Goal: Task Accomplishment & Management: Manage account settings

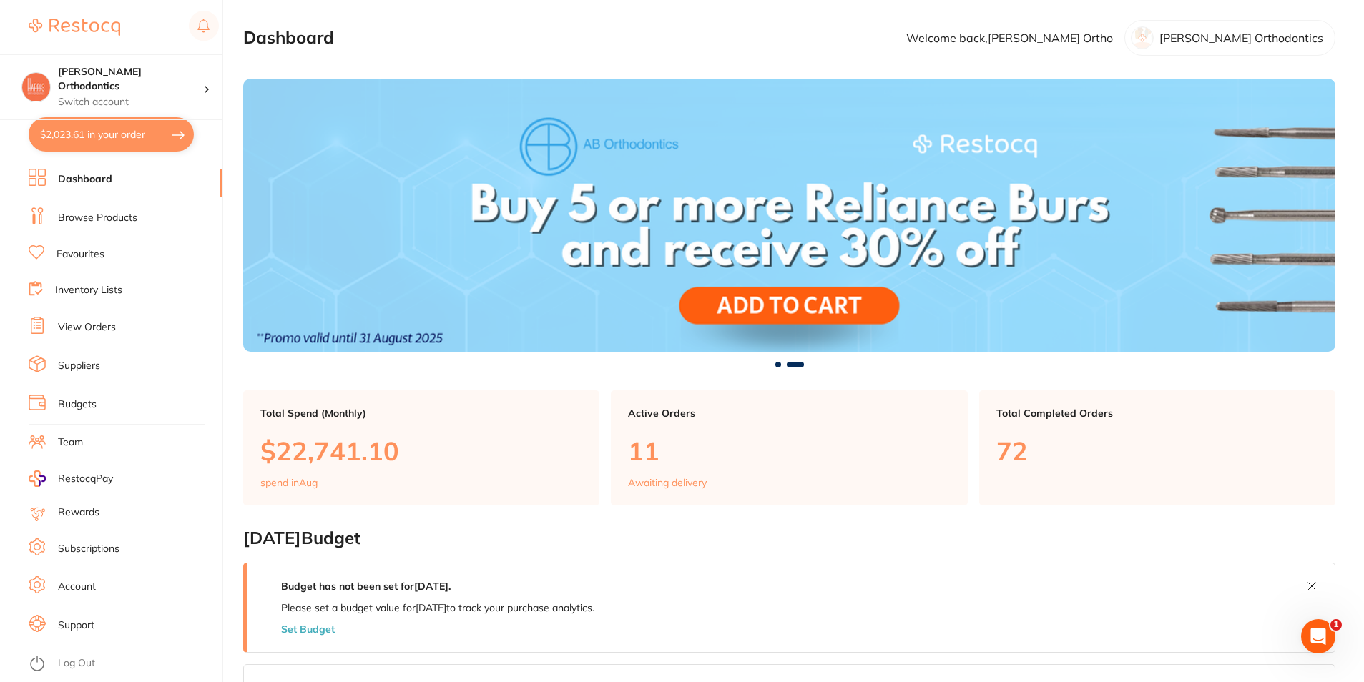
click at [118, 215] on link "Browse Products" at bounding box center [97, 218] width 79 height 14
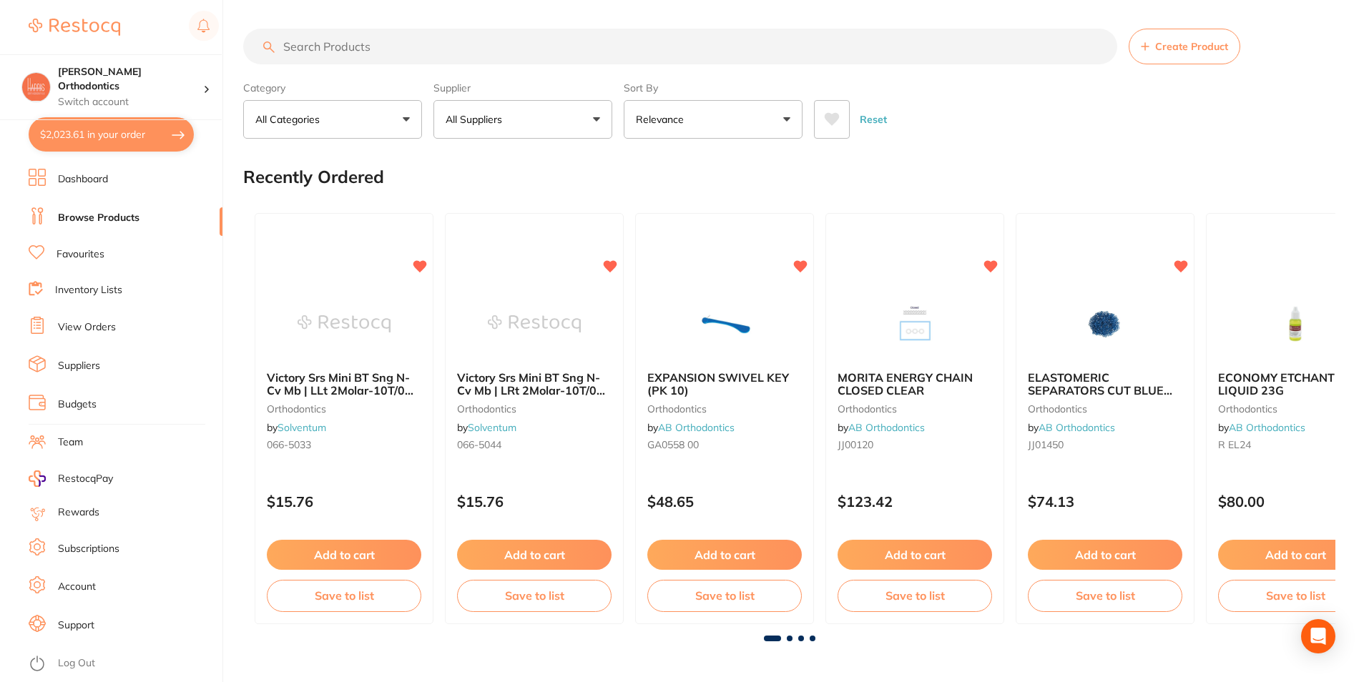
click at [433, 49] on input "search" at bounding box center [680, 47] width 874 height 36
type input "mirror"
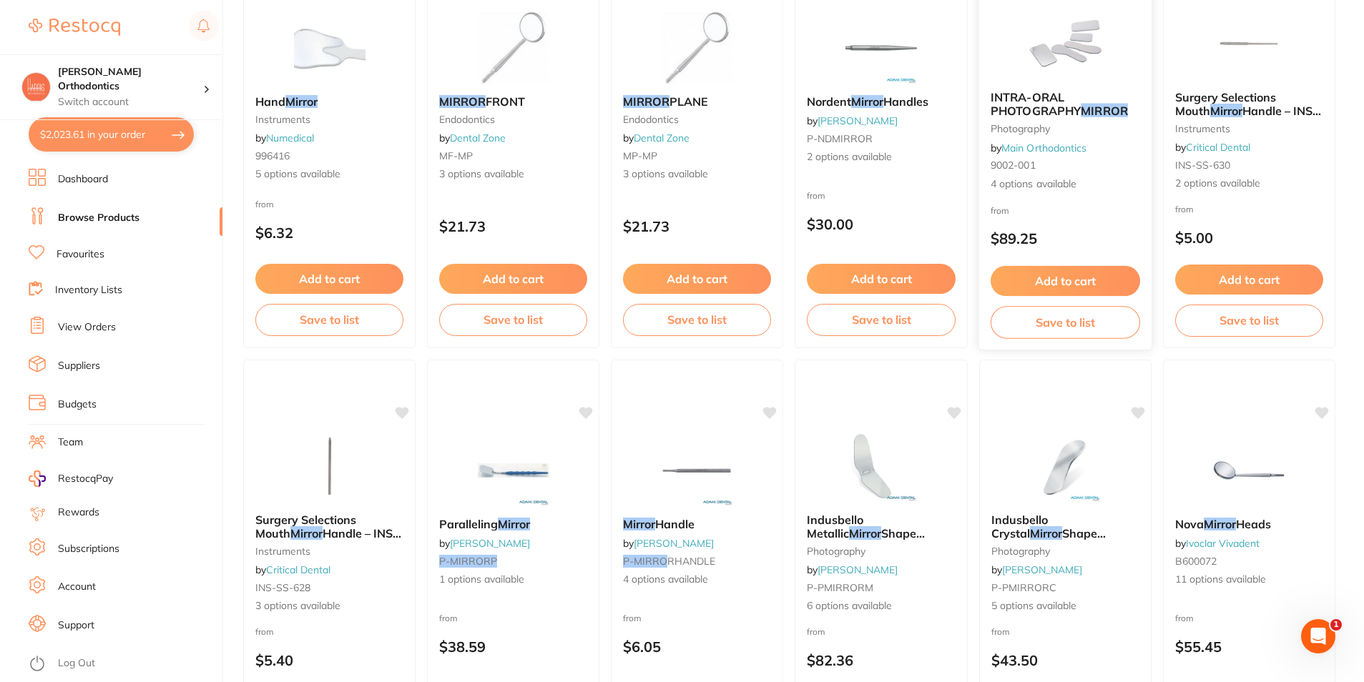
scroll to position [955, 0]
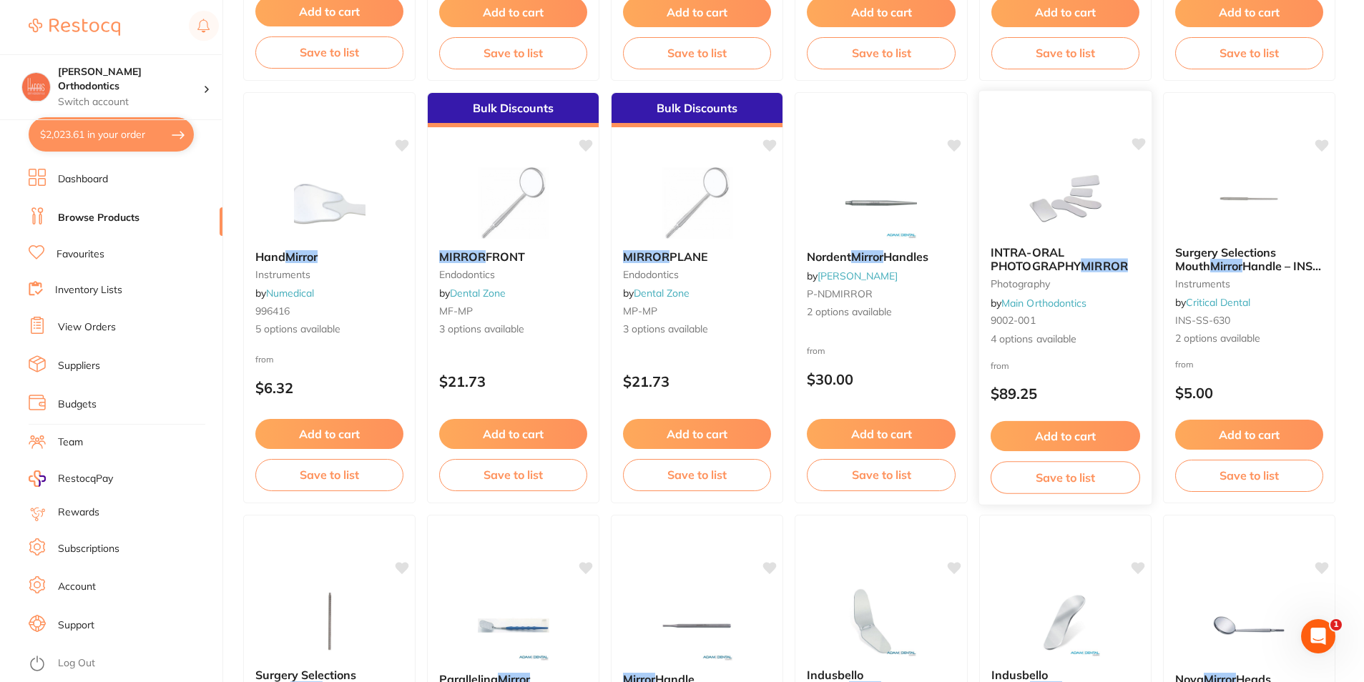
click at [1050, 254] on span "INTRA-ORAL PHOTOGRAPHY" at bounding box center [1035, 259] width 90 height 28
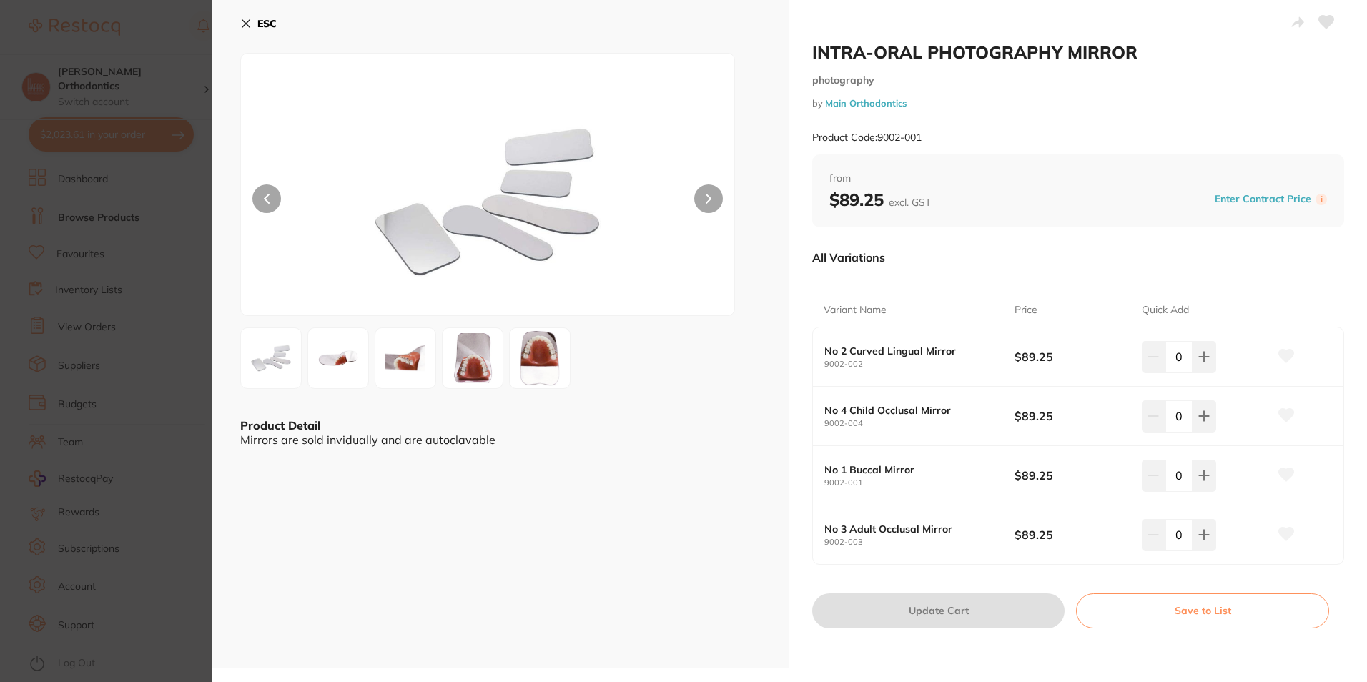
click at [460, 369] on img at bounding box center [472, 358] width 51 height 62
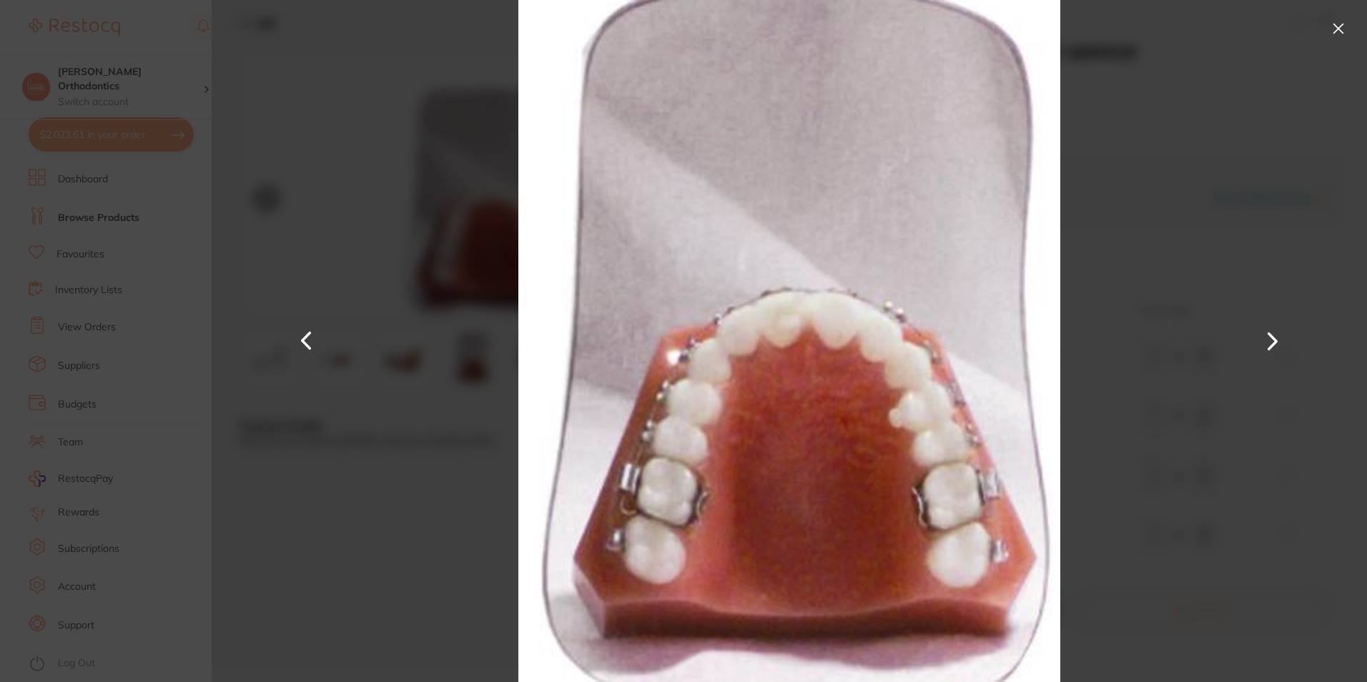
click at [535, 356] on img at bounding box center [790, 341] width 604 height 682
click at [1340, 26] on button at bounding box center [1338, 28] width 23 height 23
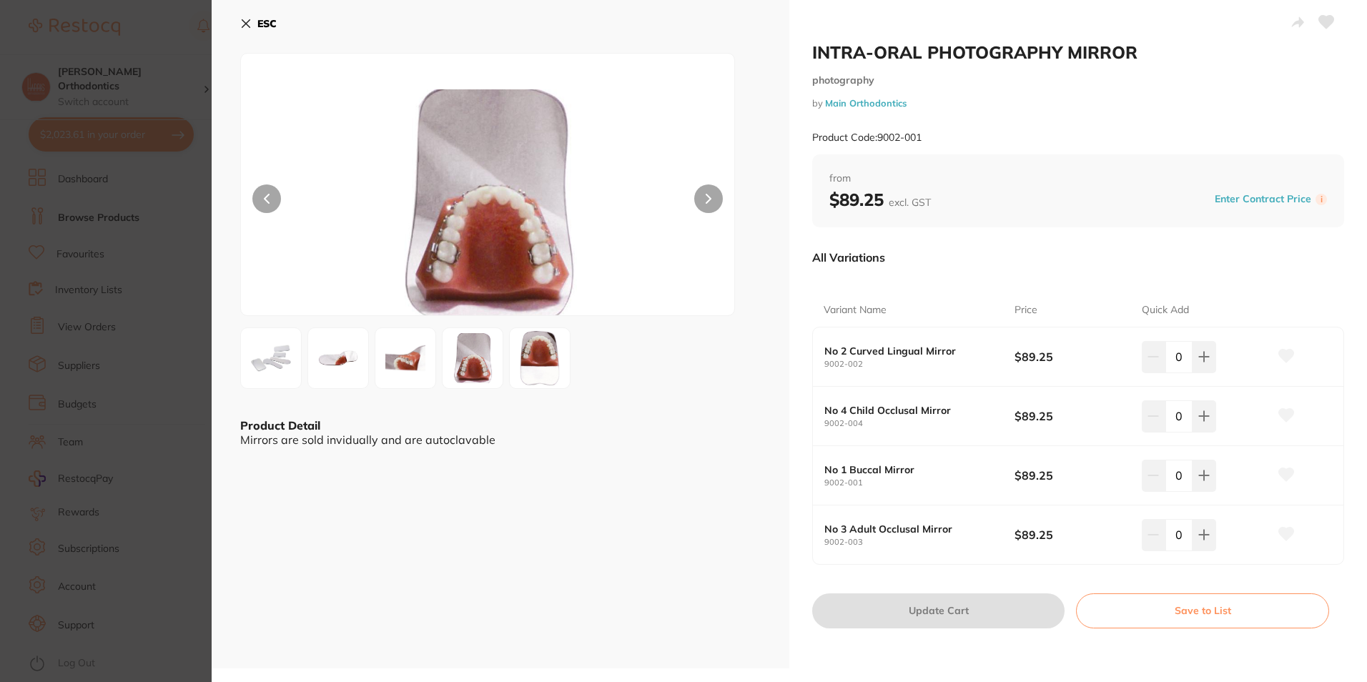
click at [267, 27] on b "ESC" at bounding box center [266, 23] width 19 height 13
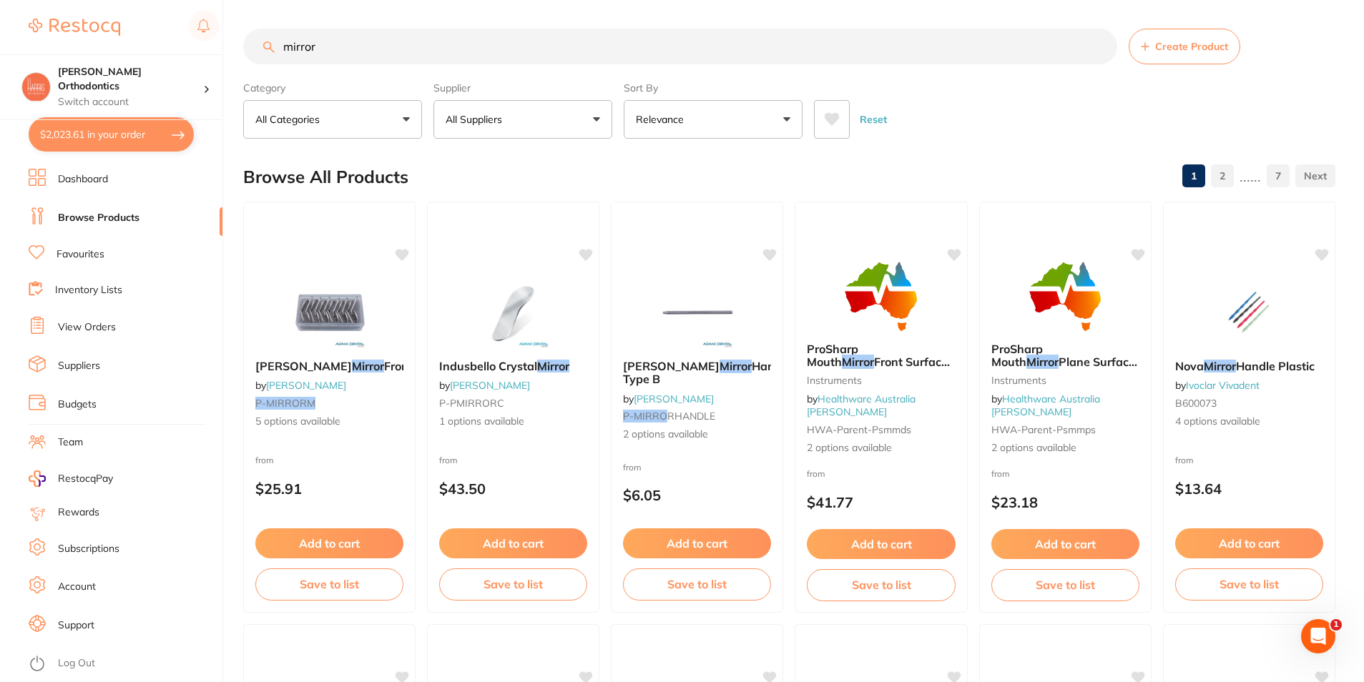
click at [1230, 176] on link "2" at bounding box center [1222, 176] width 23 height 29
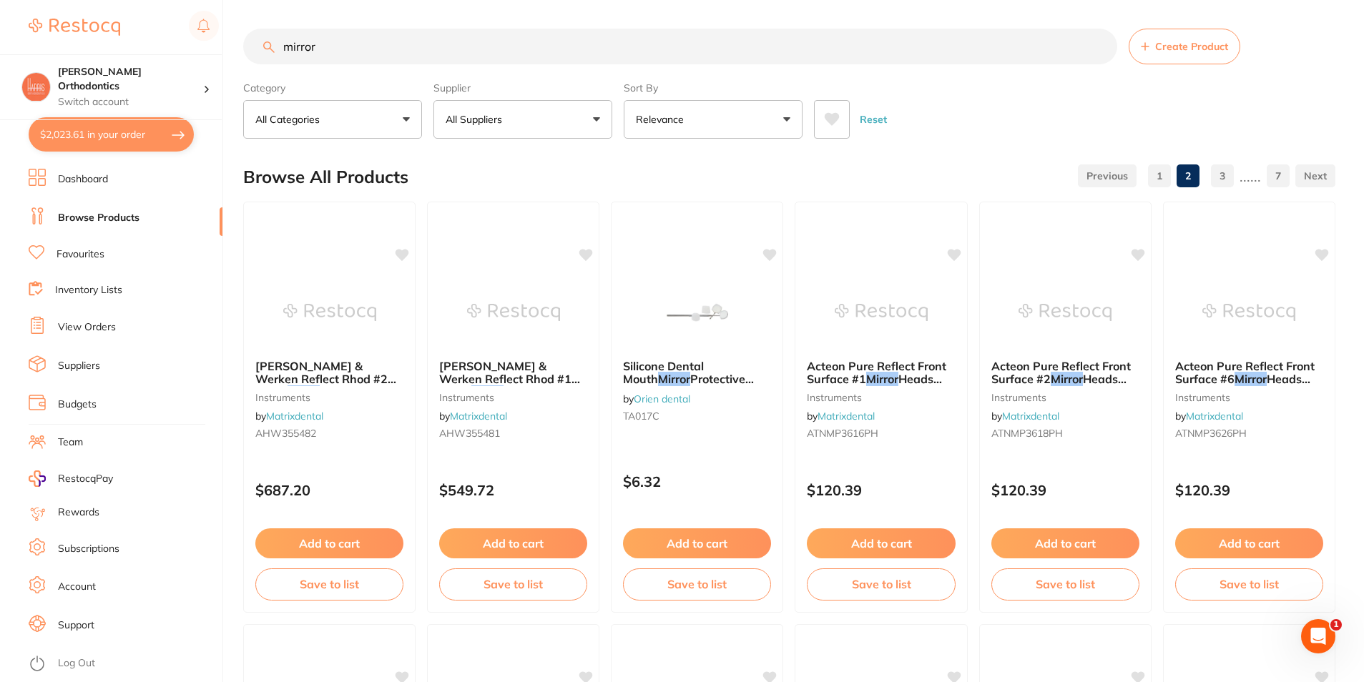
click at [511, 121] on span at bounding box center [511, 120] width 6 height 6
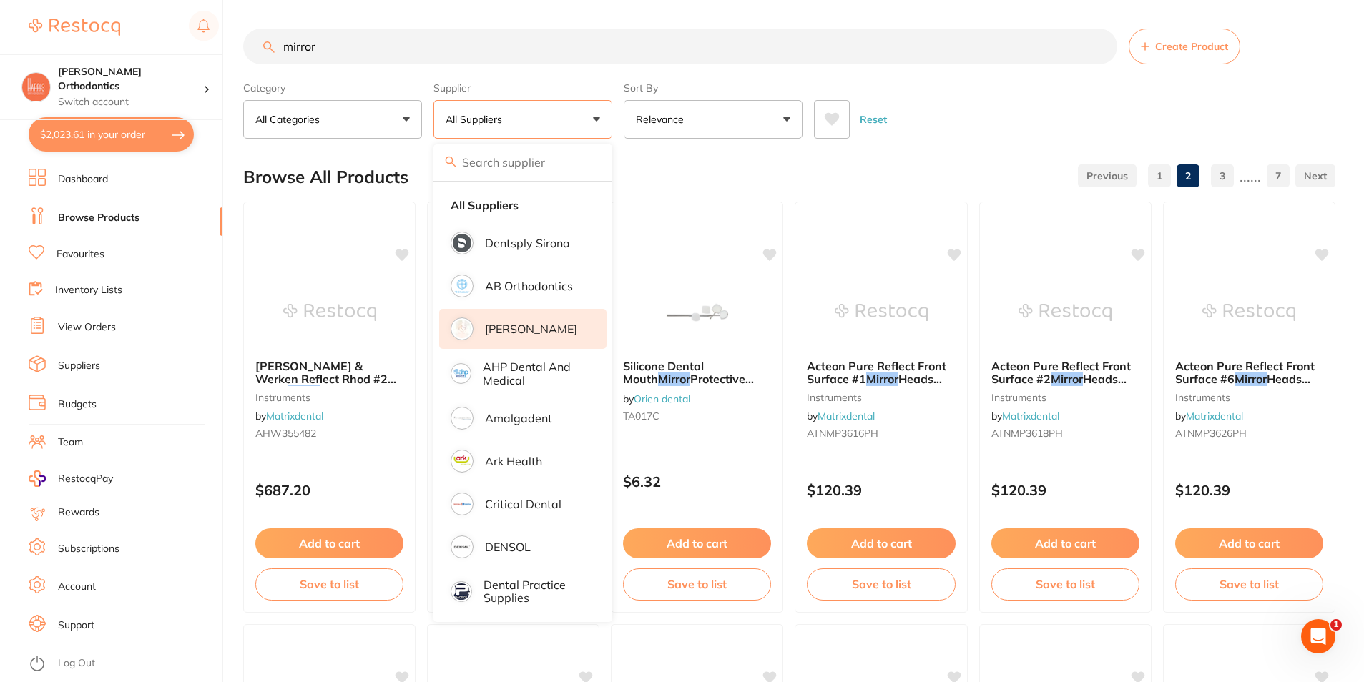
click at [541, 323] on p "[PERSON_NAME]" at bounding box center [531, 328] width 92 height 13
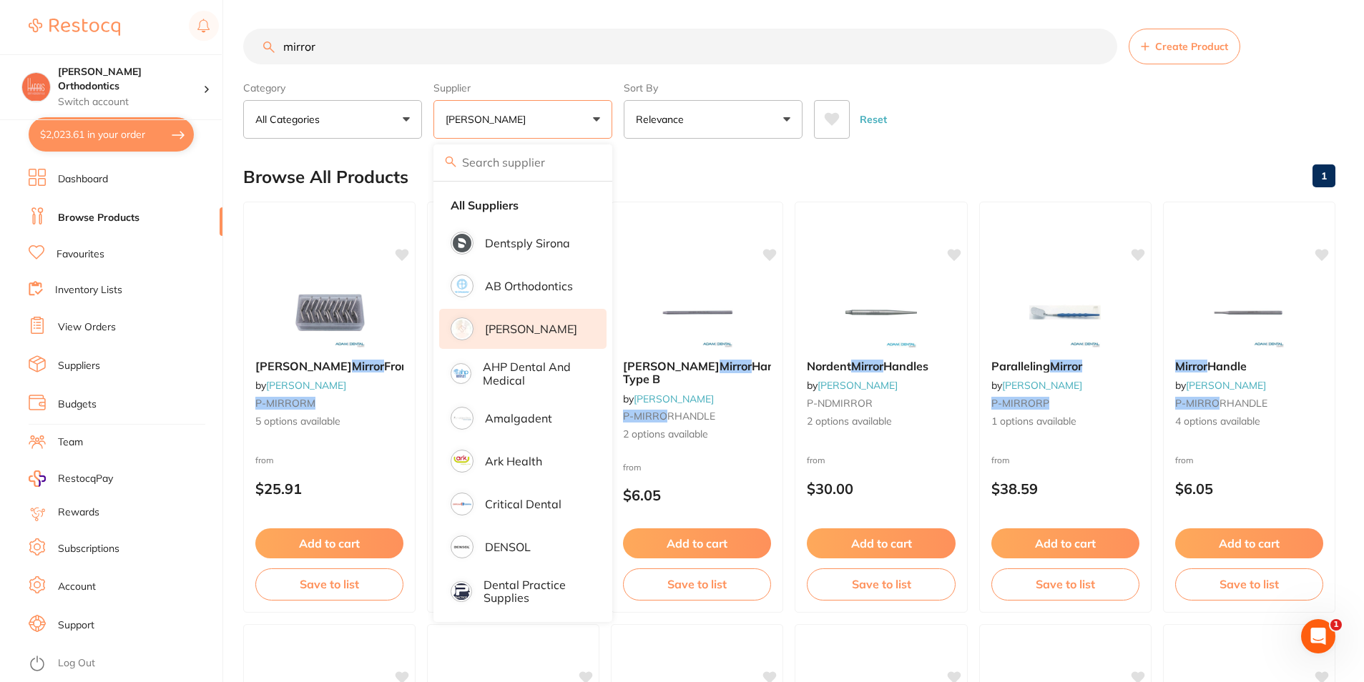
click at [955, 137] on div "Reset" at bounding box center [1069, 114] width 510 height 50
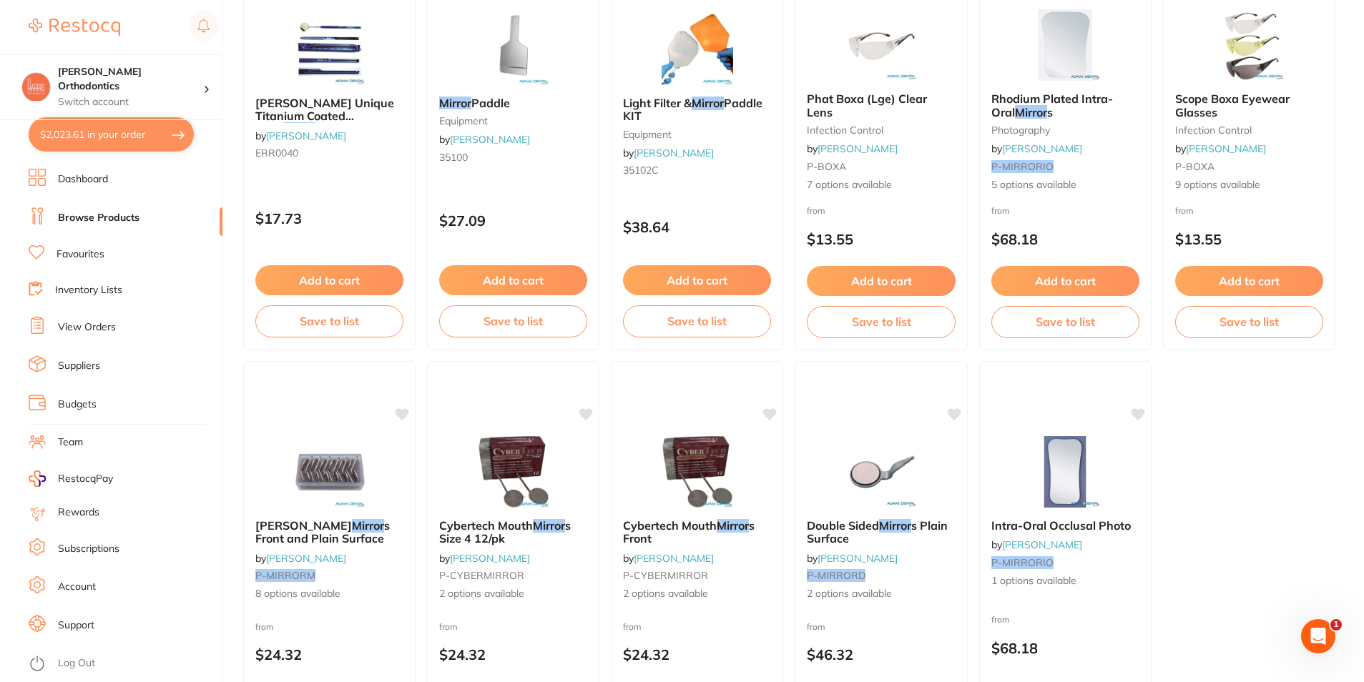
scroll to position [1216, 0]
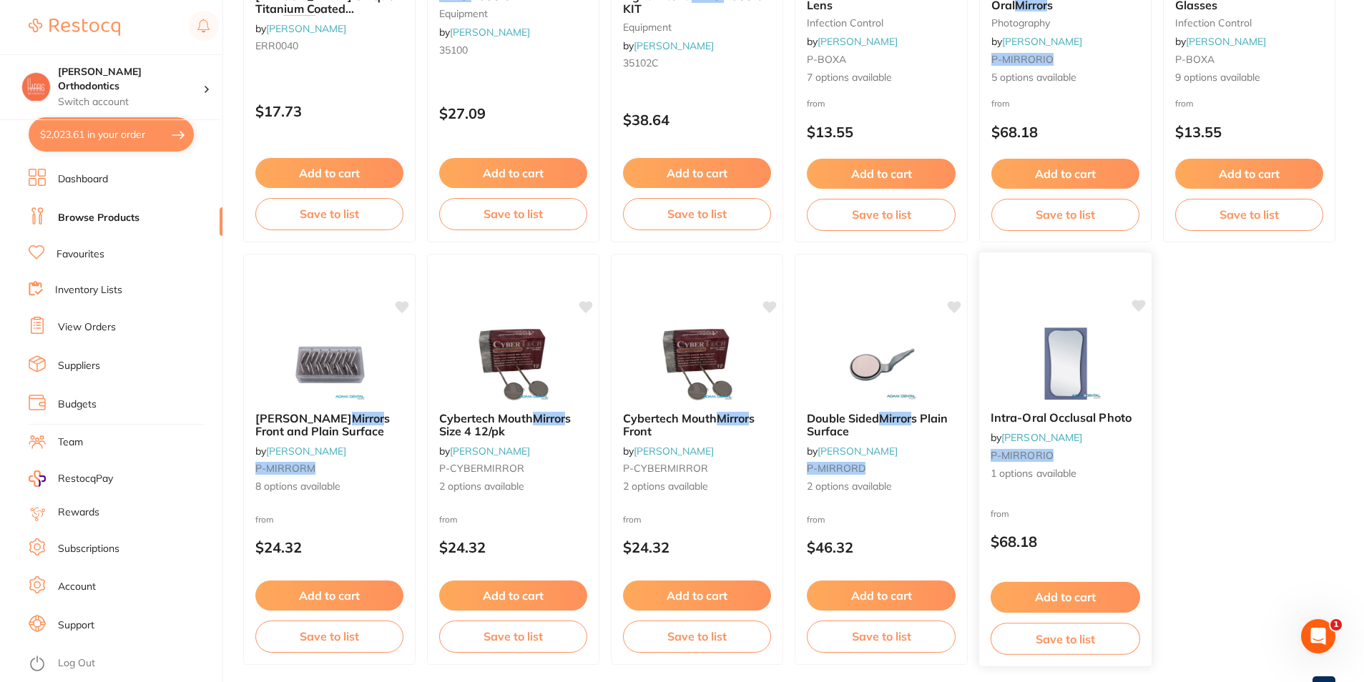
click at [1094, 414] on span "Intra-Oral Occlusal Photo" at bounding box center [1060, 417] width 141 height 14
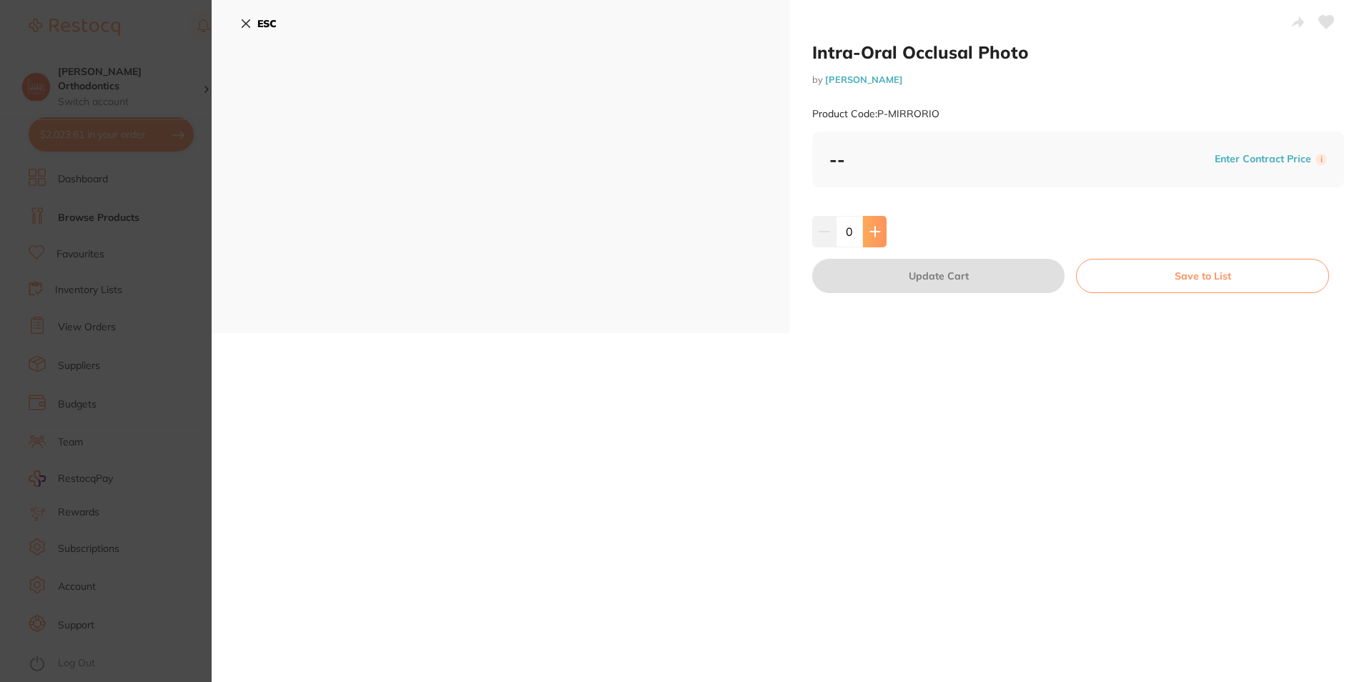
click at [872, 232] on icon at bounding box center [874, 231] width 9 height 9
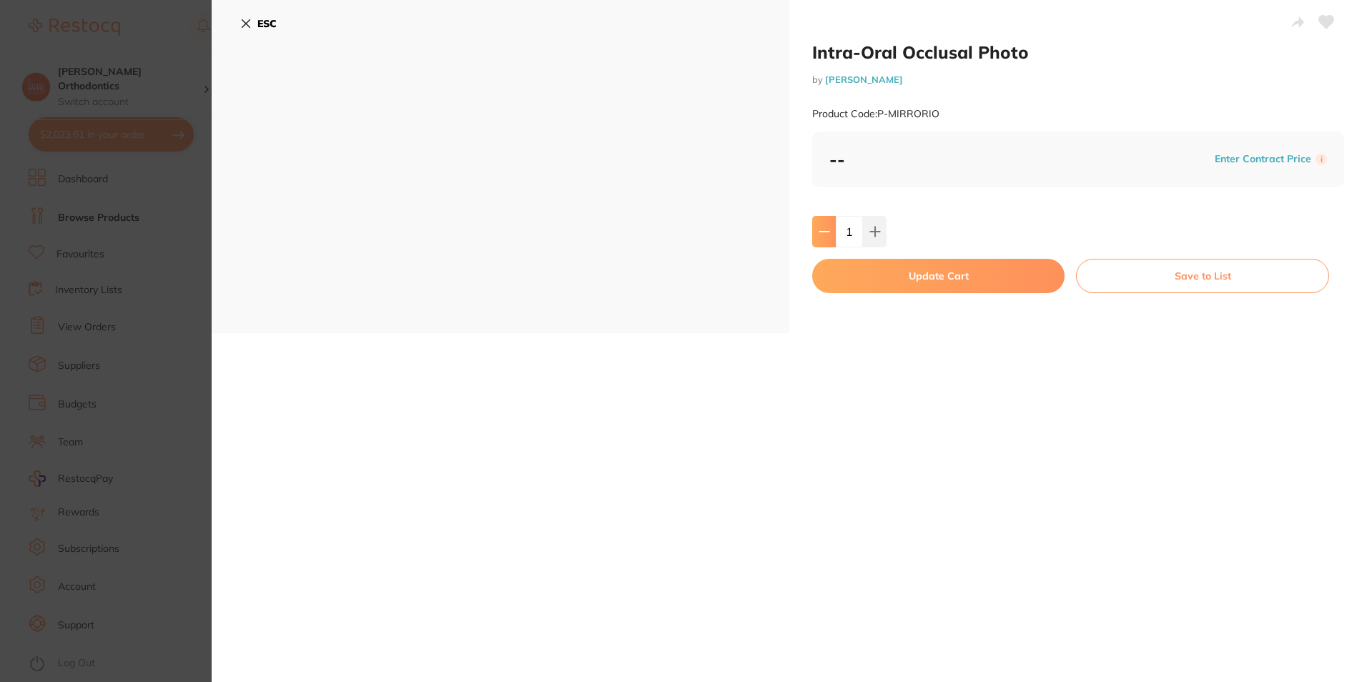
click at [819, 227] on icon at bounding box center [824, 231] width 11 height 11
type input "0"
click at [250, 29] on button "ESC" at bounding box center [258, 23] width 36 height 24
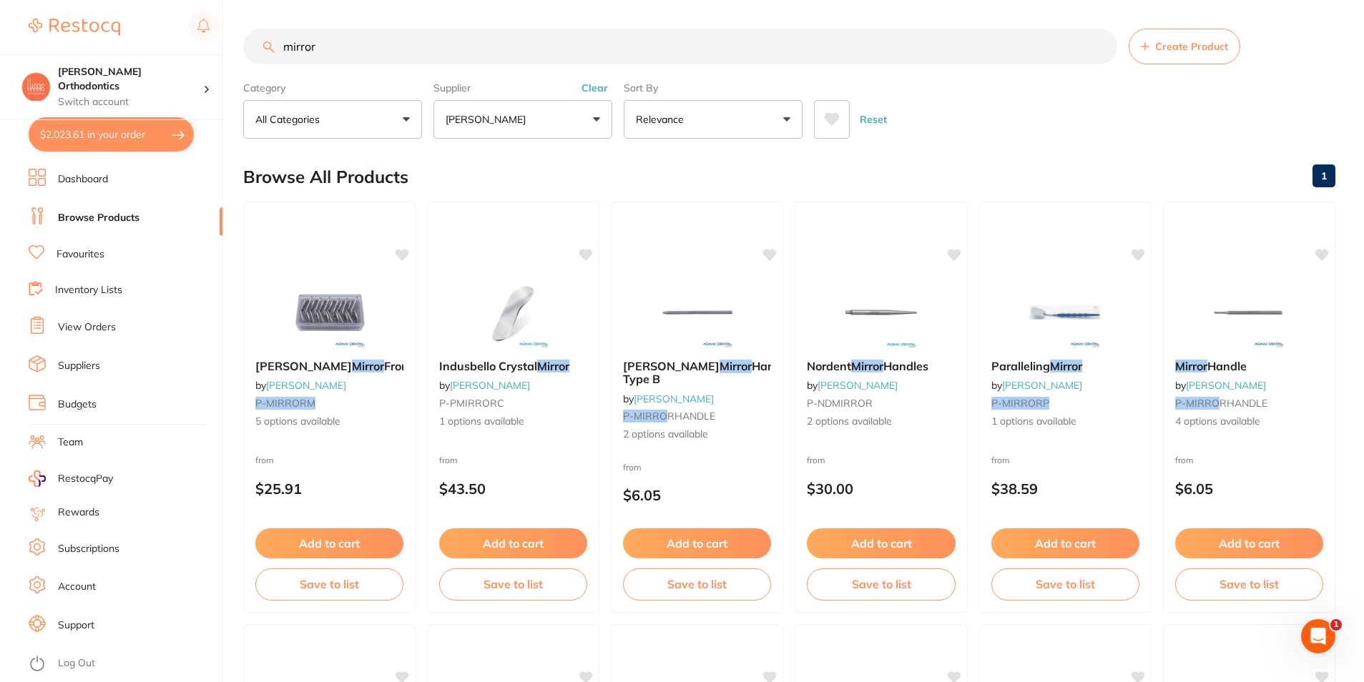
click at [491, 120] on p "[PERSON_NAME]" at bounding box center [488, 119] width 86 height 14
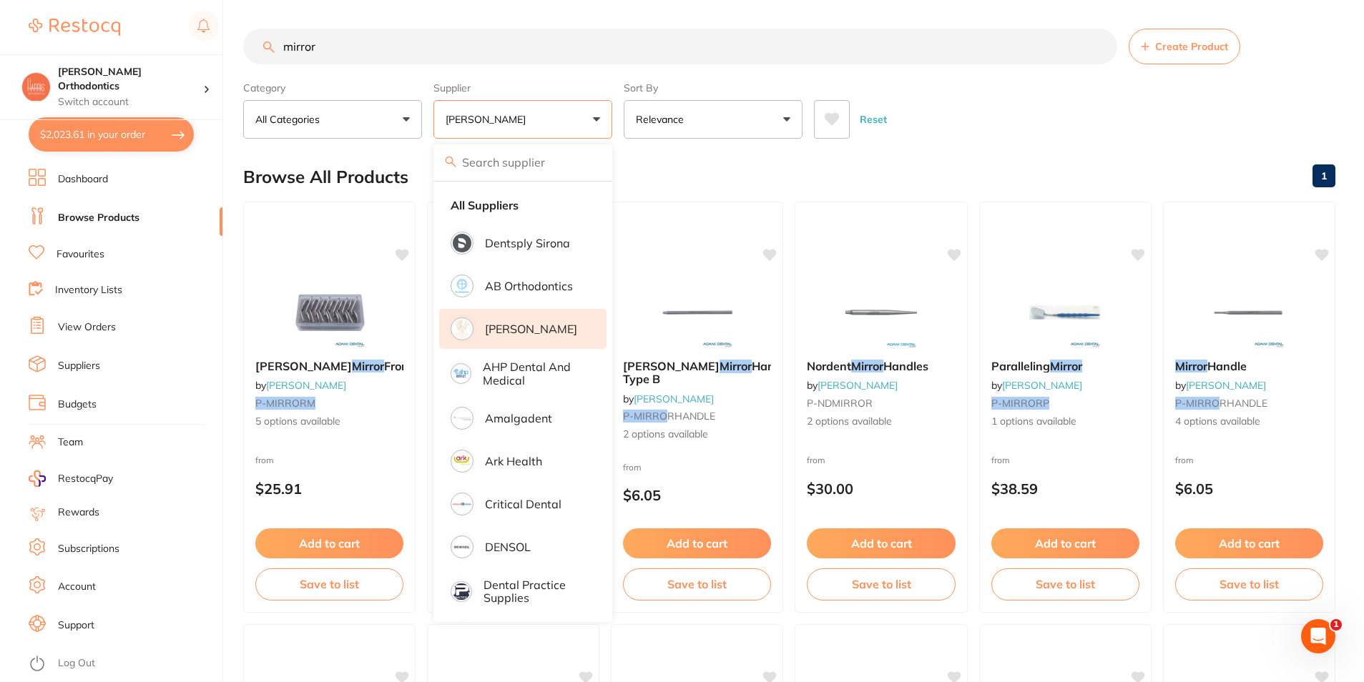
click at [540, 324] on p "[PERSON_NAME]" at bounding box center [531, 328] width 92 height 13
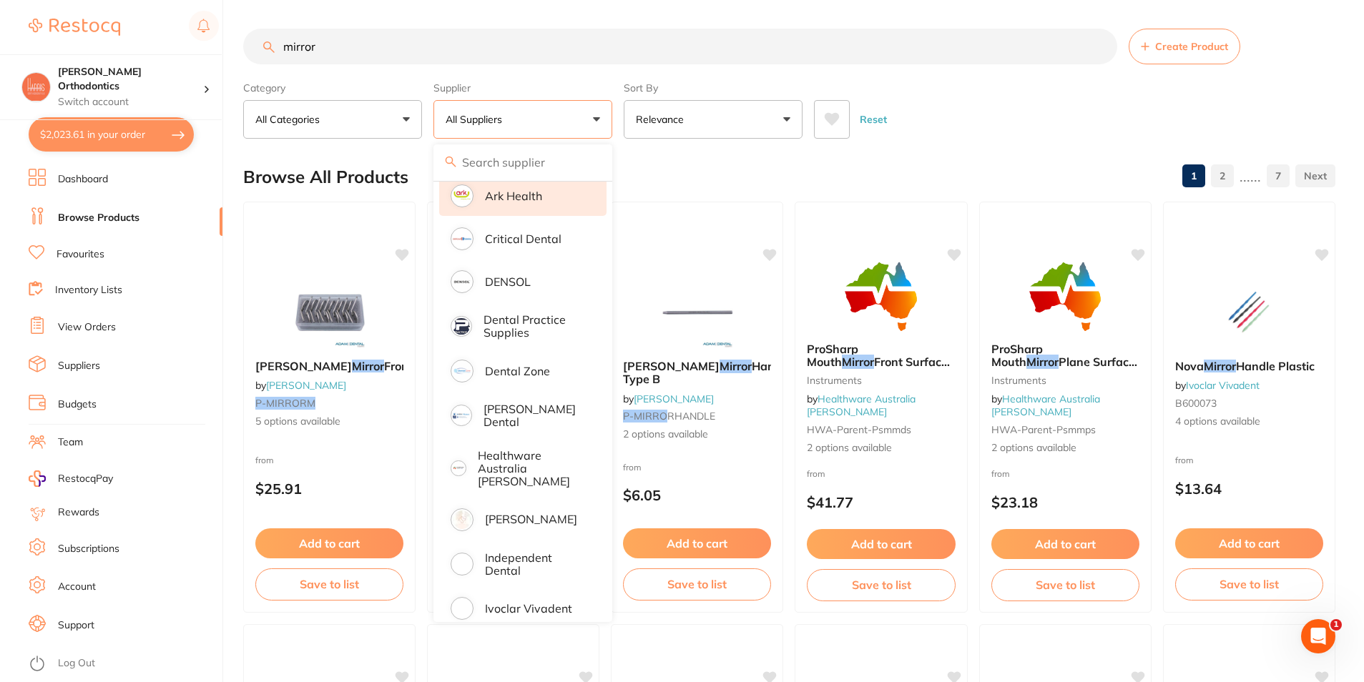
scroll to position [286, 0]
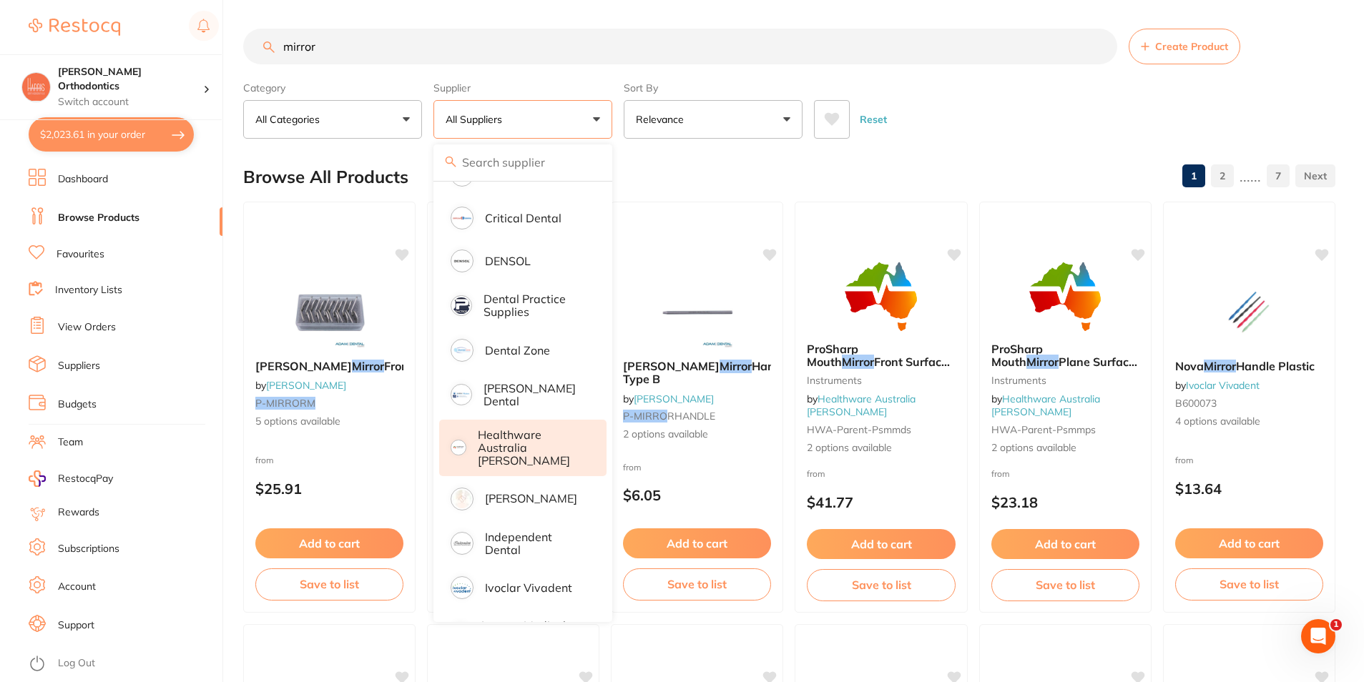
click at [522, 446] on p "Healthware Australia [PERSON_NAME]" at bounding box center [532, 447] width 109 height 39
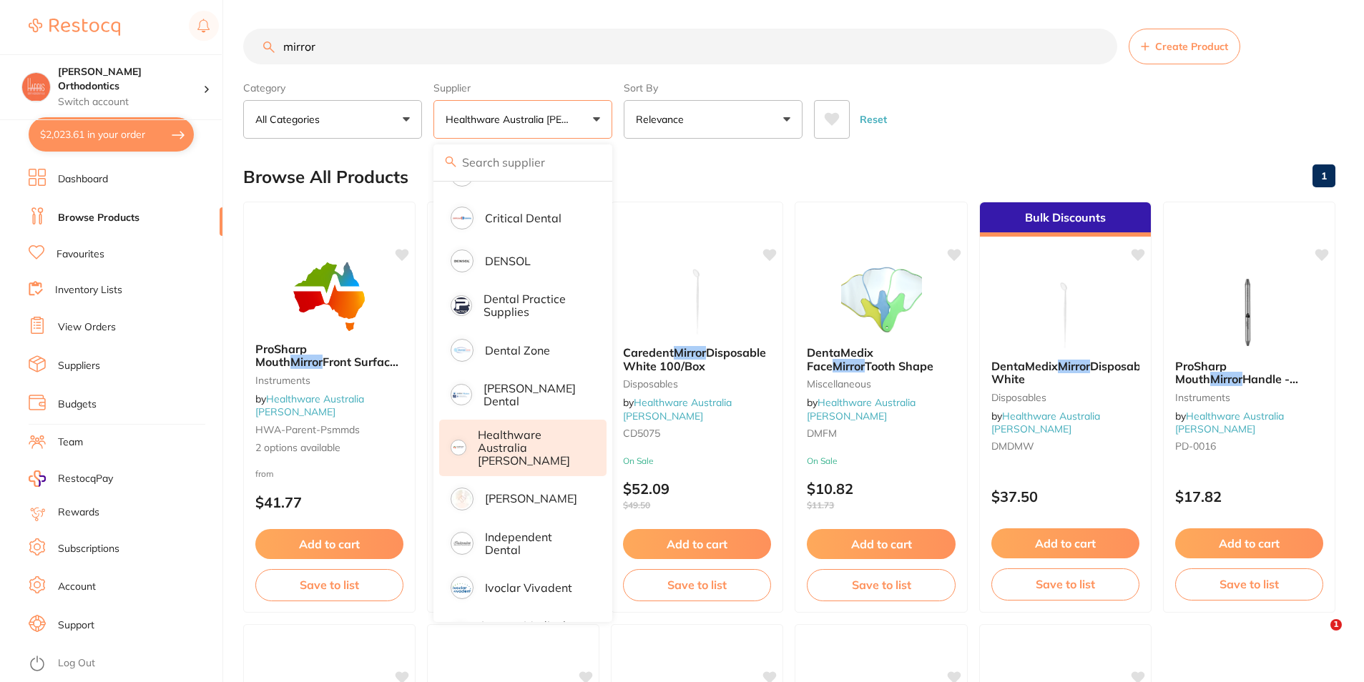
click at [995, 103] on div "Reset" at bounding box center [1069, 114] width 510 height 50
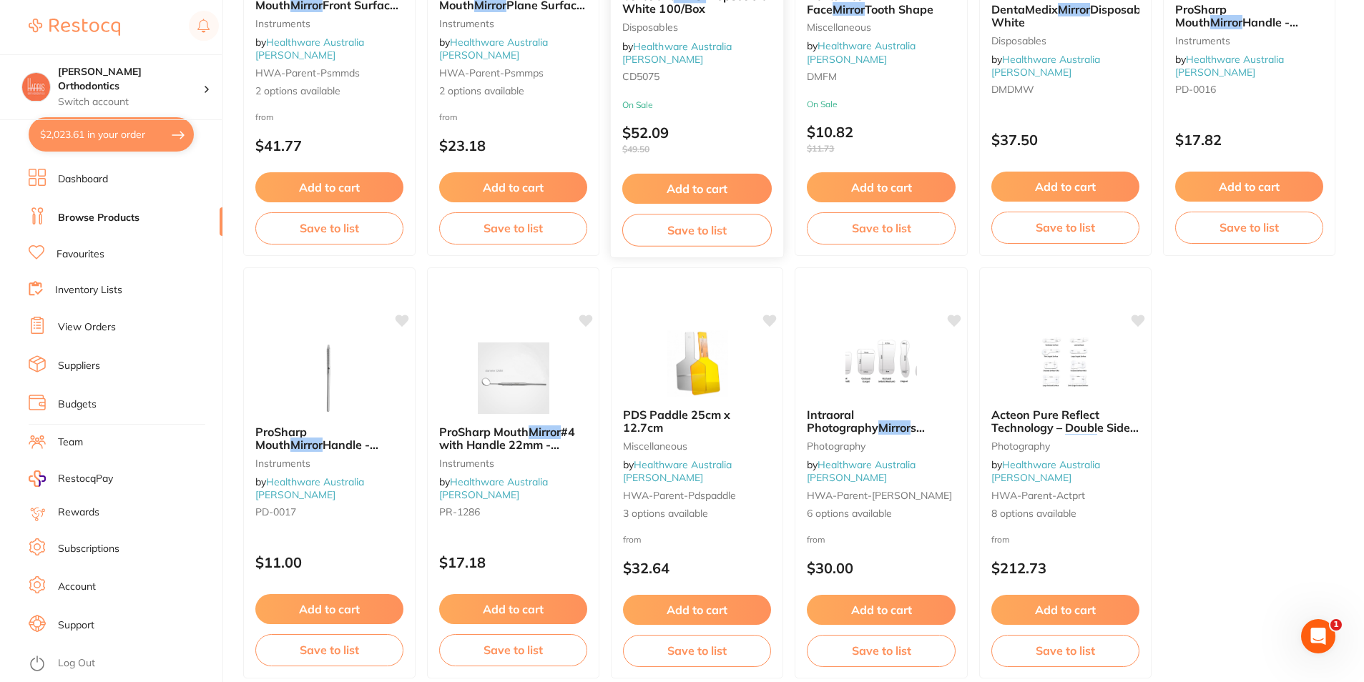
scroll to position [358, 0]
click at [895, 433] on span "s Stainless Steel D/Sided" at bounding box center [869, 434] width 127 height 28
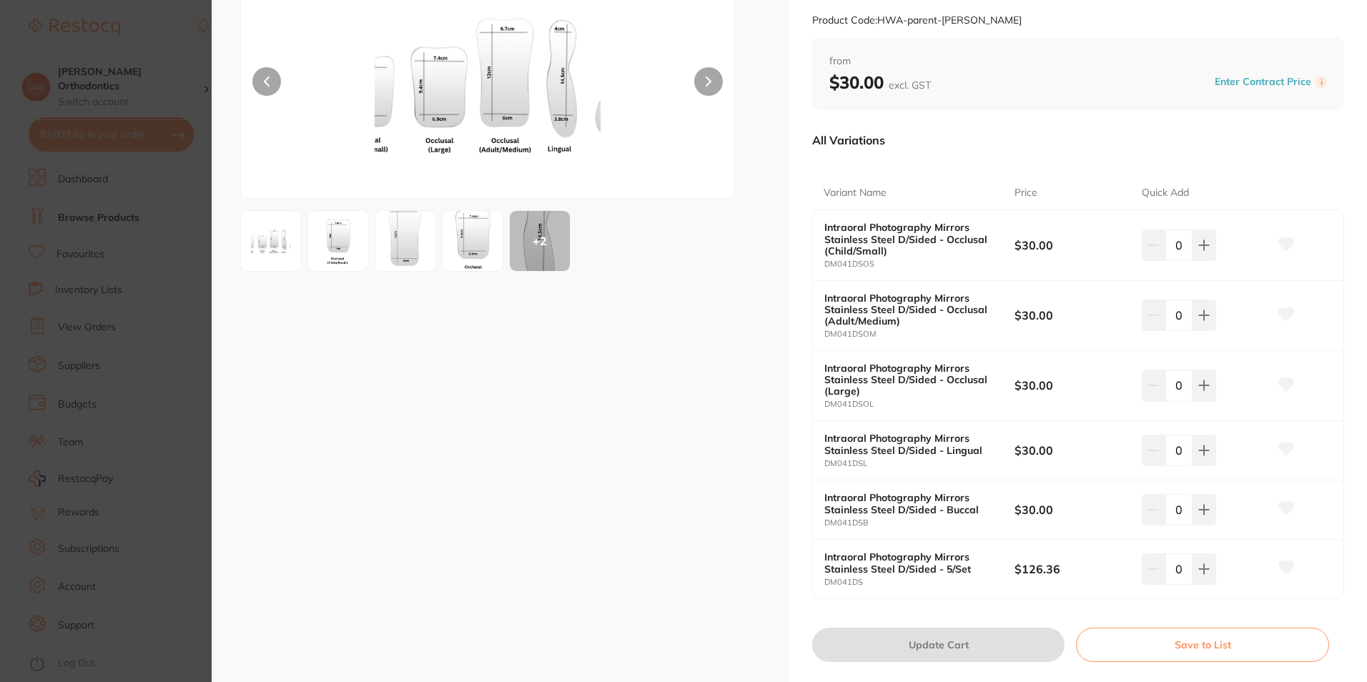
scroll to position [72, 0]
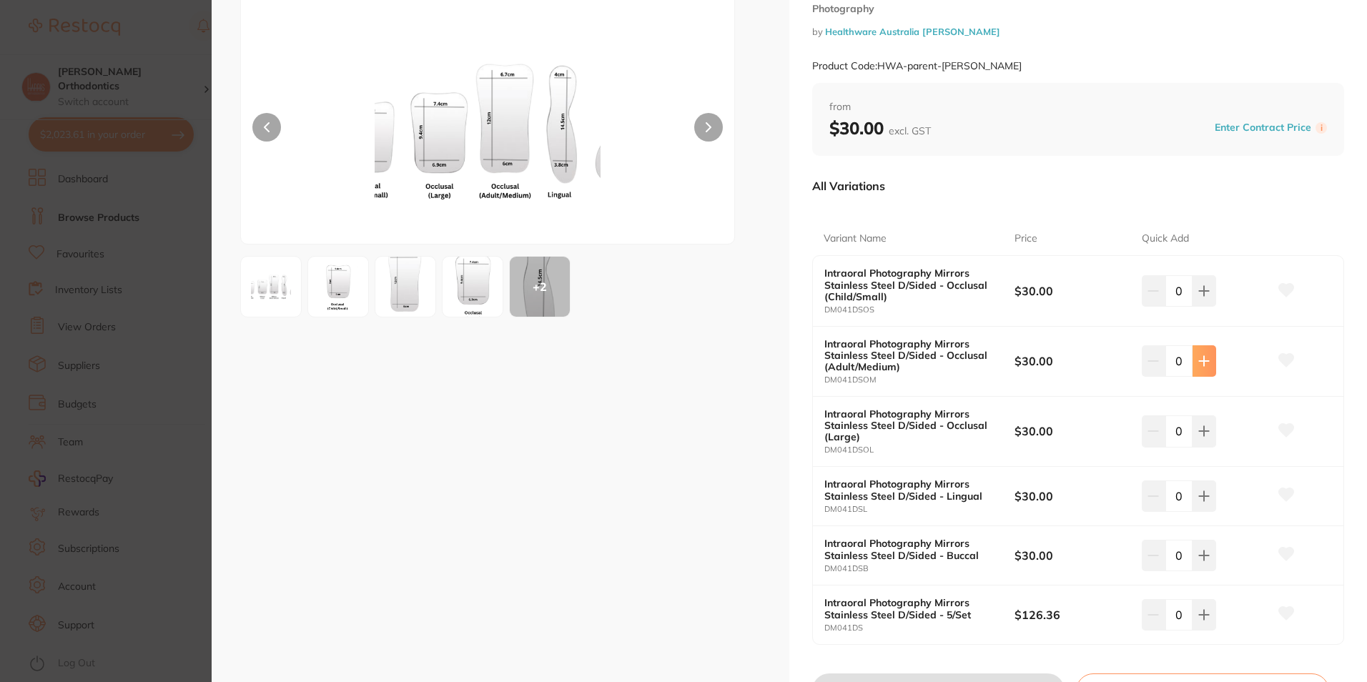
click at [1203, 297] on icon at bounding box center [1203, 290] width 11 height 11
type input "4"
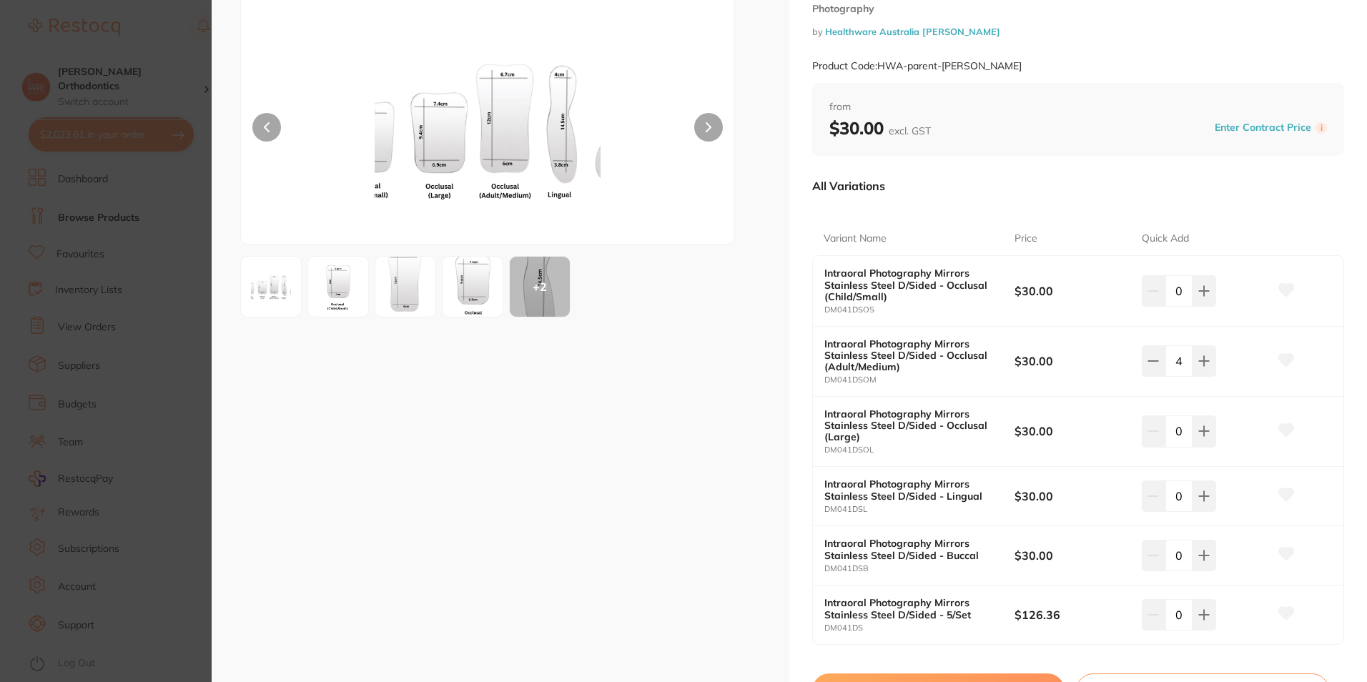
scroll to position [215, 0]
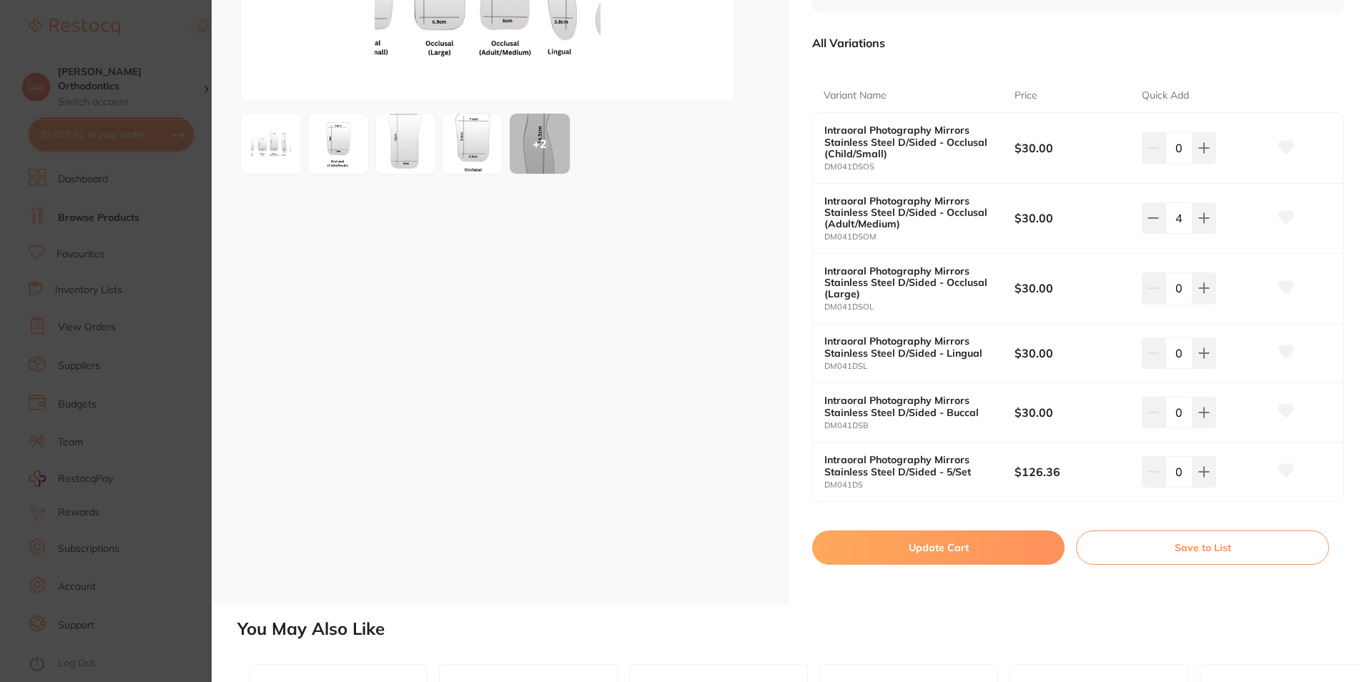
click at [963, 546] on button "Update Cart" at bounding box center [938, 548] width 252 height 34
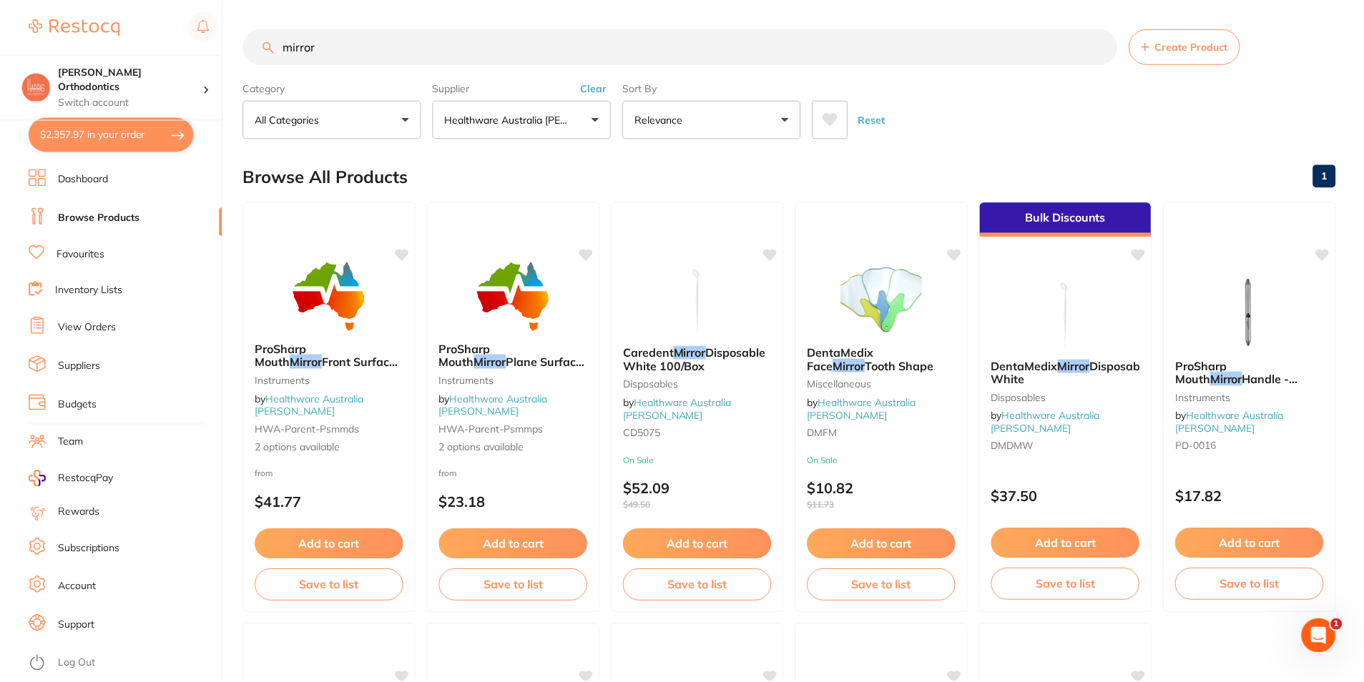
scroll to position [358, 0]
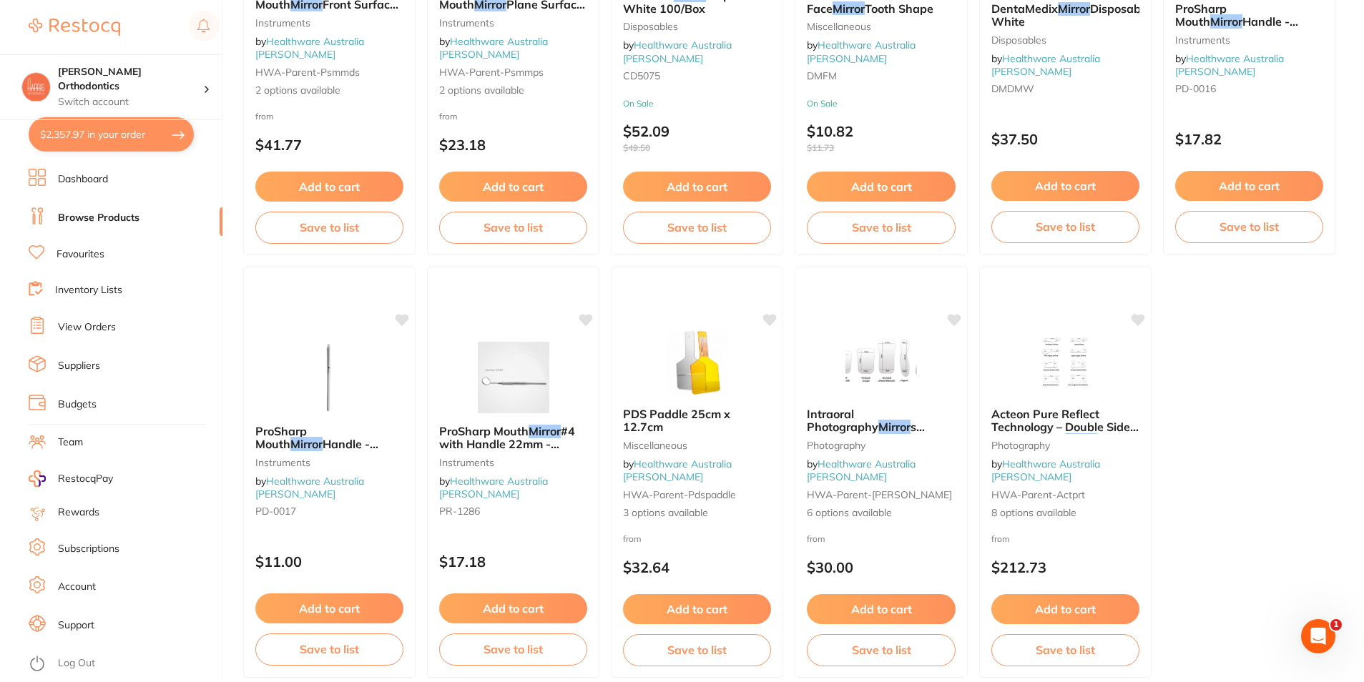
click at [135, 135] on button "$2,357.97 in your order" at bounding box center [111, 134] width 165 height 34
checkbox input "true"
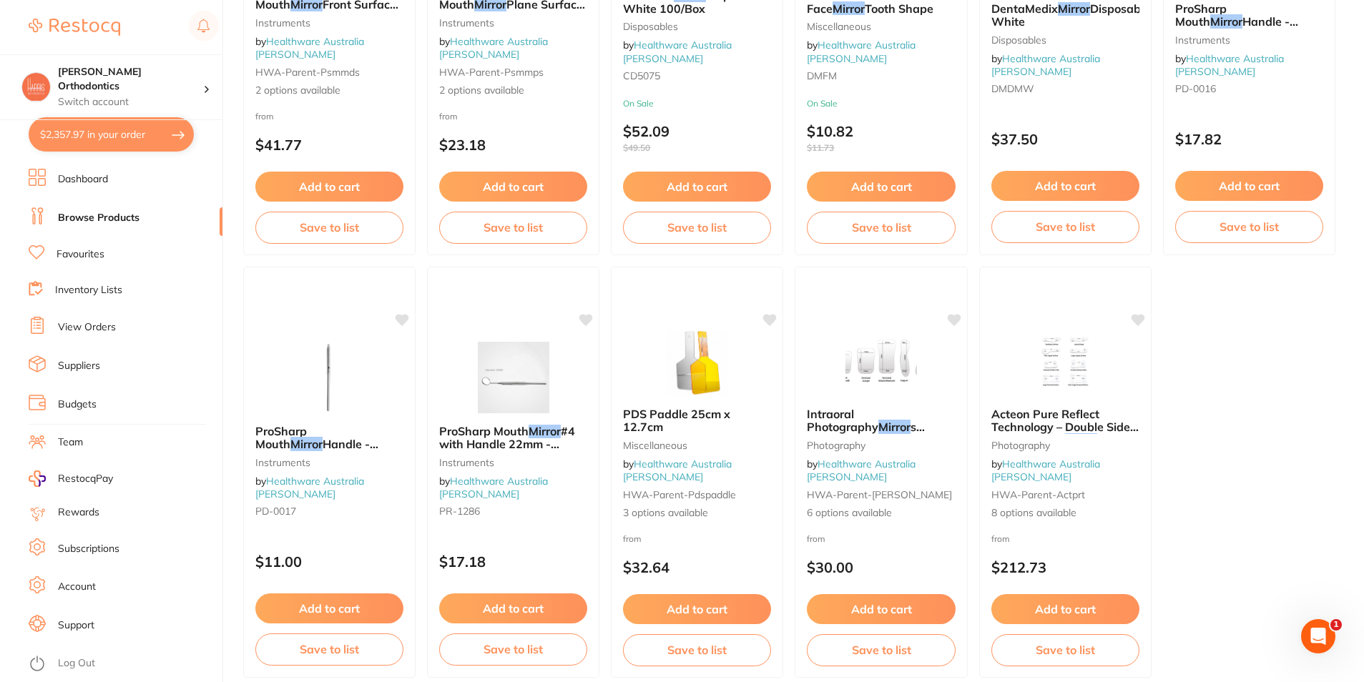
checkbox input "true"
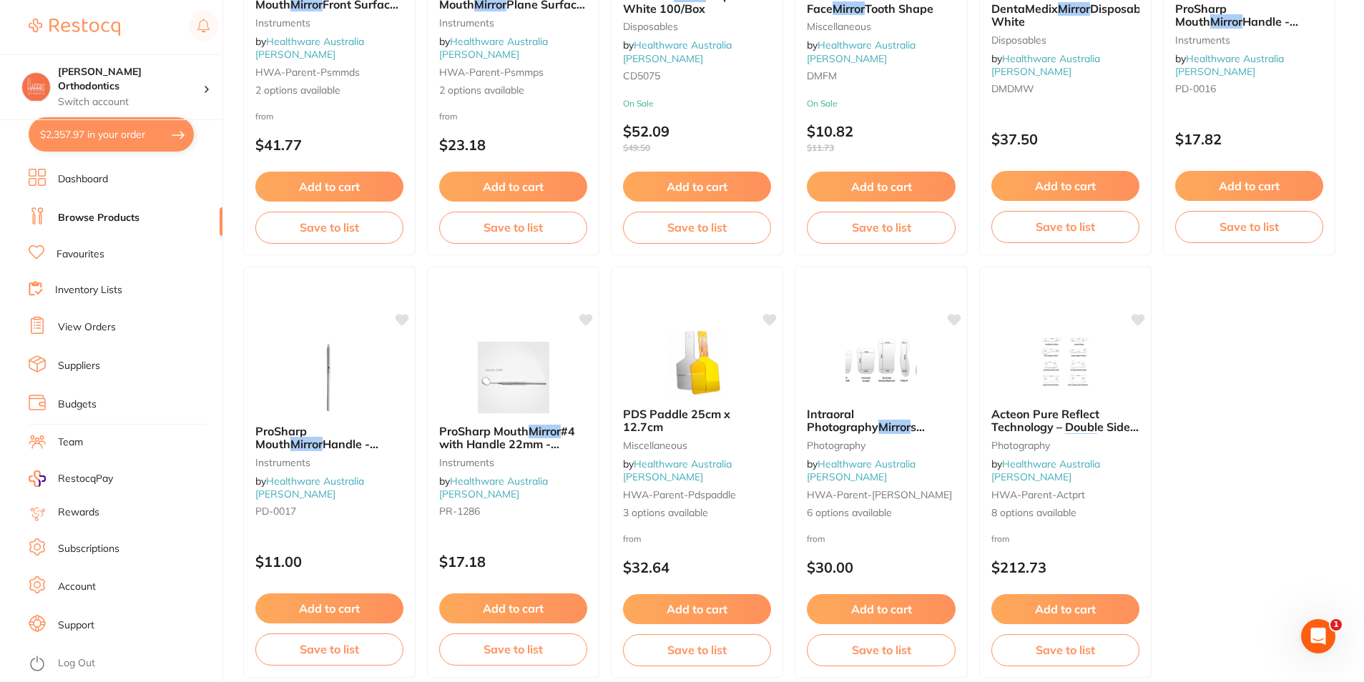
checkbox input "true"
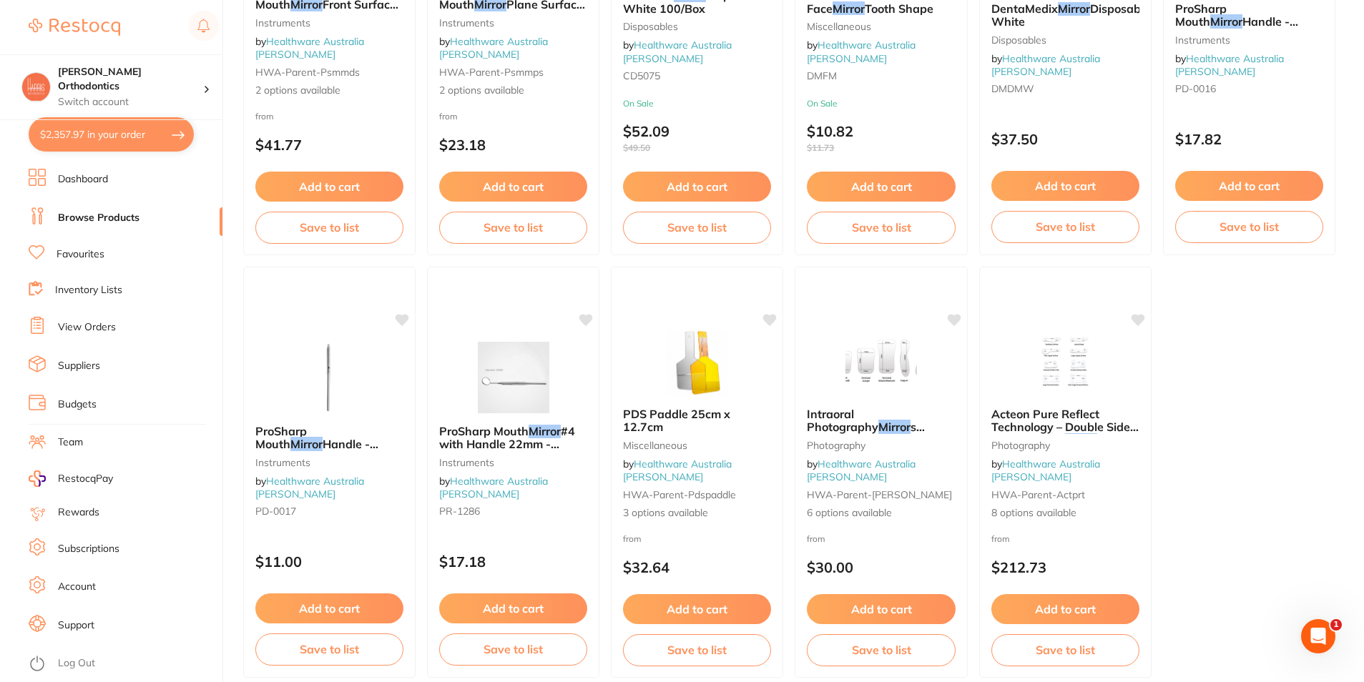
checkbox input "true"
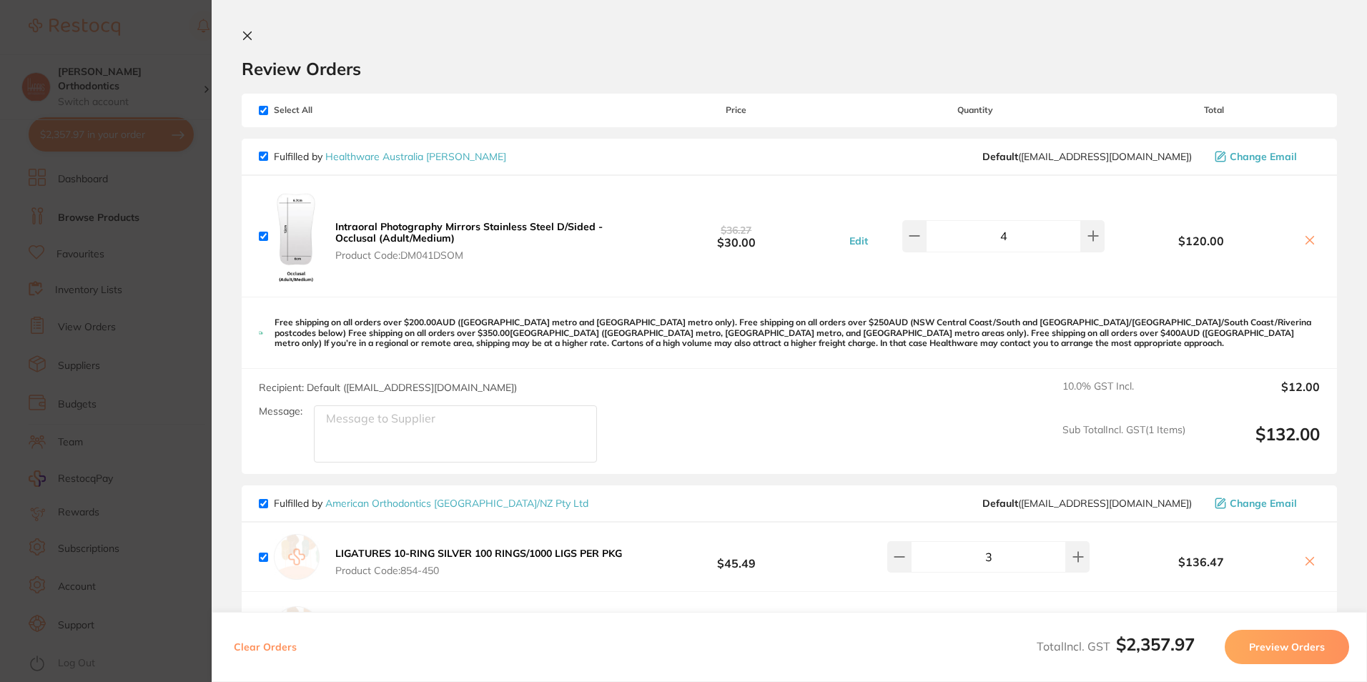
click at [262, 505] on input "checkbox" at bounding box center [263, 503] width 9 height 9
checkbox input "false"
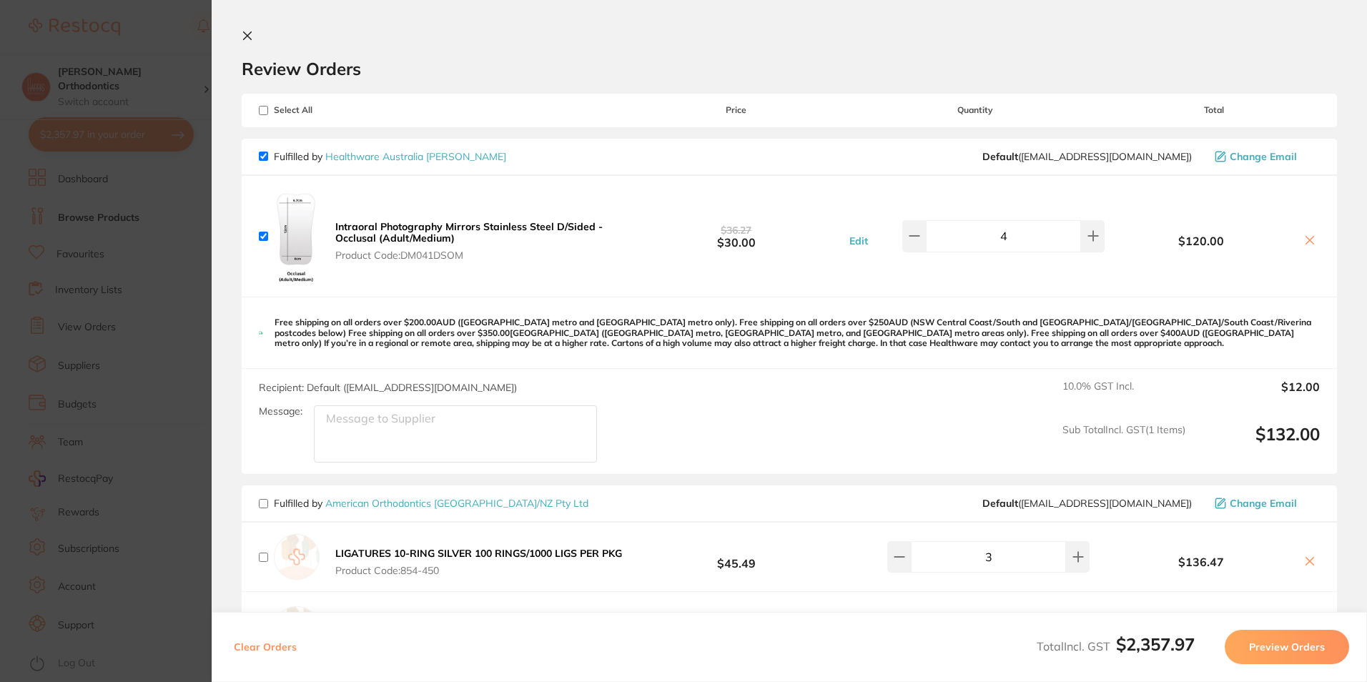
checkbox input "false"
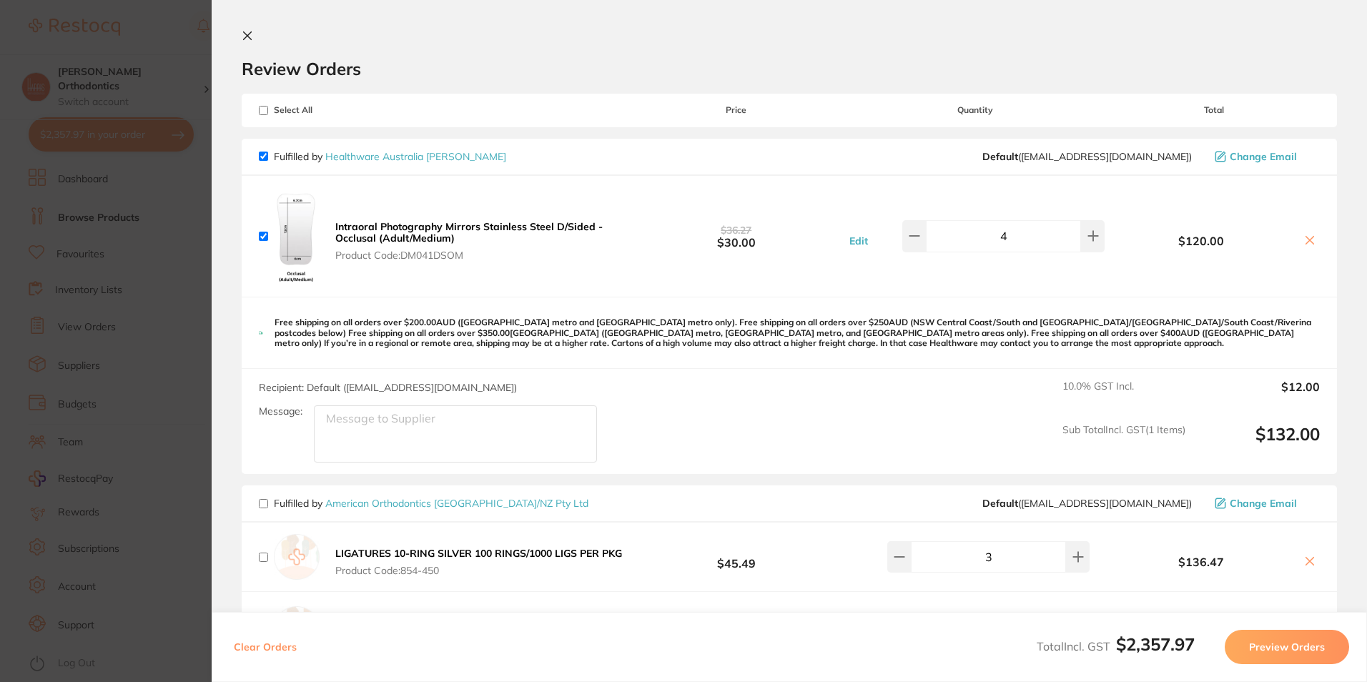
checkbox input "false"
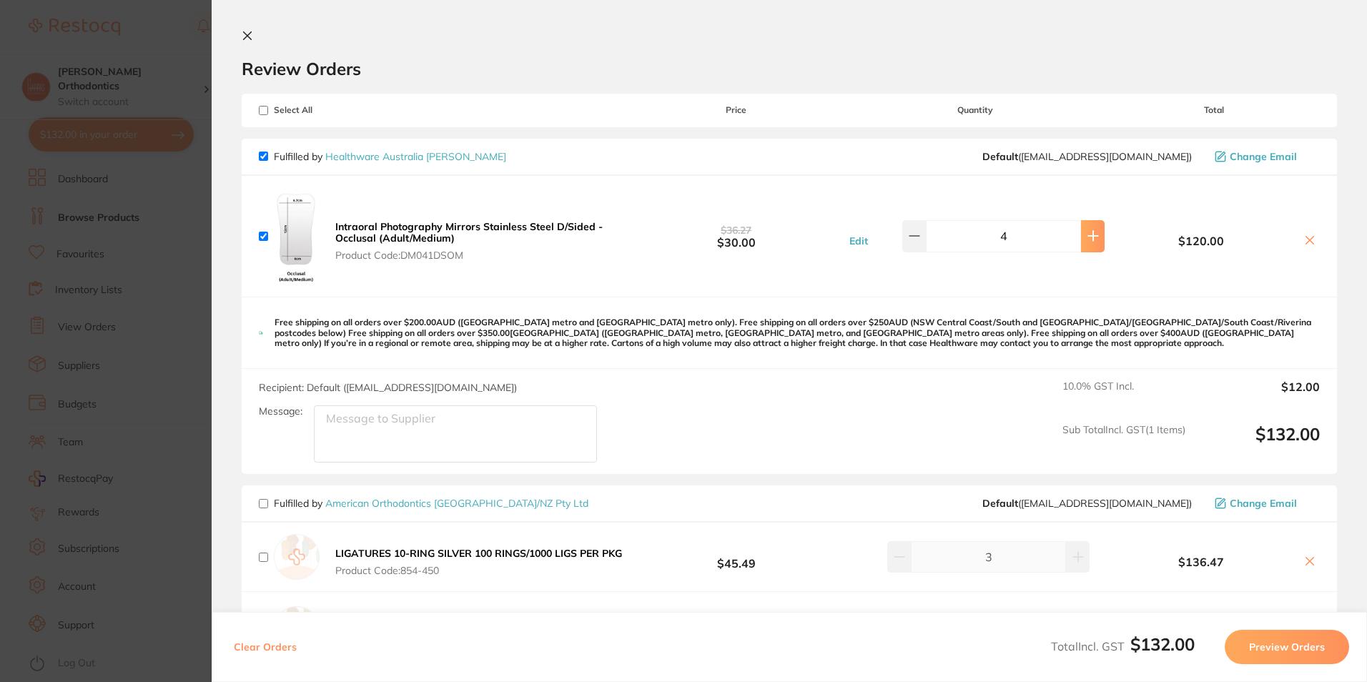
click at [1081, 240] on button at bounding box center [1093, 235] width 24 height 31
type input "6"
click at [1276, 644] on button "Preview Orders" at bounding box center [1287, 647] width 124 height 34
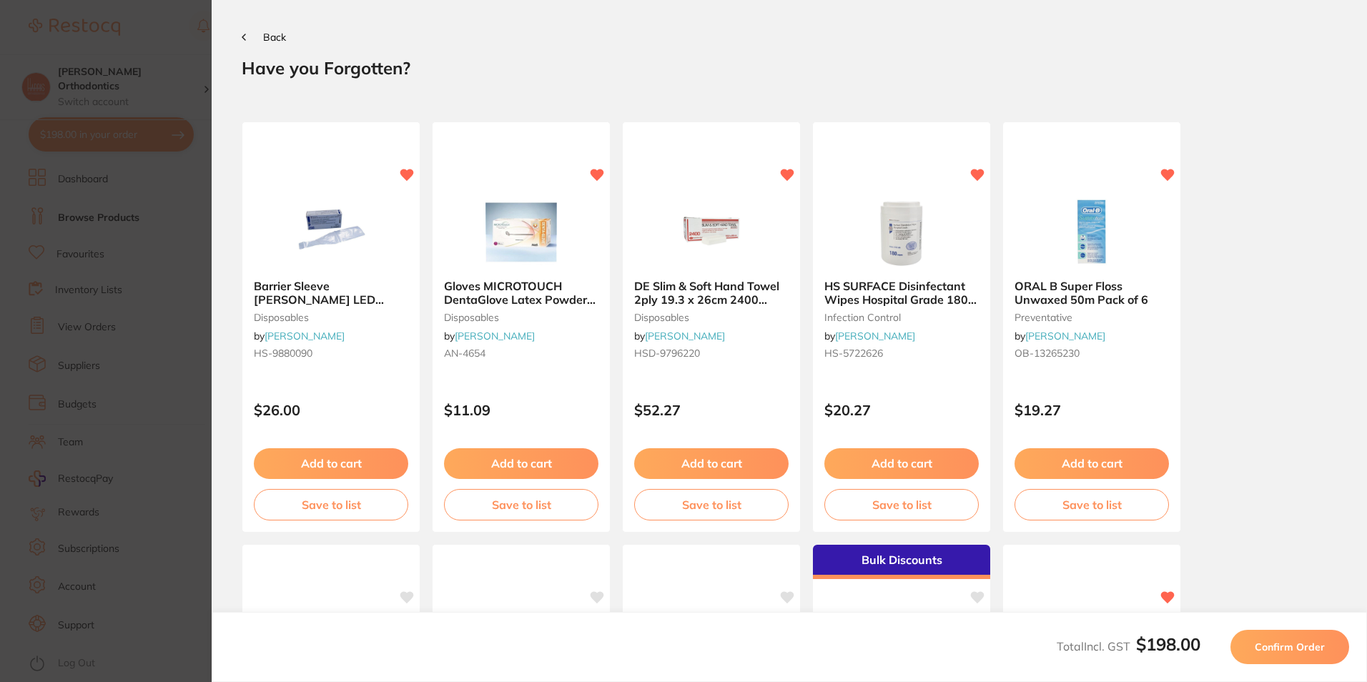
click at [1271, 646] on span "Confirm Order" at bounding box center [1290, 647] width 70 height 13
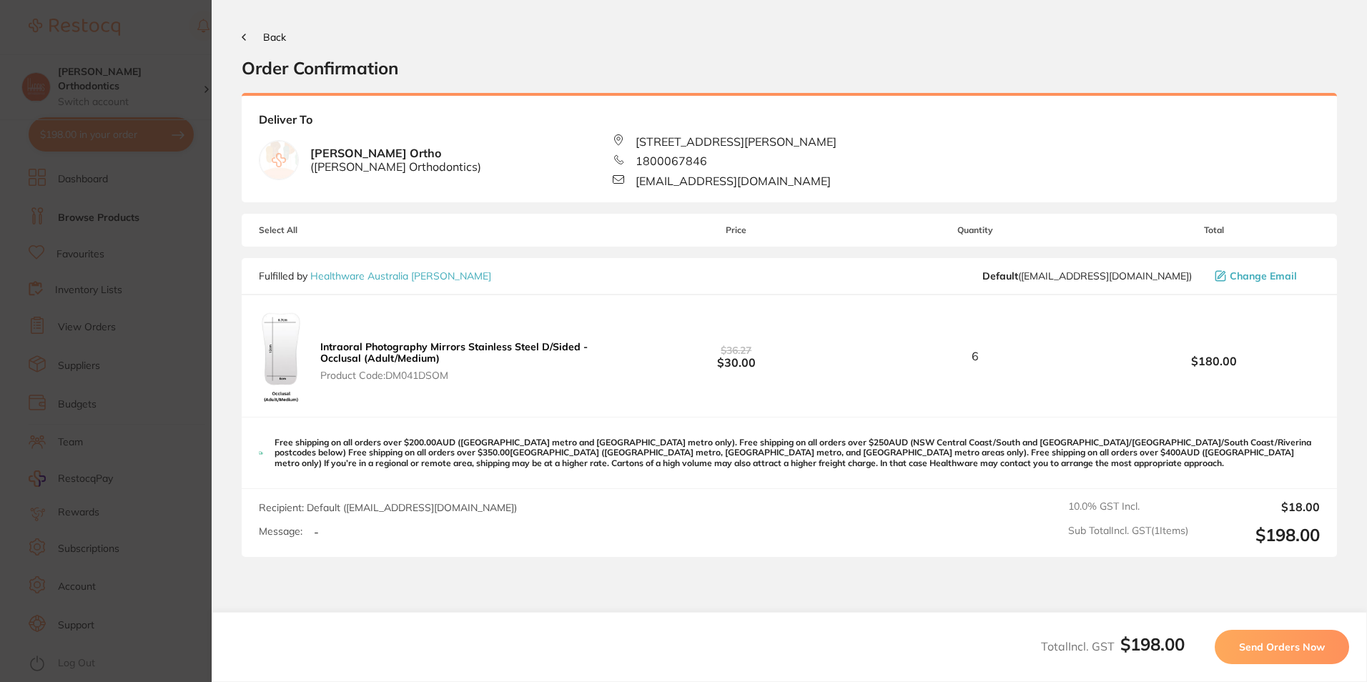
click at [1278, 650] on span "Send Orders Now" at bounding box center [1282, 647] width 86 height 13
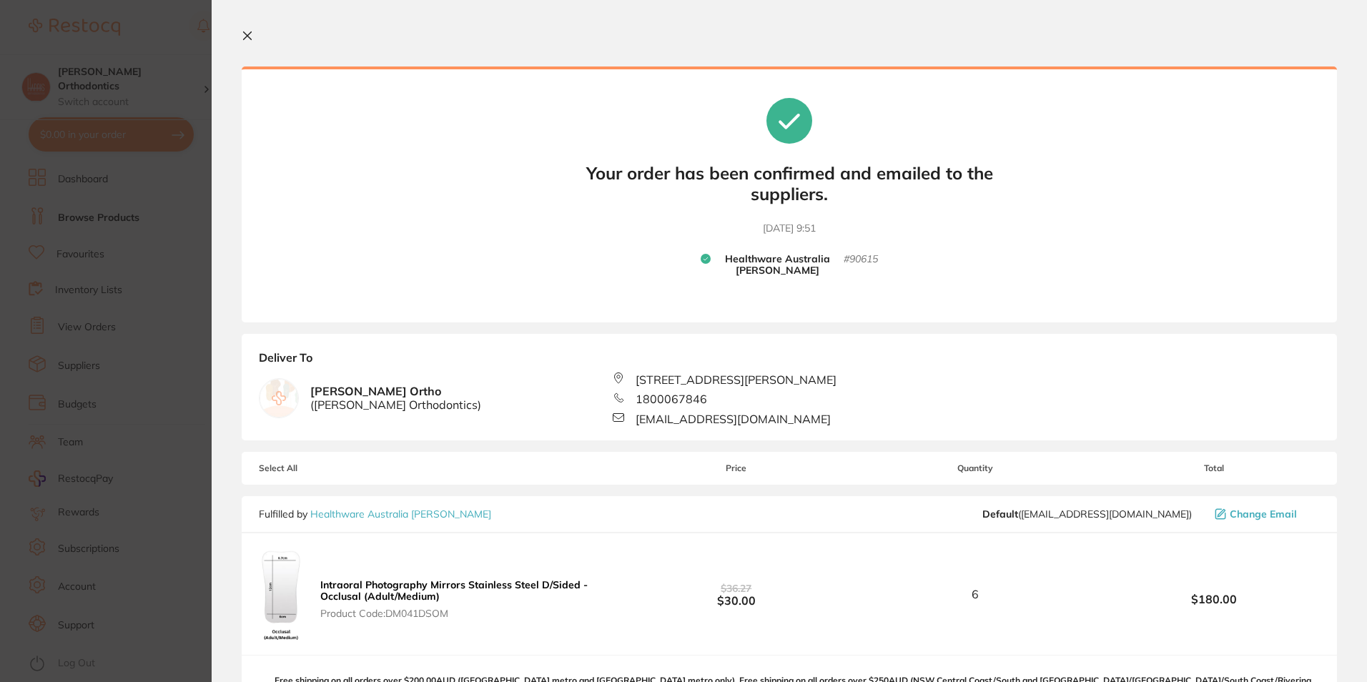
click at [249, 36] on icon at bounding box center [247, 35] width 11 height 11
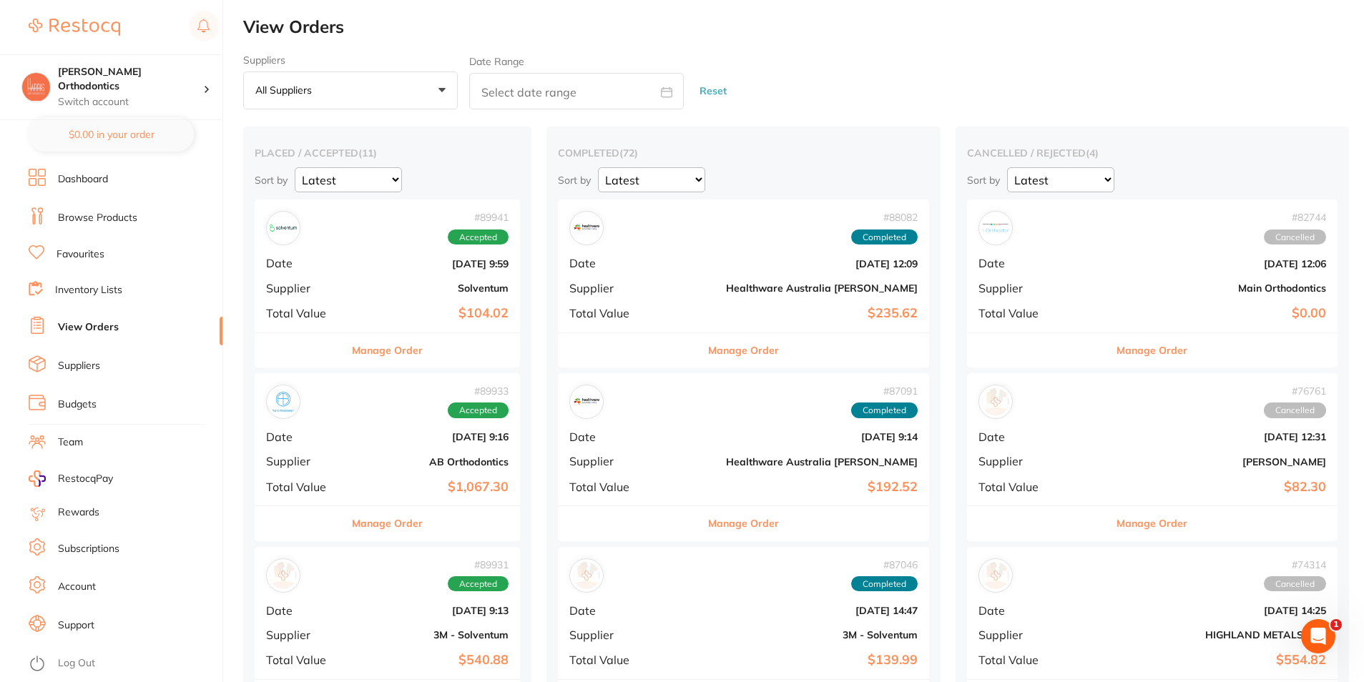
checkbox input "false"
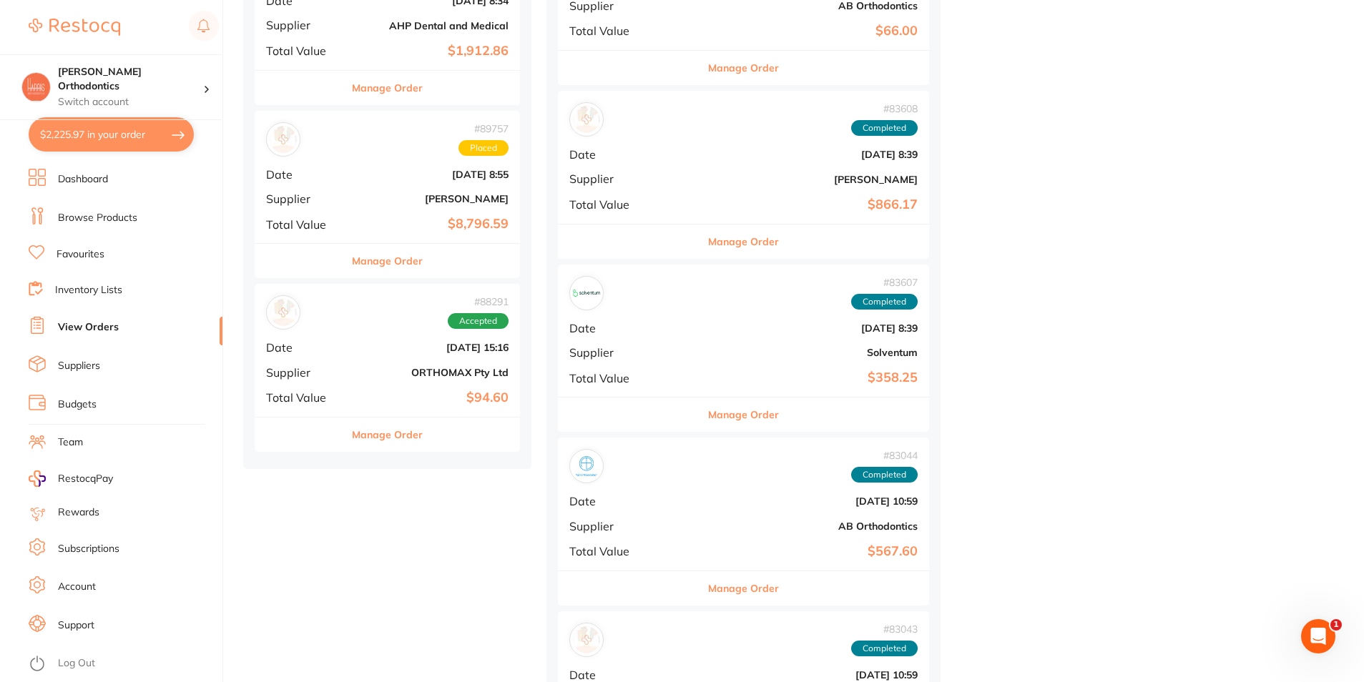
scroll to position [1859, 0]
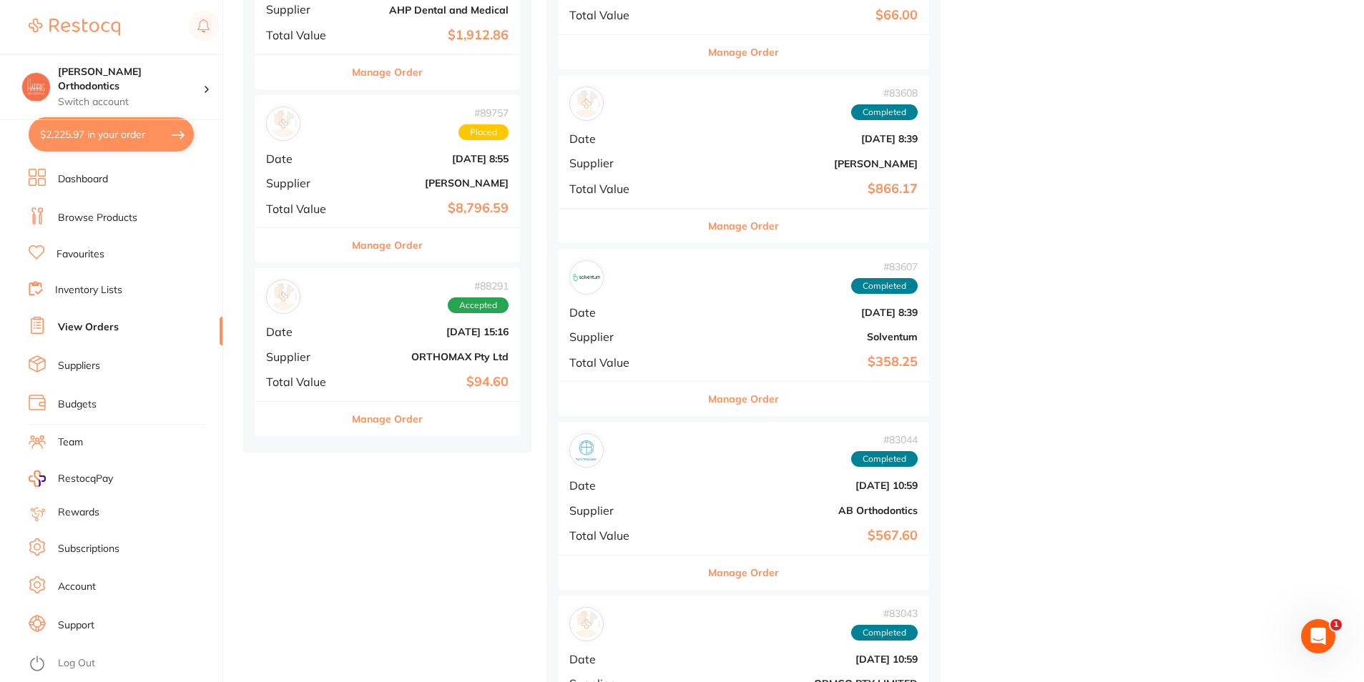
click at [372, 351] on b "ORTHOMAX Pty Ltd" at bounding box center [432, 356] width 154 height 11
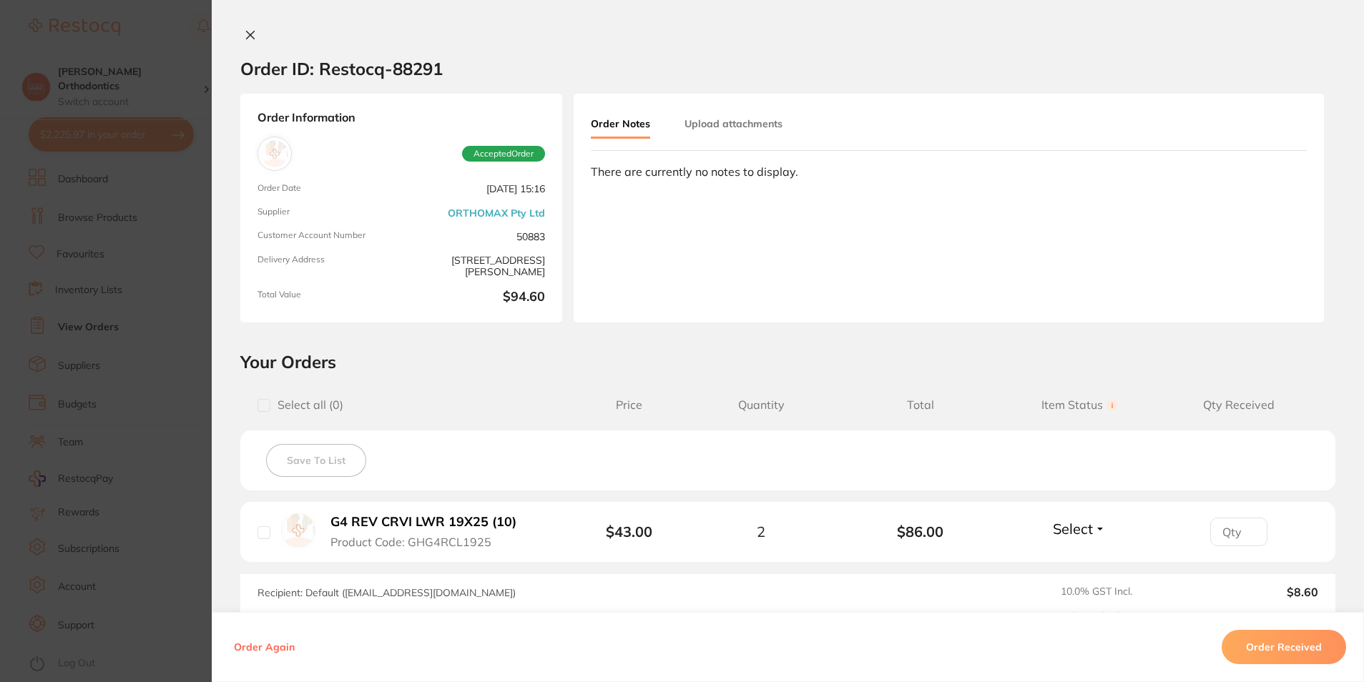
scroll to position [72, 0]
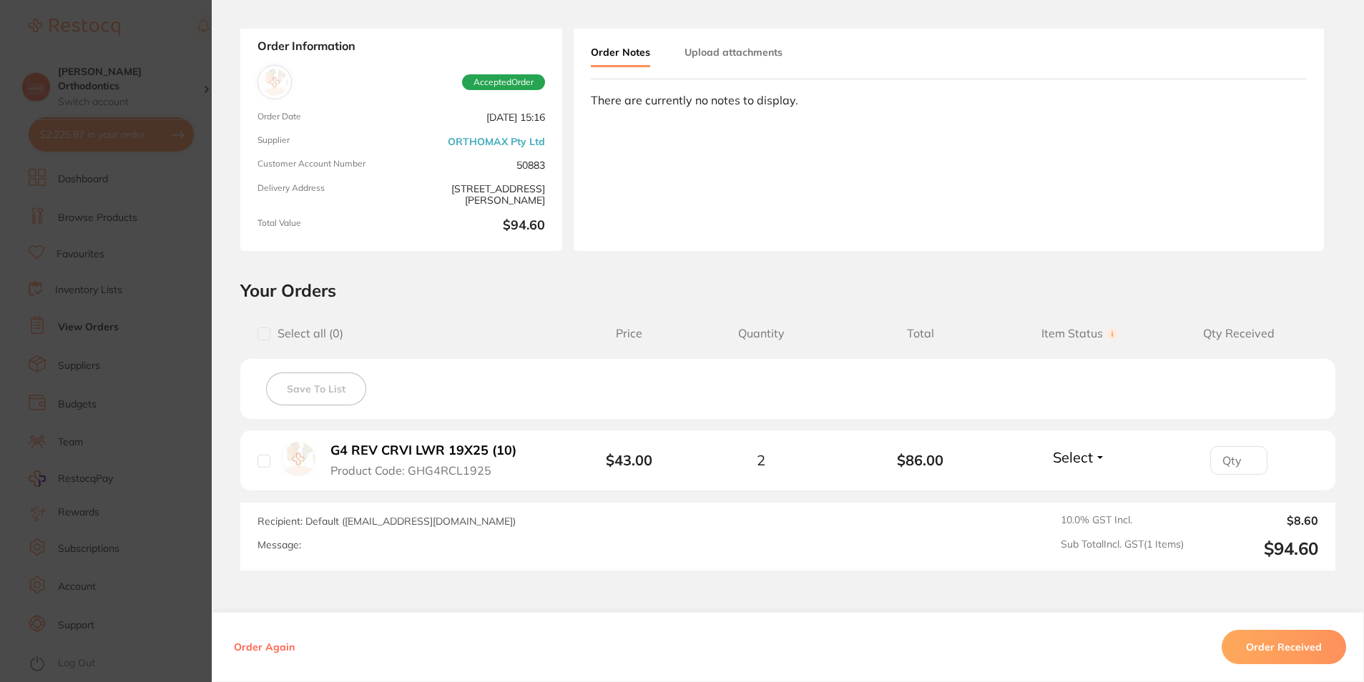
click at [1252, 649] on button "Order Received" at bounding box center [1283, 647] width 124 height 34
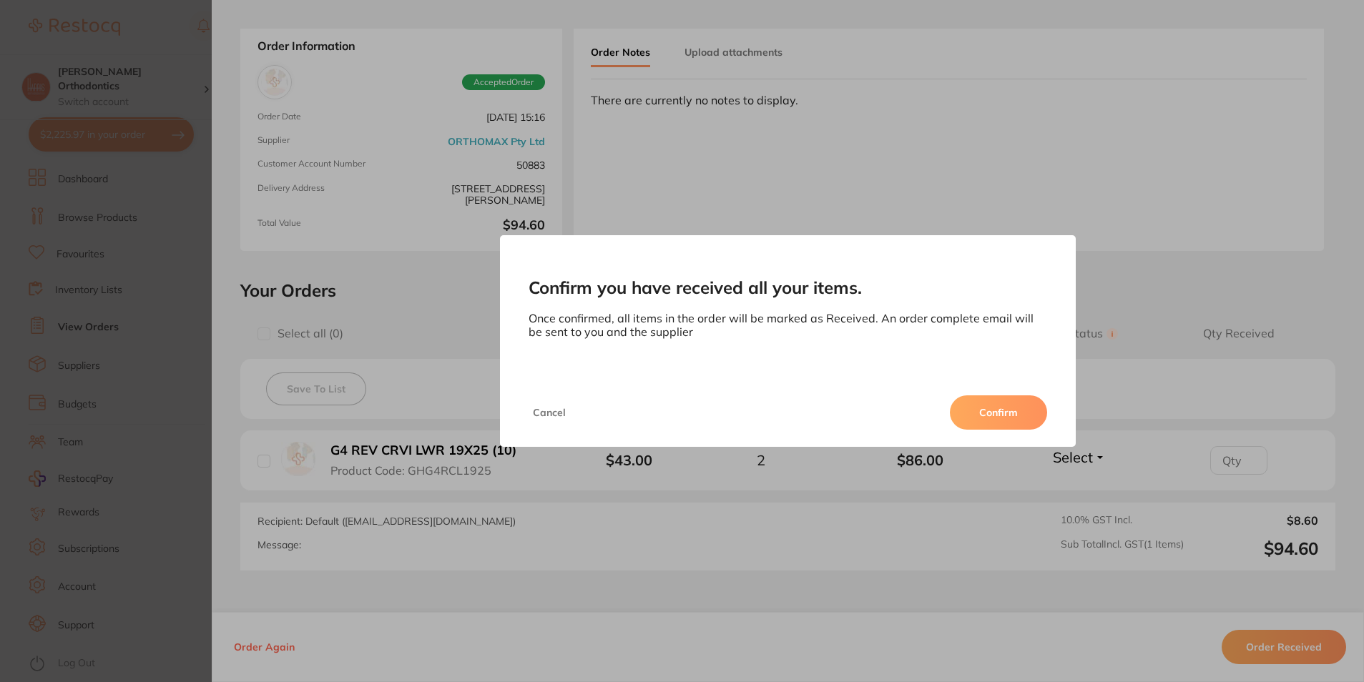
scroll to position [0, 0]
drag, startPoint x: 995, startPoint y: 403, endPoint x: 1067, endPoint y: 411, distance: 72.0
click at [995, 404] on button "Confirm" at bounding box center [998, 412] width 97 height 34
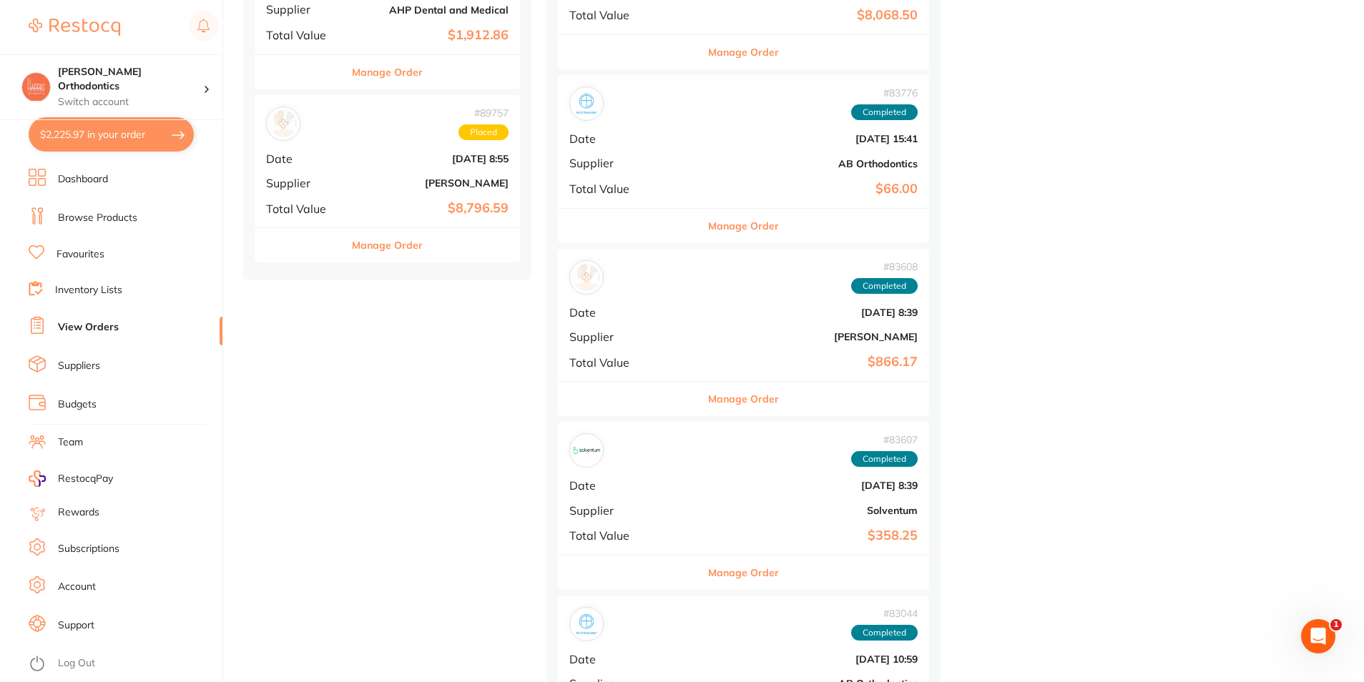
click at [375, 169] on div "# 89757 Placed Date Aug 11 2025, 8:55 Supplier Henry Schein Halas Total Value $…" at bounding box center [387, 161] width 265 height 132
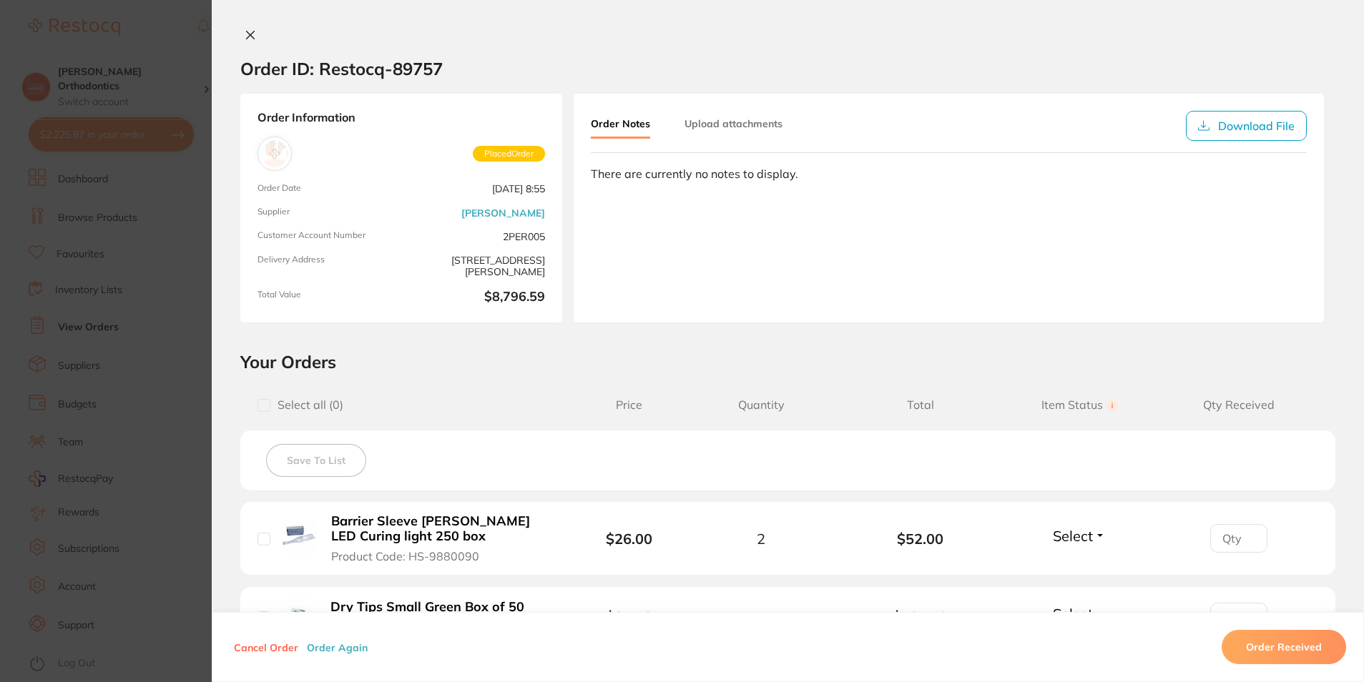
click at [1303, 638] on button "Order Received" at bounding box center [1283, 647] width 124 height 34
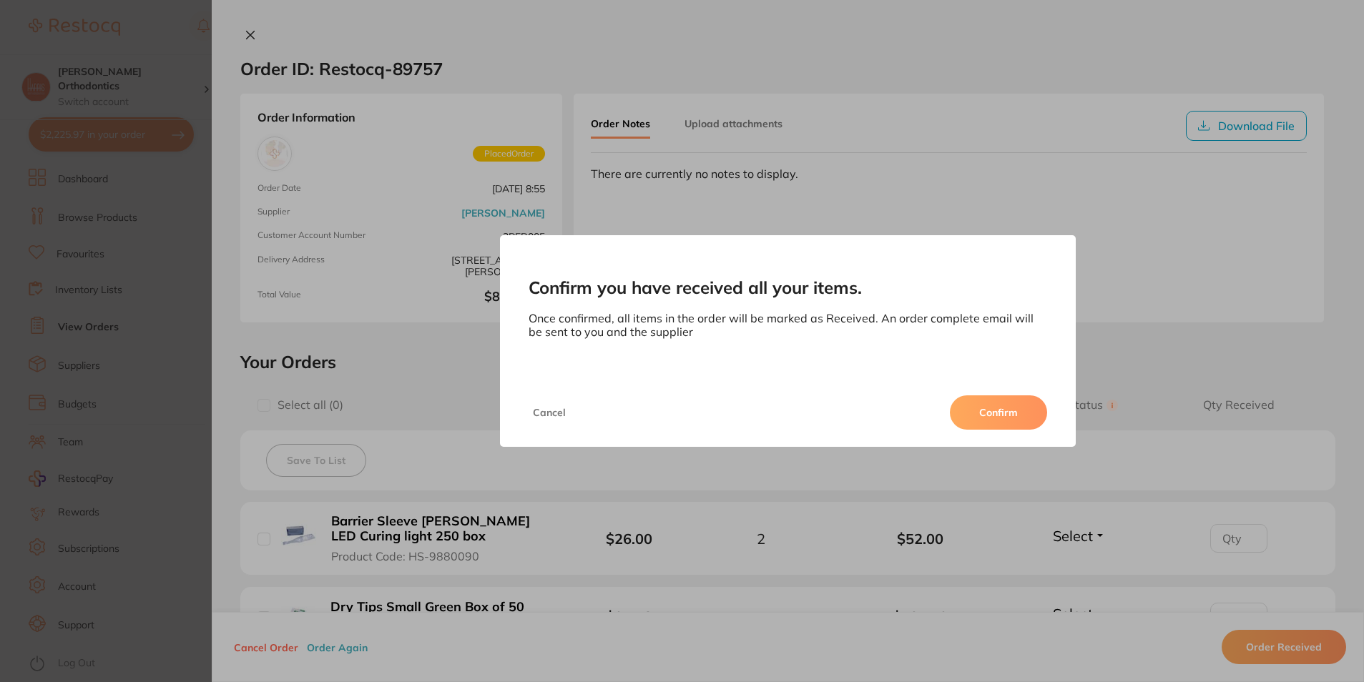
click at [1018, 421] on button "Confirm" at bounding box center [998, 412] width 97 height 34
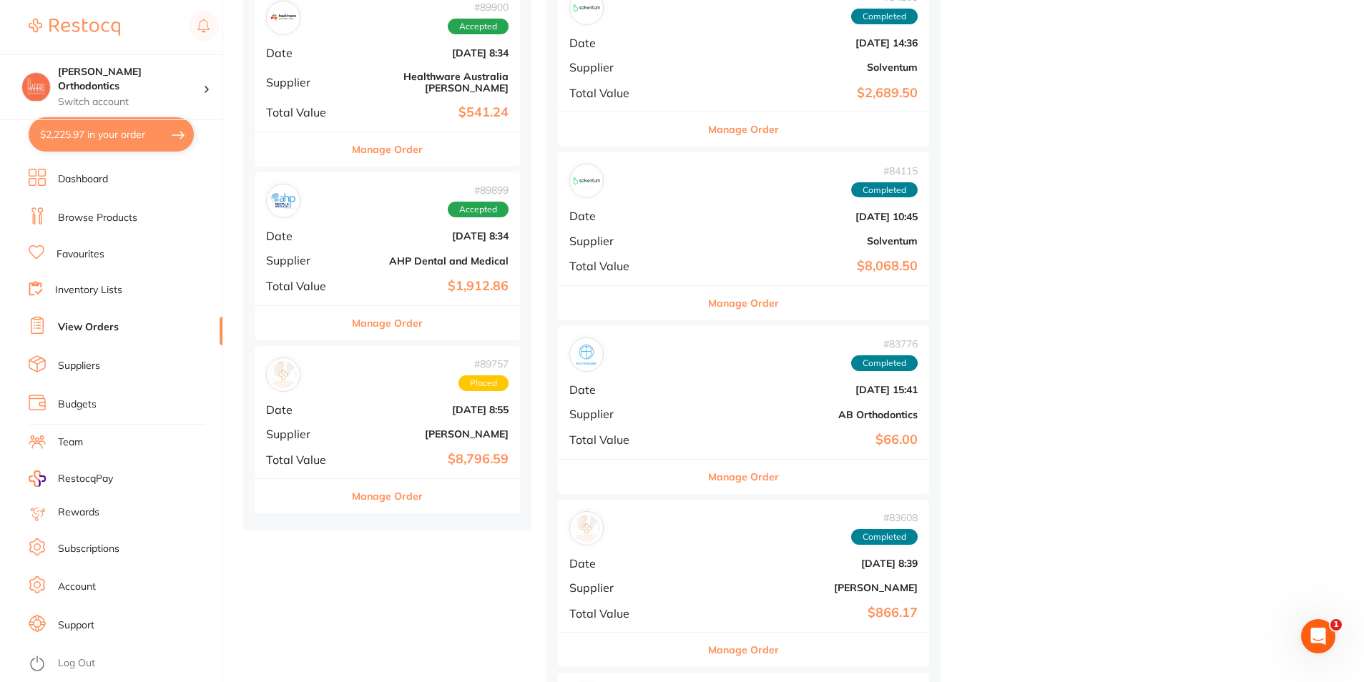
scroll to position [1573, 0]
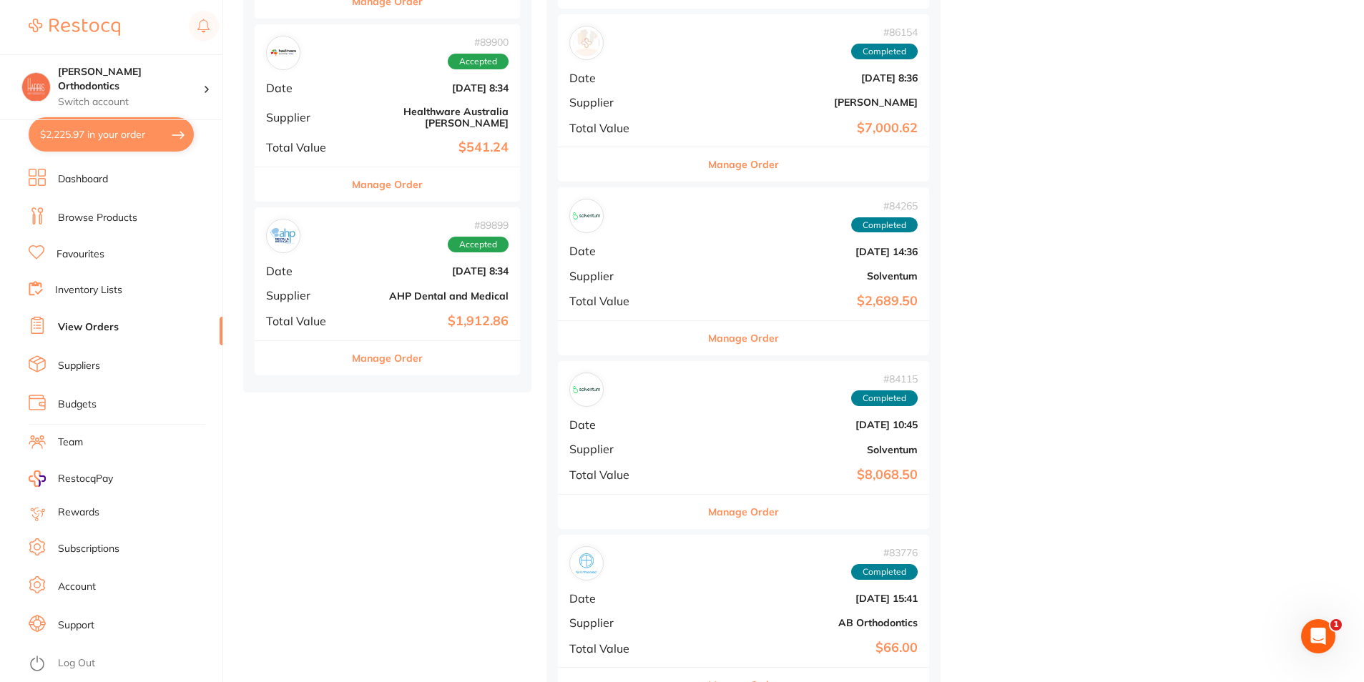
click at [355, 288] on div "# 89899 Accepted Date Aug 12 2025, 8:34 Supplier AHP Dental and Medical Total V…" at bounding box center [387, 273] width 265 height 132
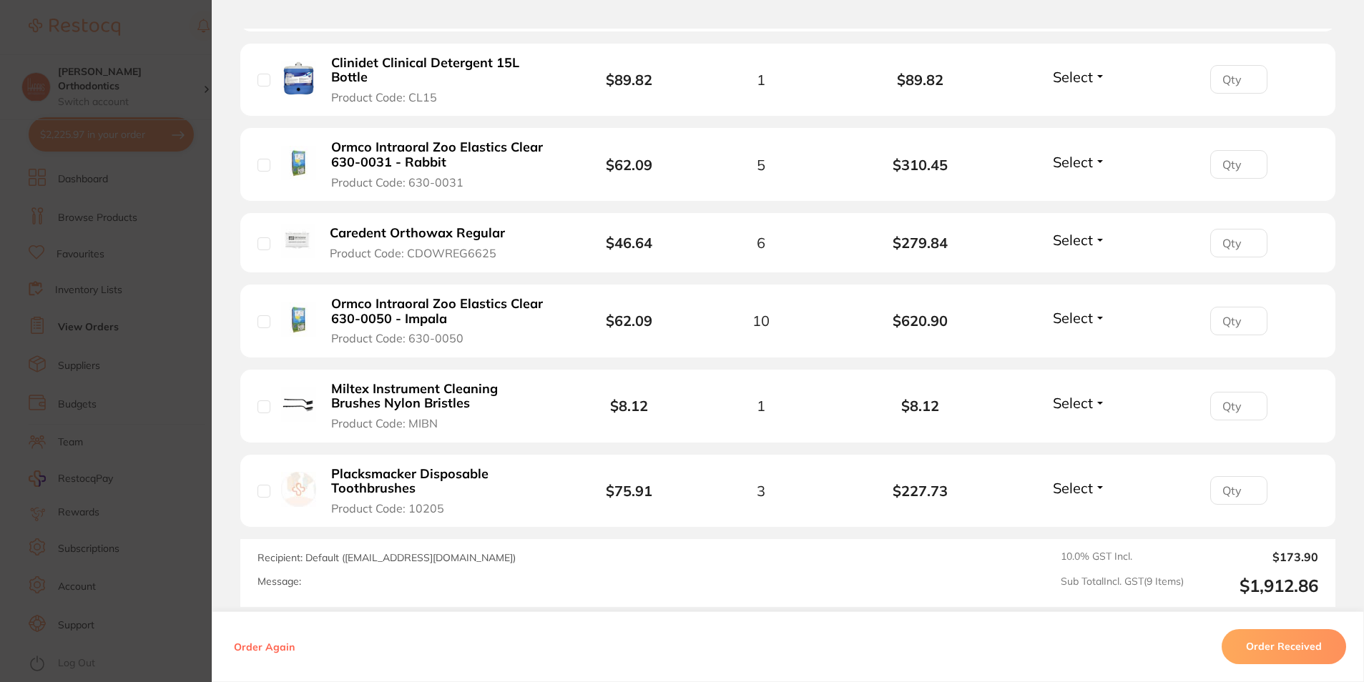
scroll to position [715, 0]
click at [1266, 648] on button "Order Received" at bounding box center [1283, 647] width 124 height 34
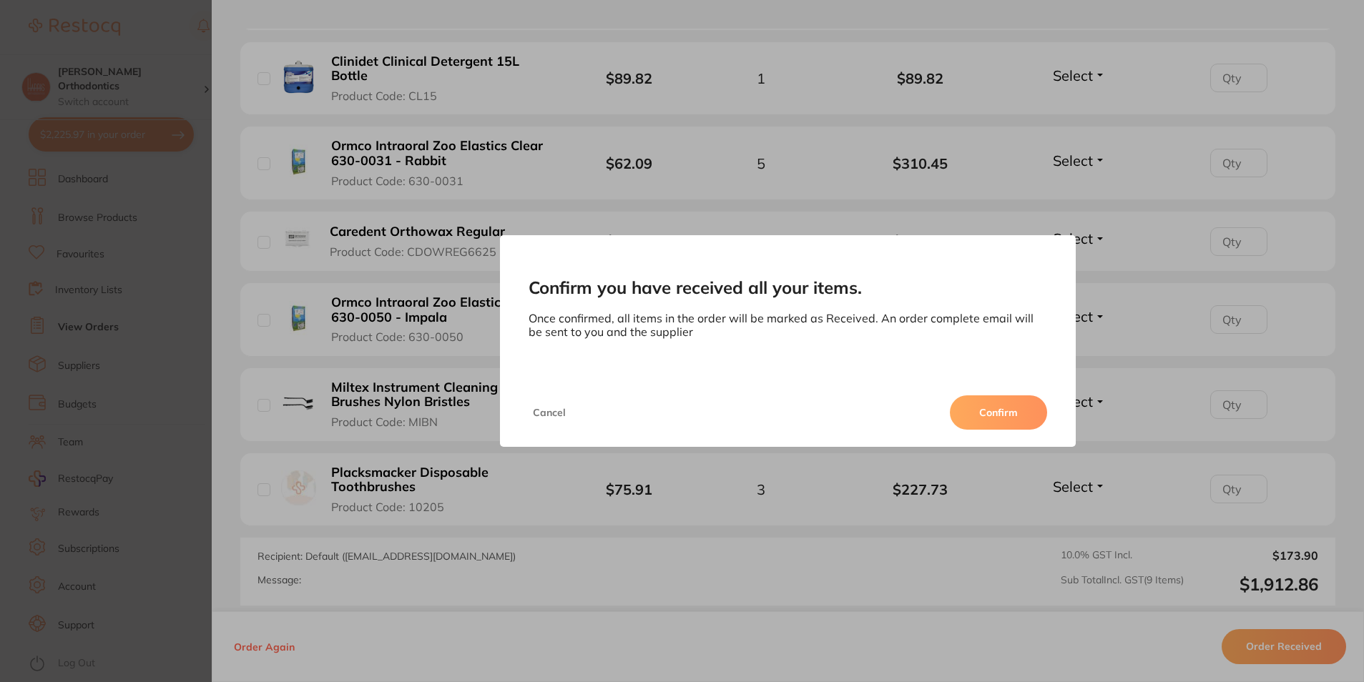
click at [1004, 418] on button "Confirm" at bounding box center [998, 412] width 97 height 34
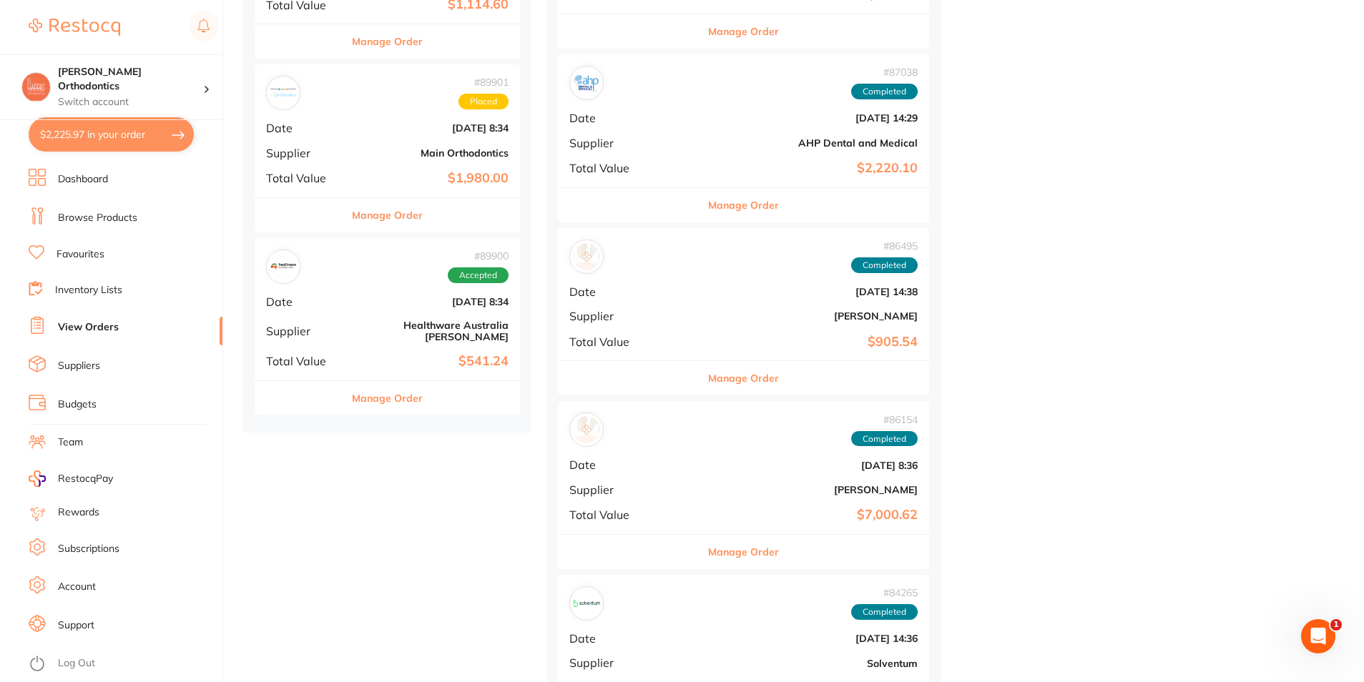
scroll to position [1359, 0]
click at [366, 326] on div "# 89900 Accepted Date Aug 12 2025, 8:34 Supplier Healthware Australia Ridley To…" at bounding box center [387, 310] width 265 height 142
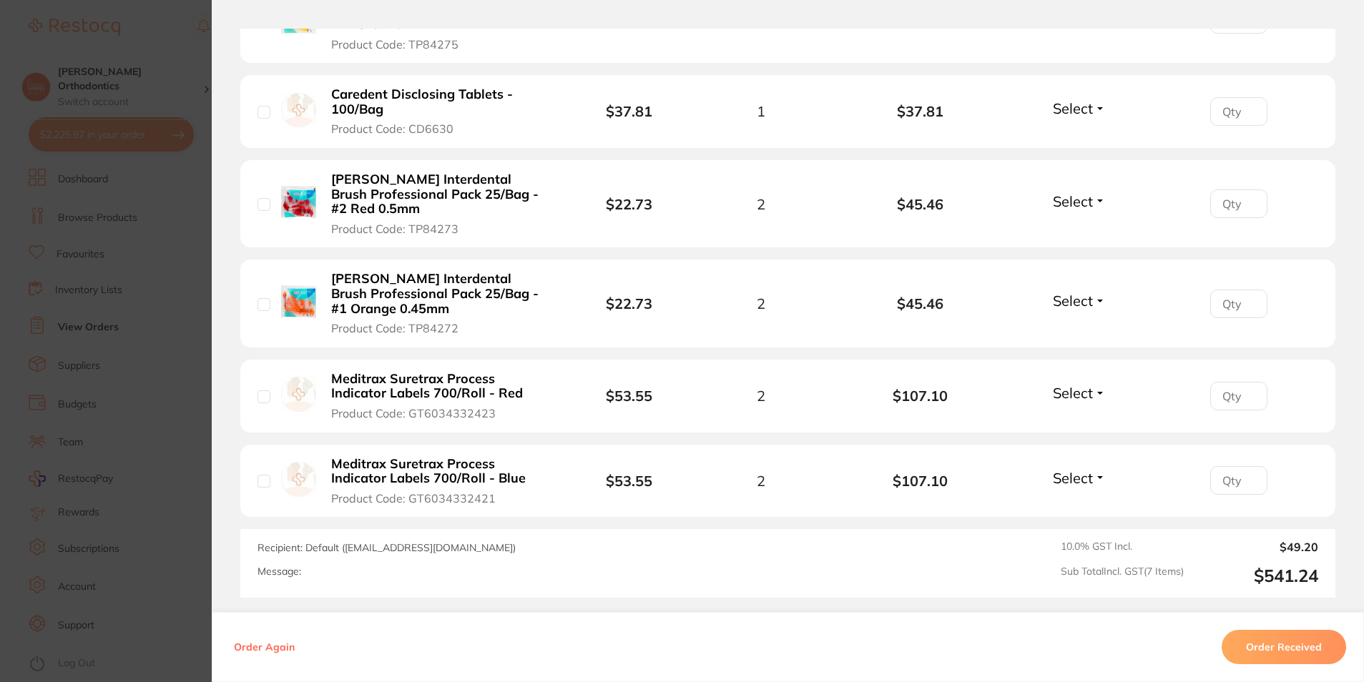
scroll to position [644, 0]
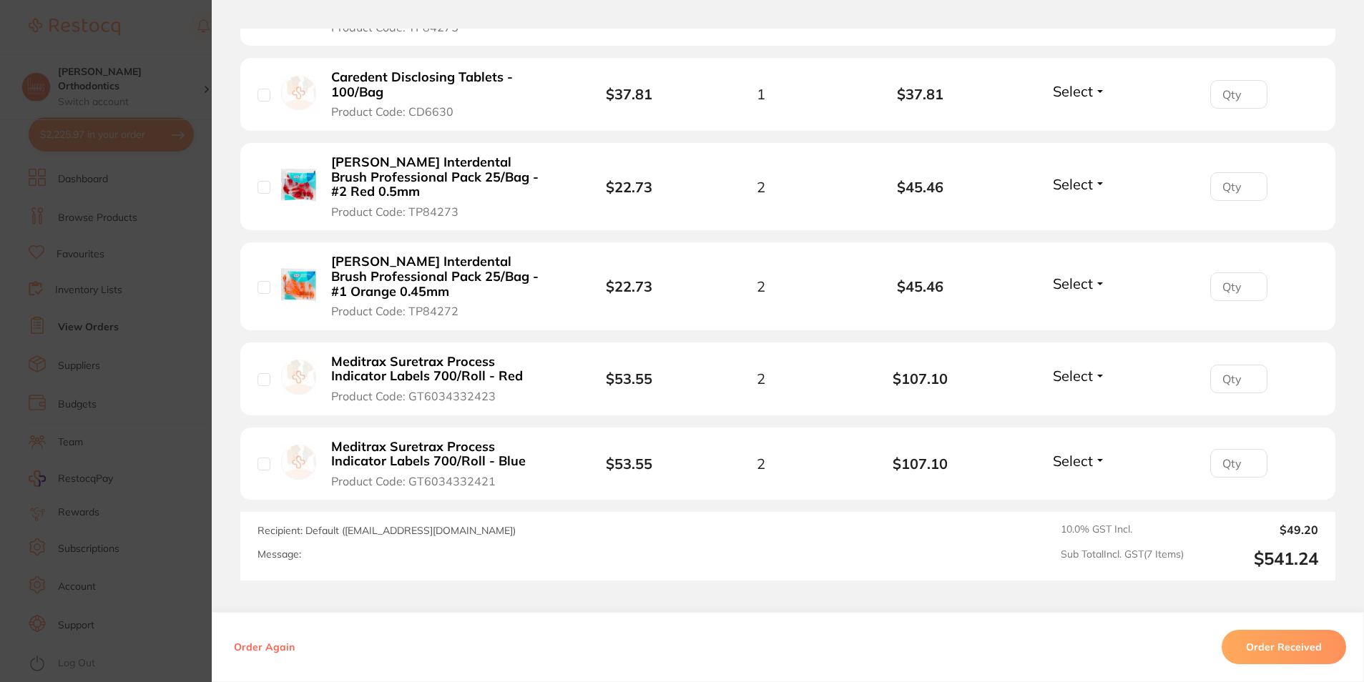
click at [1273, 642] on button "Order Received" at bounding box center [1283, 647] width 124 height 34
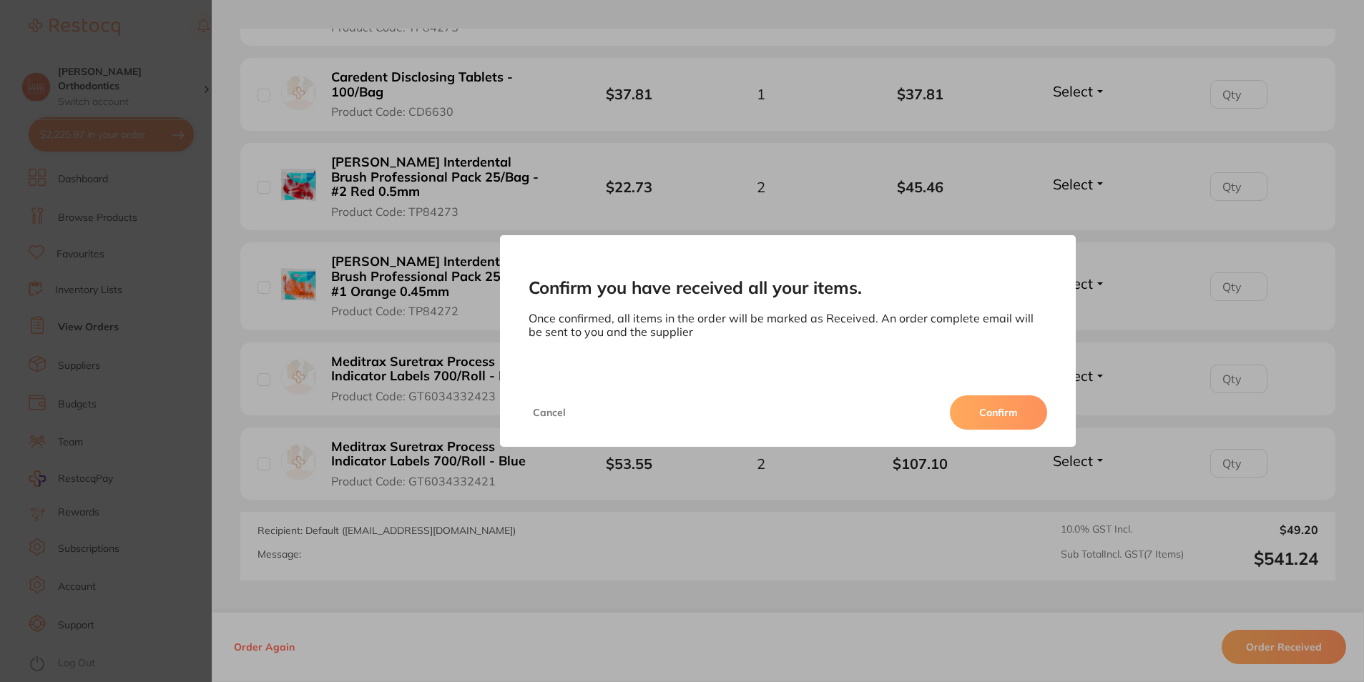
click at [987, 409] on button "Confirm" at bounding box center [998, 412] width 97 height 34
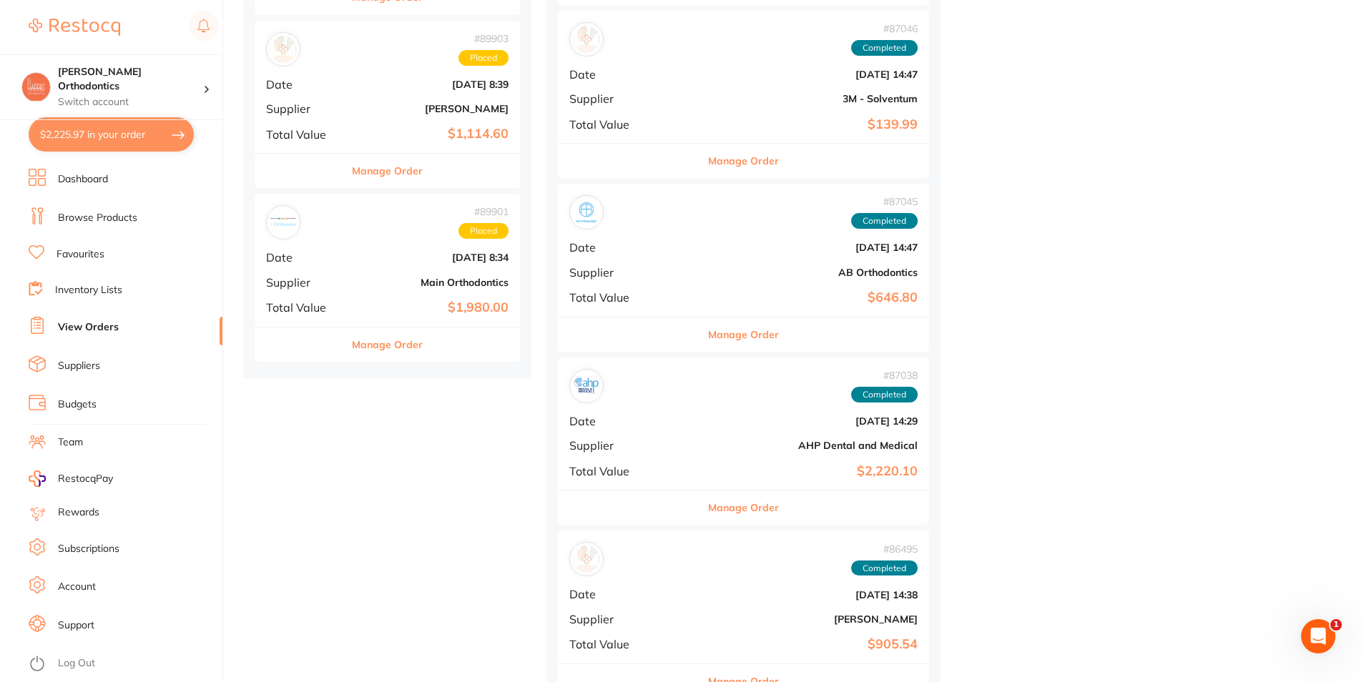
scroll to position [1216, 0]
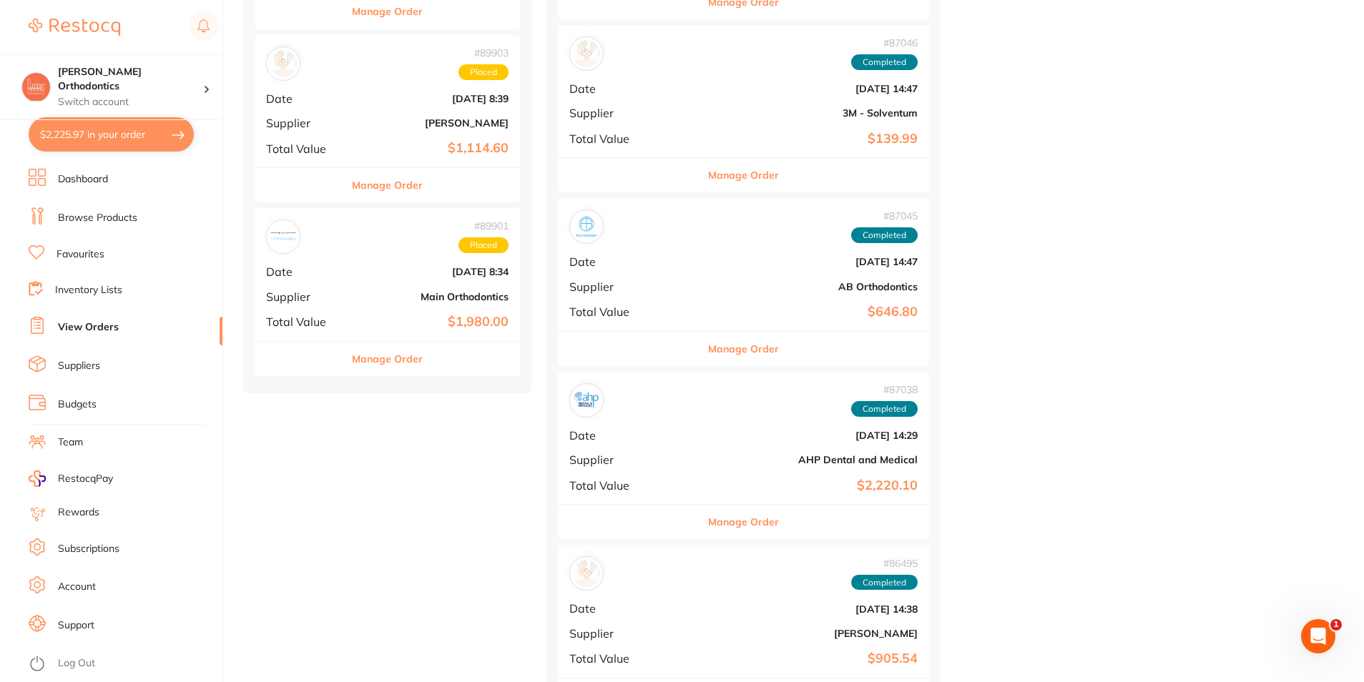
click at [372, 292] on div "# 89901 Placed Date Aug 12 2025, 8:34 Supplier Main Orthodontics Total Value $1…" at bounding box center [387, 274] width 265 height 132
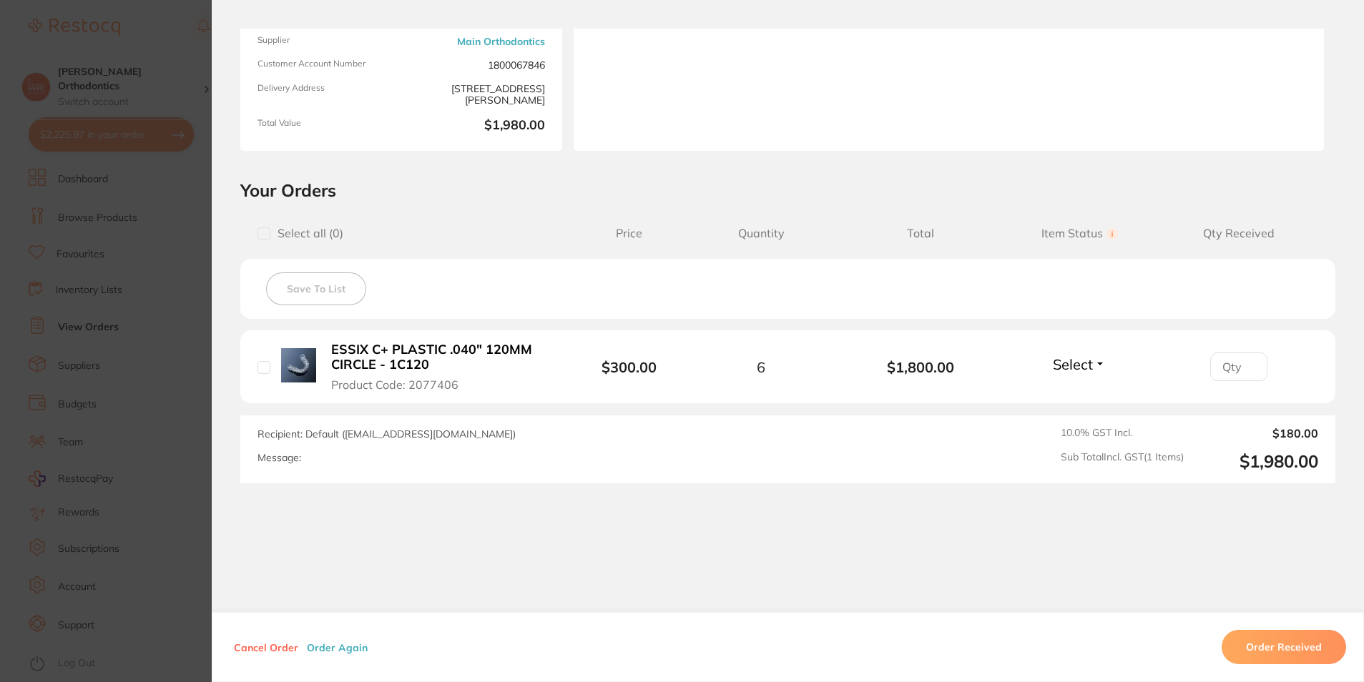
scroll to position [186, 0]
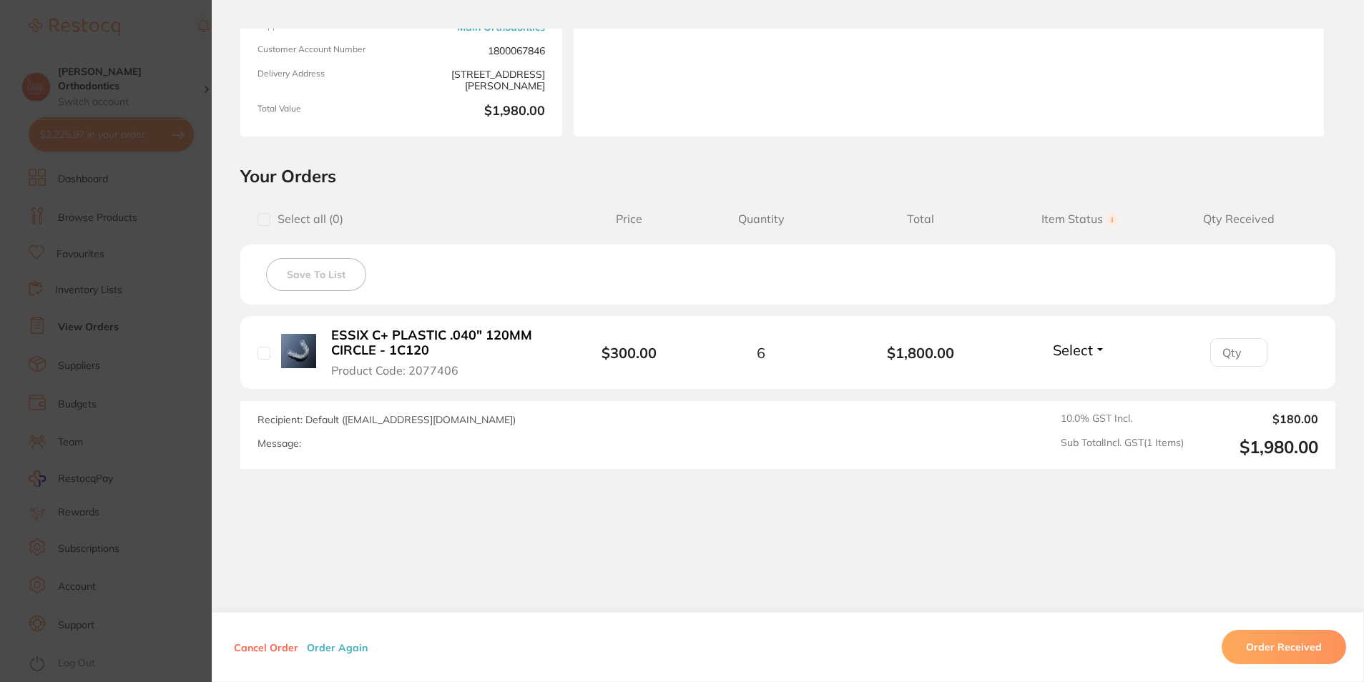
click at [1278, 646] on button "Order Received" at bounding box center [1283, 647] width 124 height 34
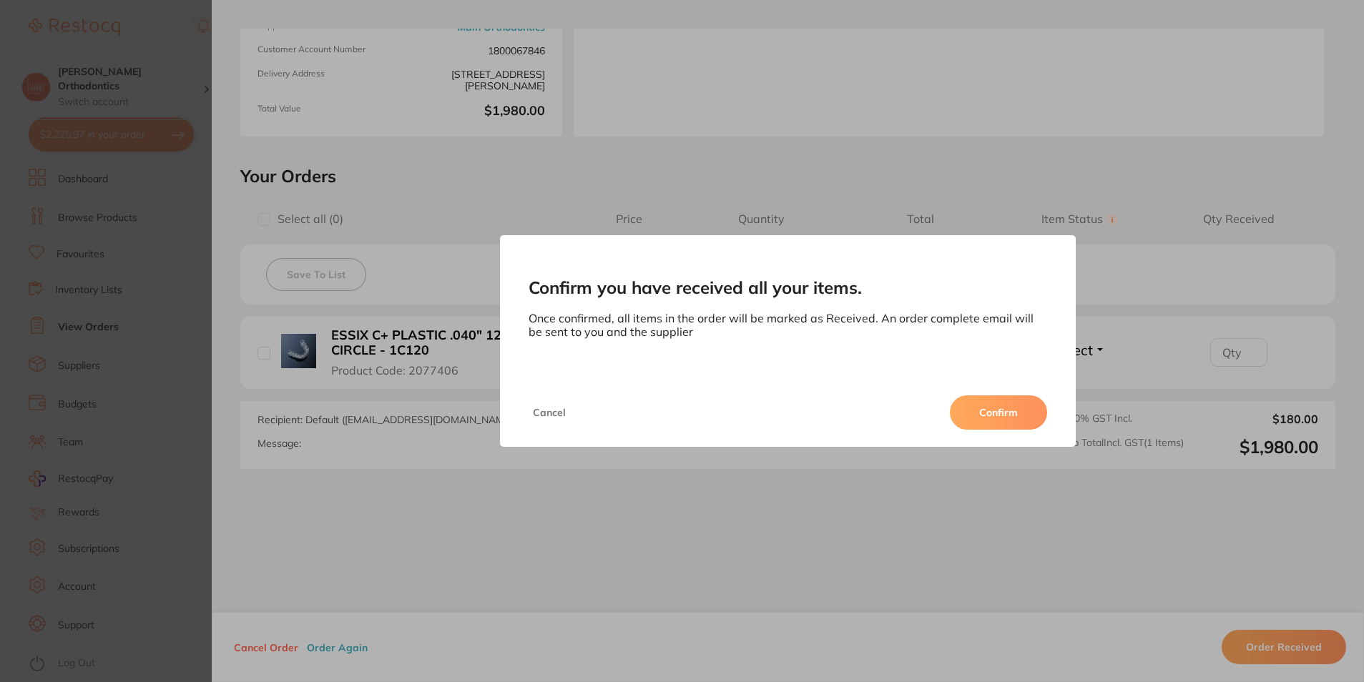
click at [1033, 415] on button "Confirm" at bounding box center [998, 412] width 97 height 34
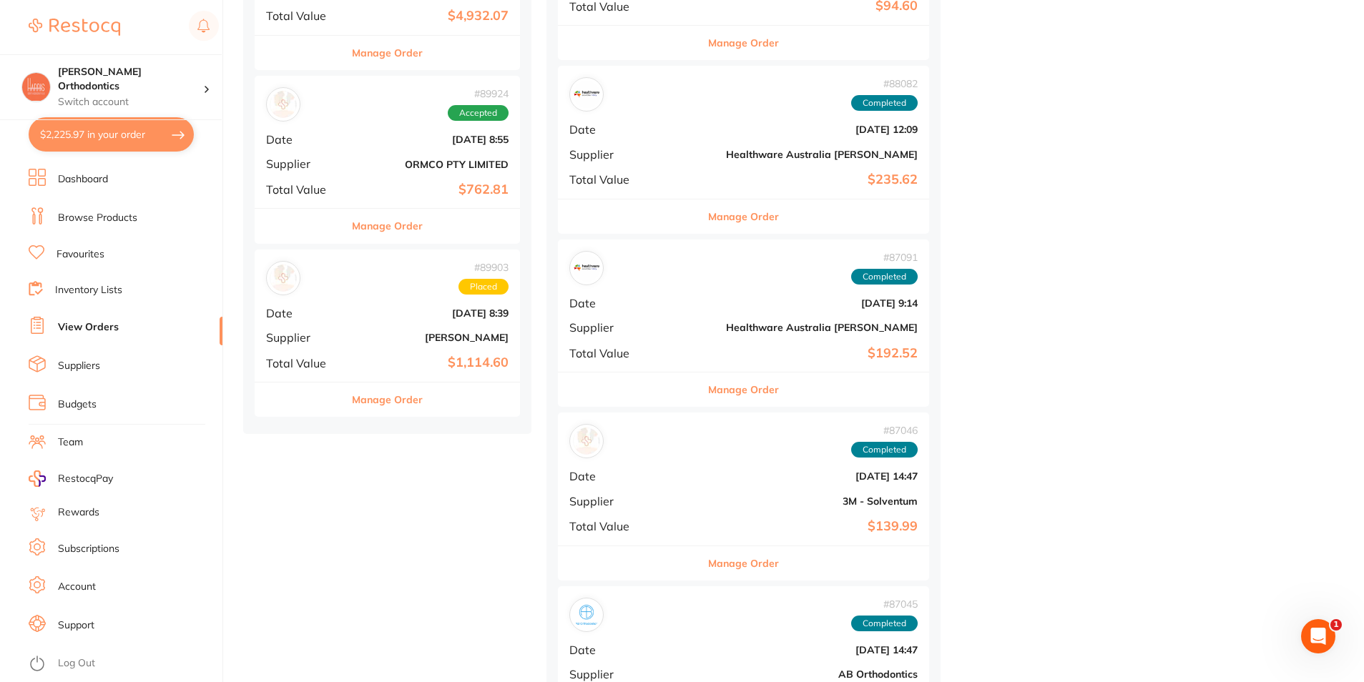
click at [393, 355] on b "$1,114.60" at bounding box center [432, 362] width 154 height 15
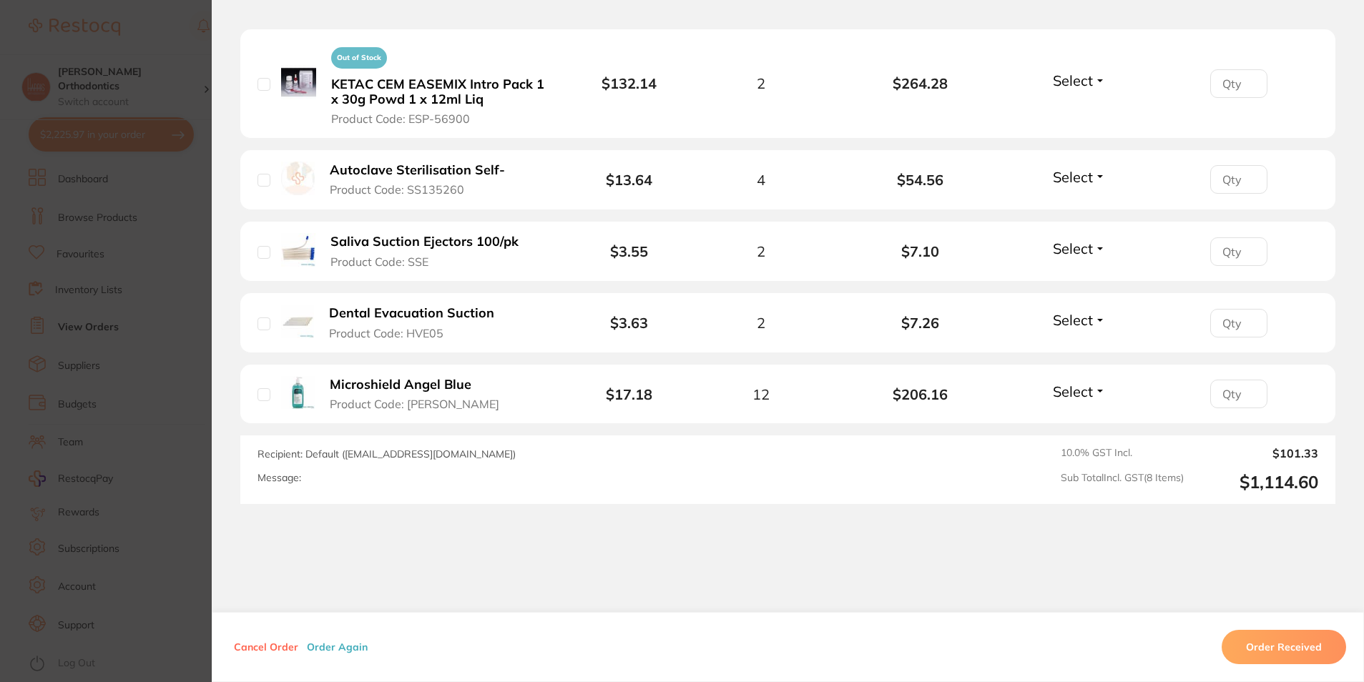
scroll to position [715, 0]
click at [1263, 661] on button "Order Received" at bounding box center [1283, 647] width 124 height 34
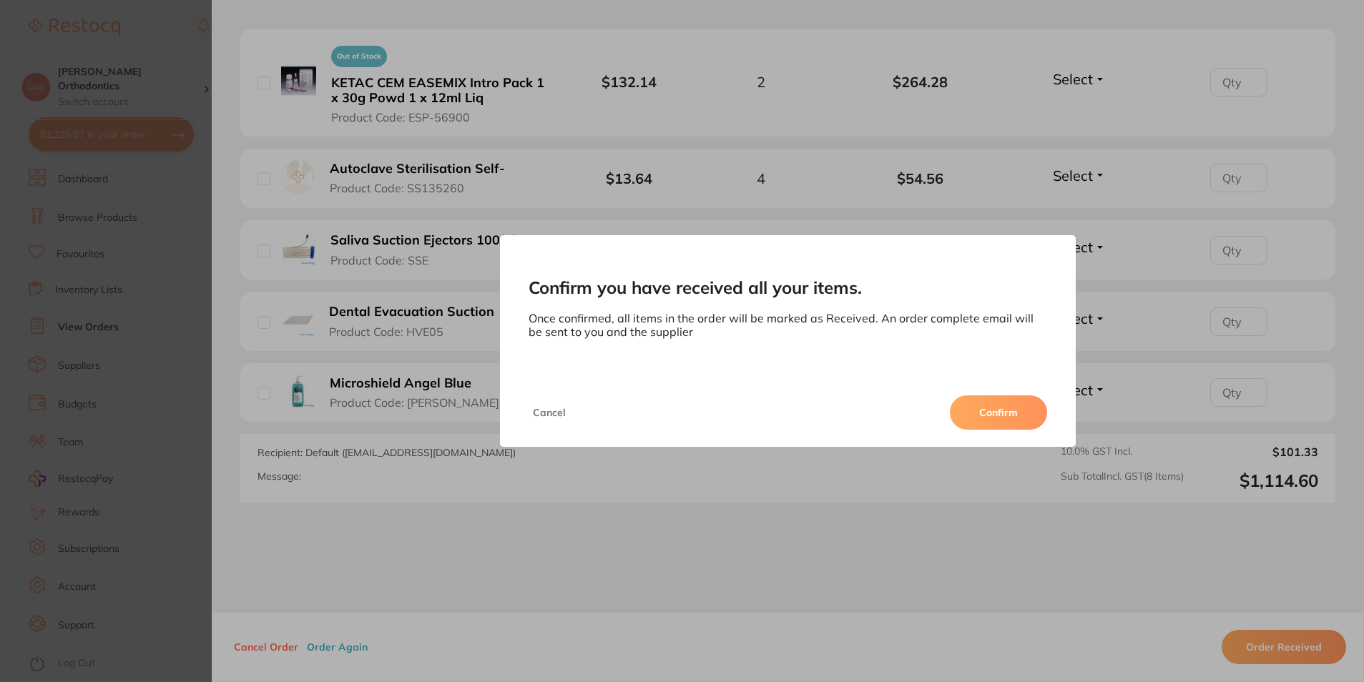
drag, startPoint x: 984, startPoint y: 414, endPoint x: 1008, endPoint y: 421, distance: 25.3
click at [987, 416] on button "Confirm" at bounding box center [998, 412] width 97 height 34
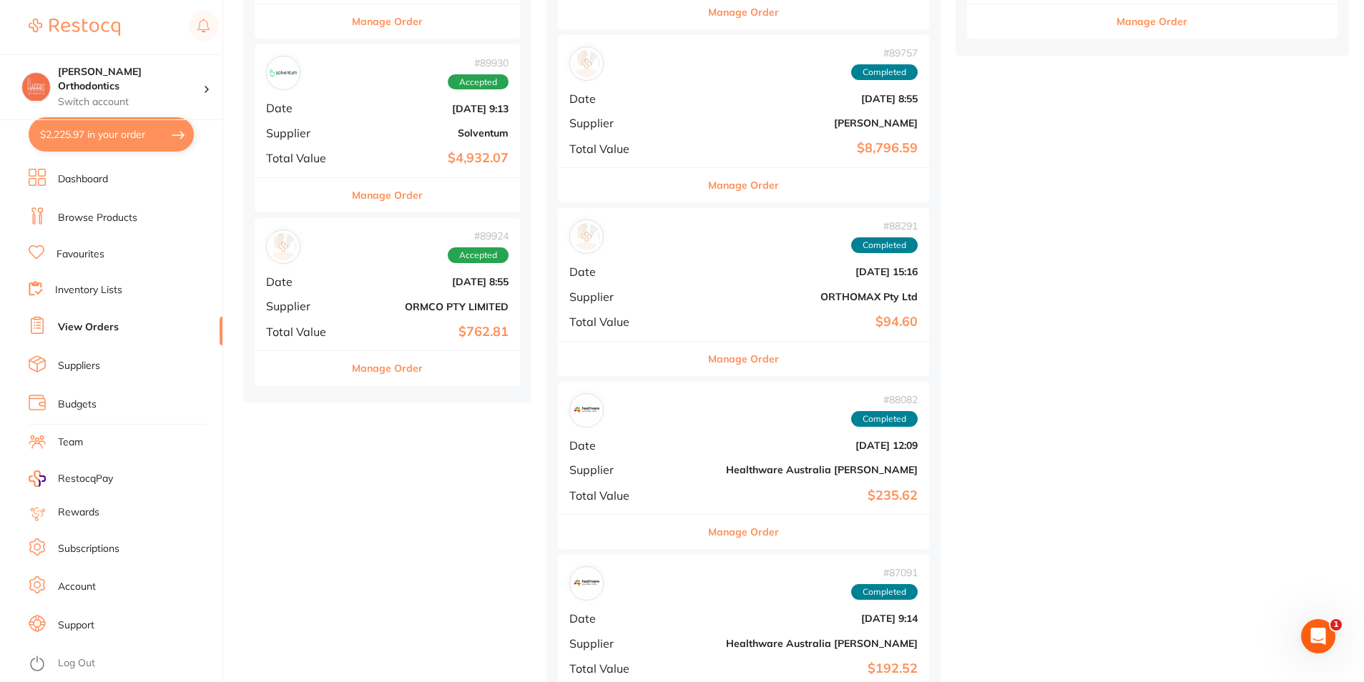
scroll to position [858, 0]
click at [392, 303] on b "ORMCO PTY LIMITED" at bounding box center [432, 307] width 154 height 11
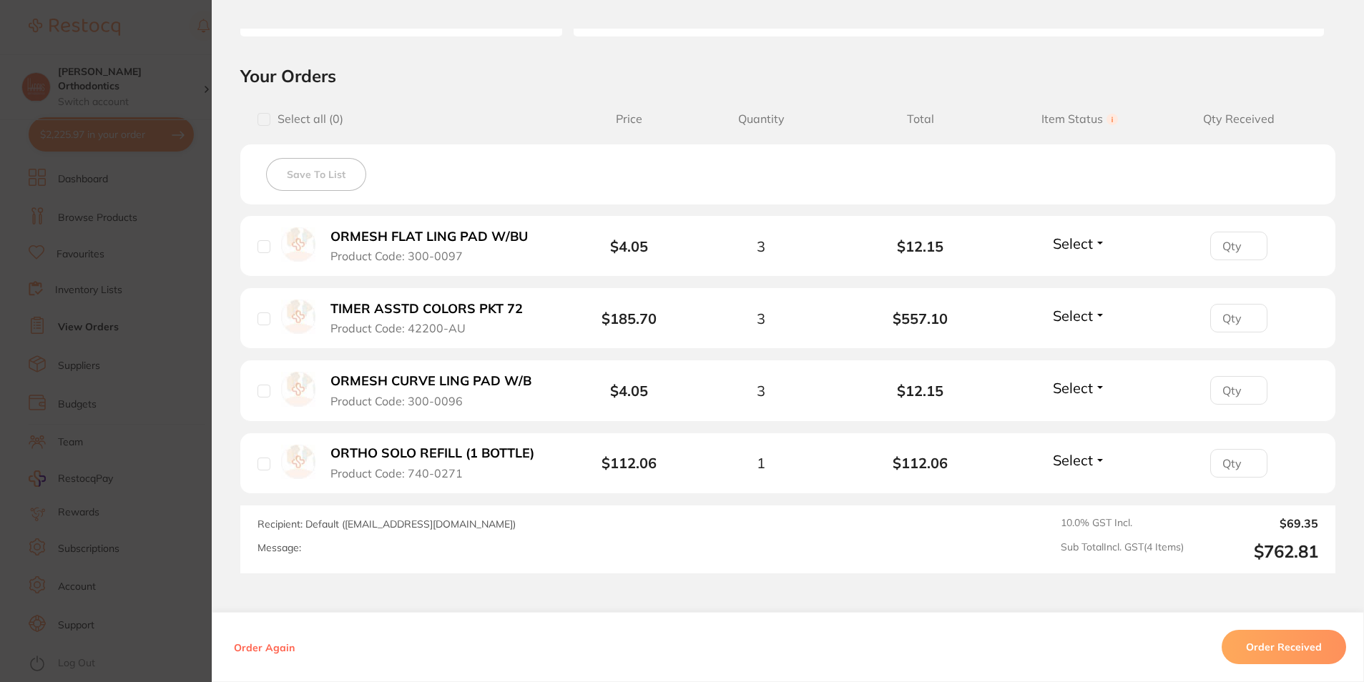
click at [1259, 651] on button "Order Received" at bounding box center [1283, 647] width 124 height 34
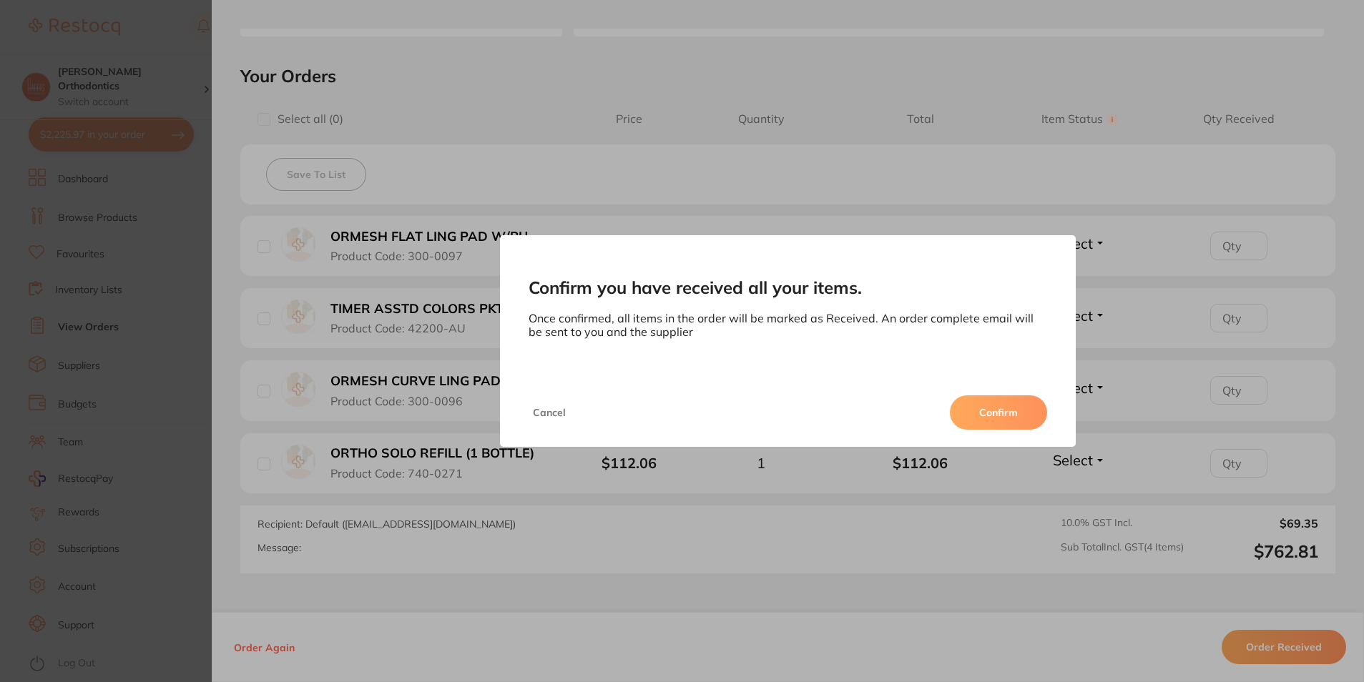
click at [1008, 430] on div "Cancel Confirm" at bounding box center [788, 412] width 576 height 69
click at [1002, 410] on button "Confirm" at bounding box center [998, 412] width 97 height 34
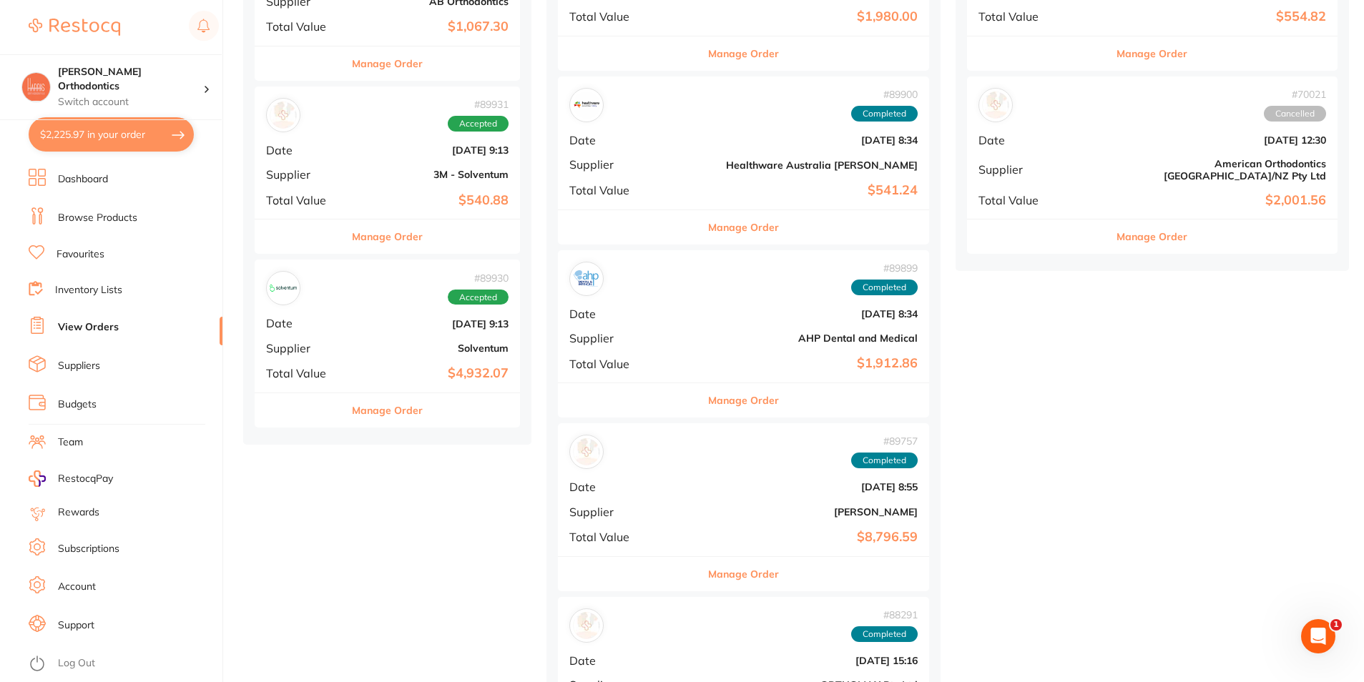
click at [411, 353] on div "# 89930 Accepted Date Aug 12 2025, 9:13 Supplier Solventum Total Value $4,932.07" at bounding box center [387, 326] width 265 height 132
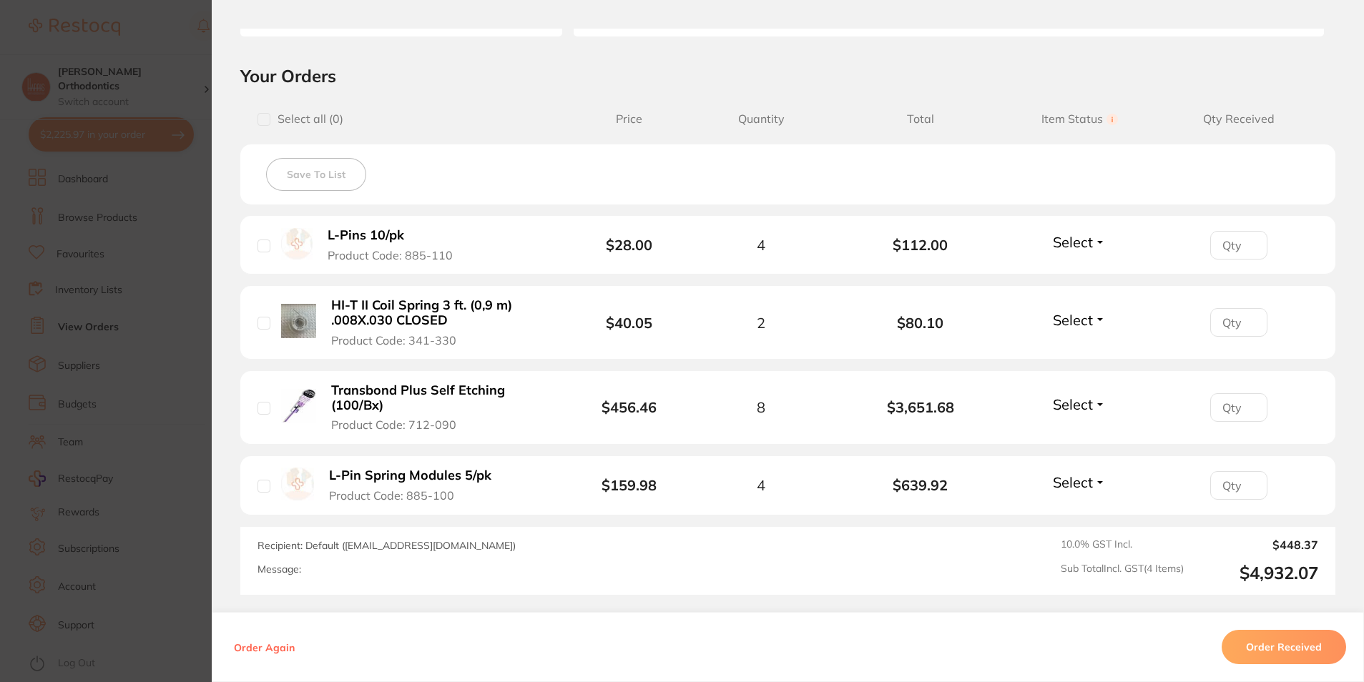
click at [1234, 646] on button "Order Received" at bounding box center [1283, 647] width 124 height 34
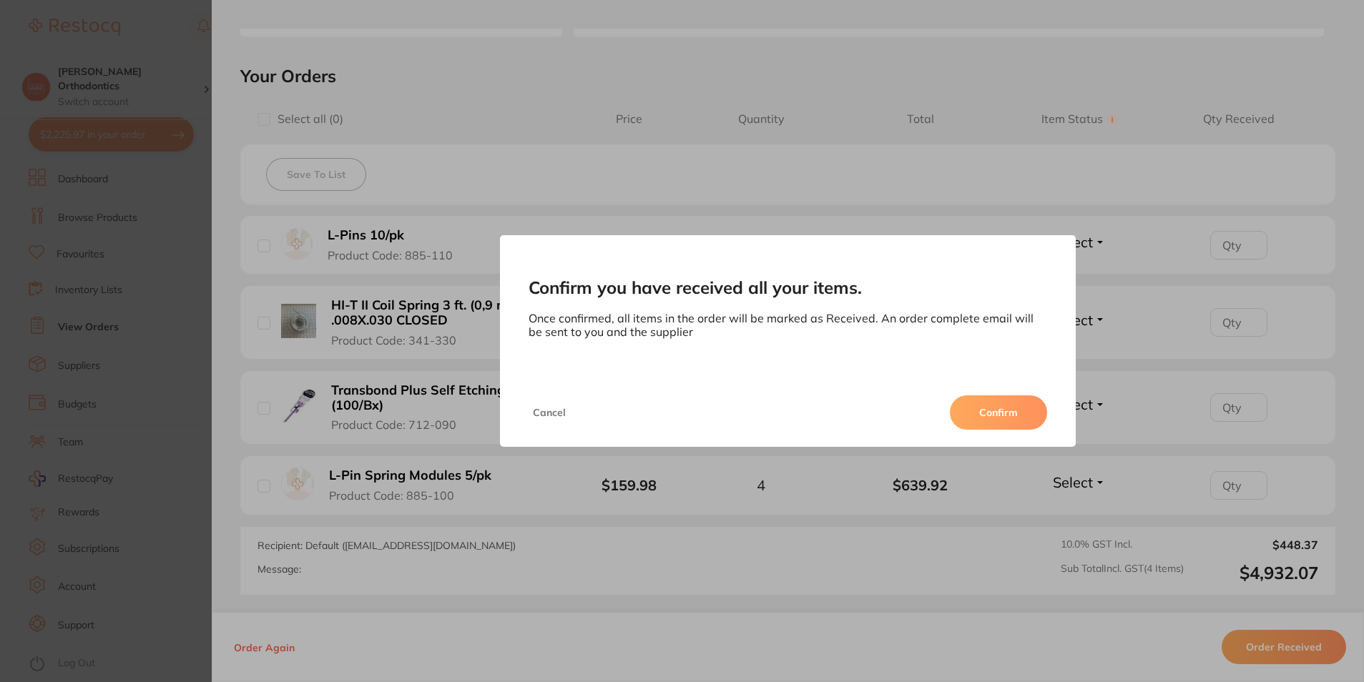
click at [1018, 420] on button "Confirm" at bounding box center [998, 412] width 97 height 34
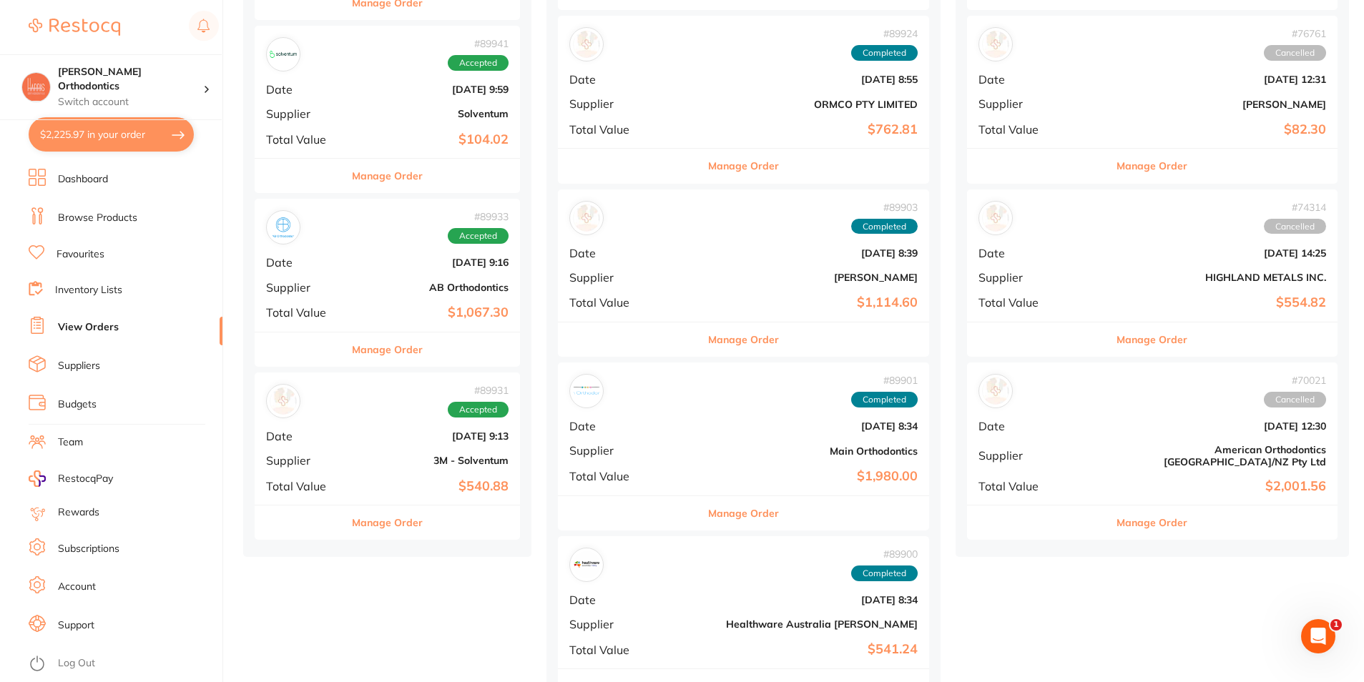
click at [355, 455] on b "3M - Solventum" at bounding box center [432, 460] width 154 height 11
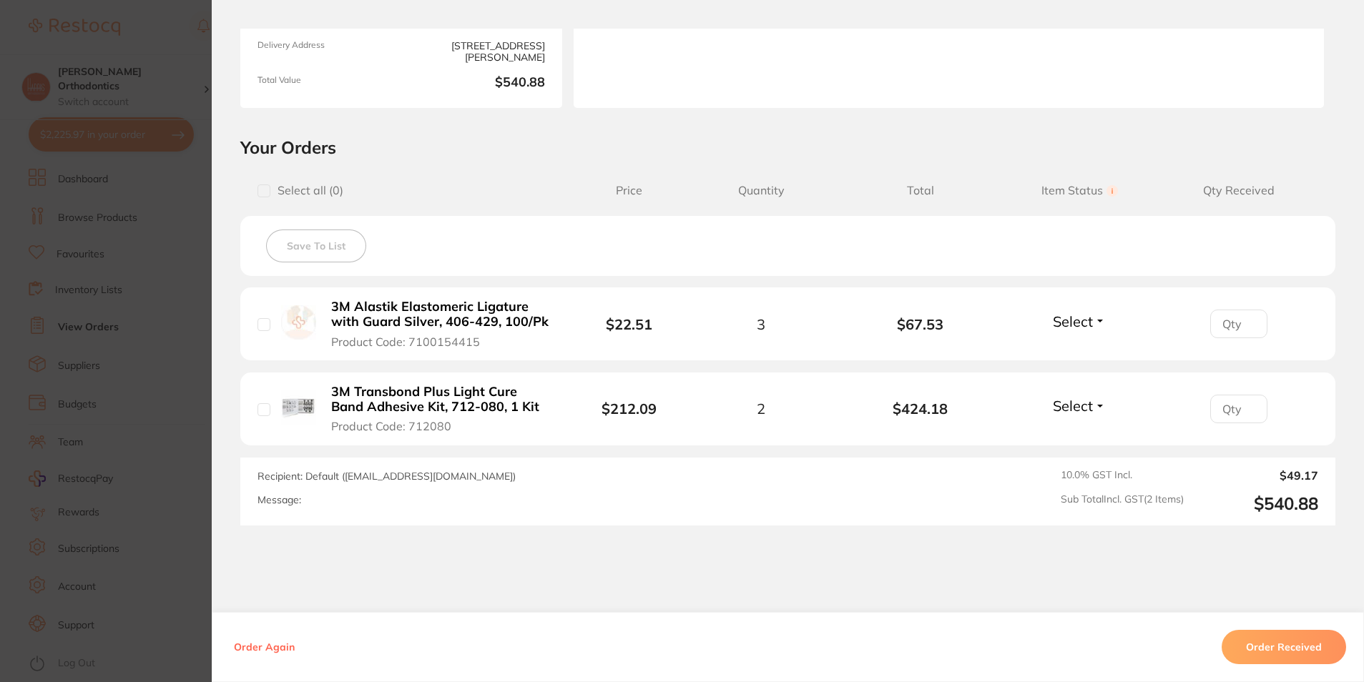
click at [1233, 645] on button "Order Received" at bounding box center [1283, 647] width 124 height 34
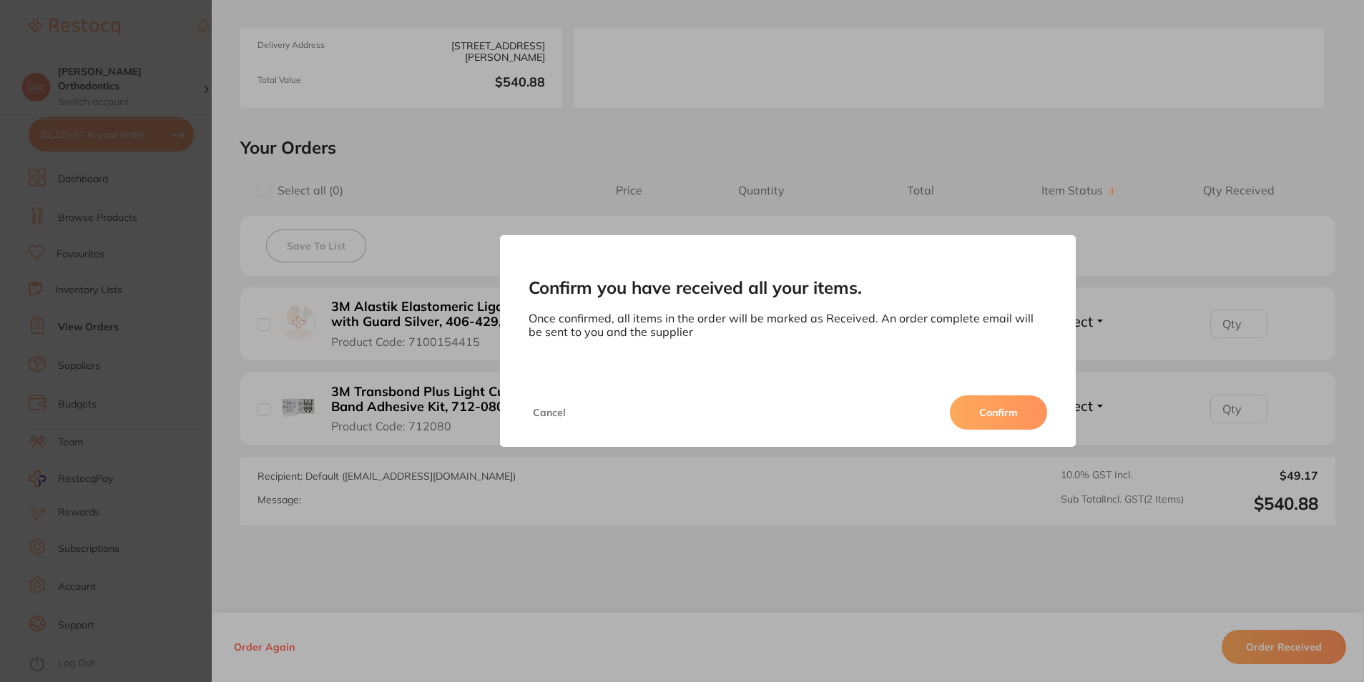
click at [1003, 422] on button "Confirm" at bounding box center [998, 412] width 97 height 34
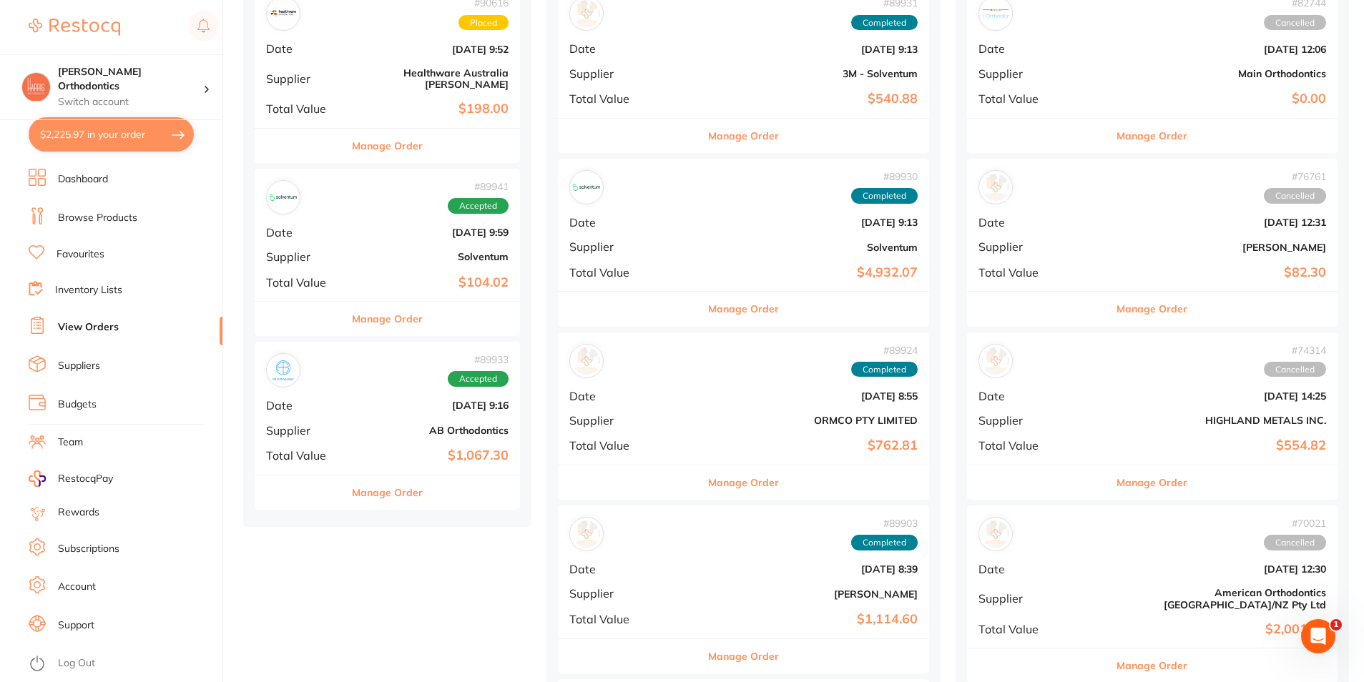
click at [363, 425] on b "AB Orthodontics" at bounding box center [432, 430] width 154 height 11
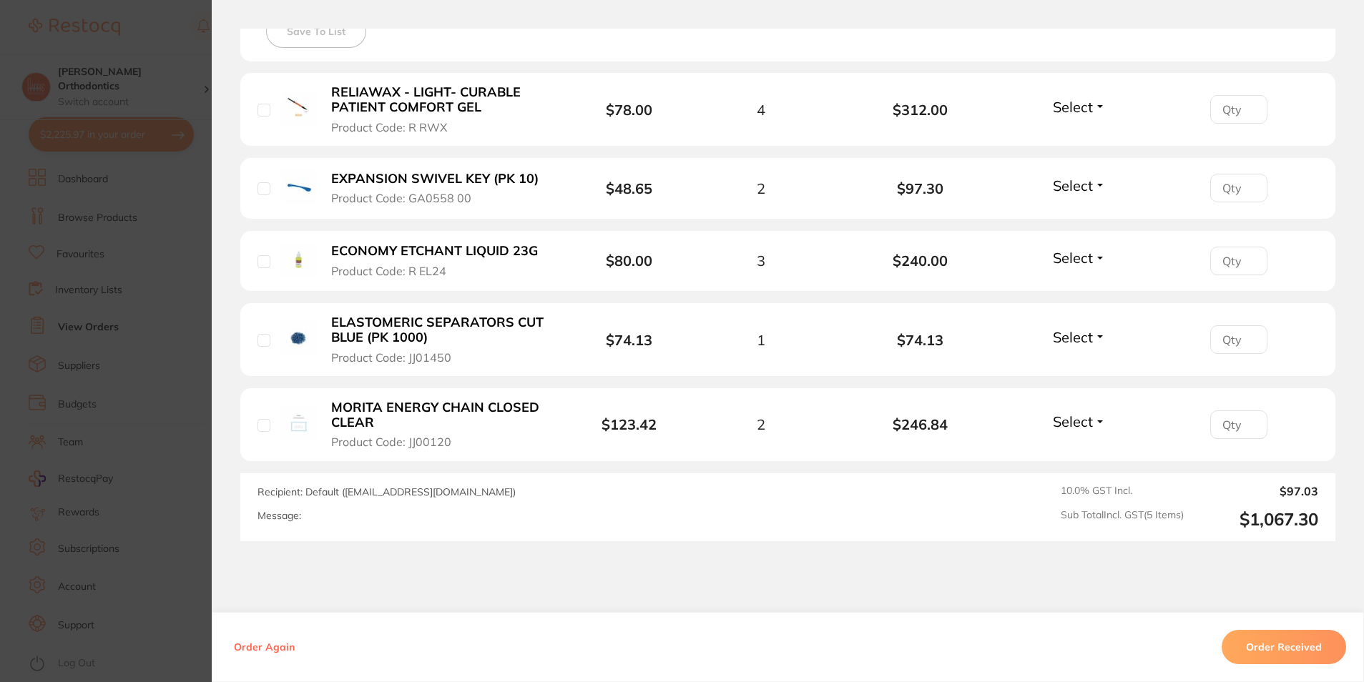
click at [1258, 643] on button "Order Received" at bounding box center [1283, 647] width 124 height 34
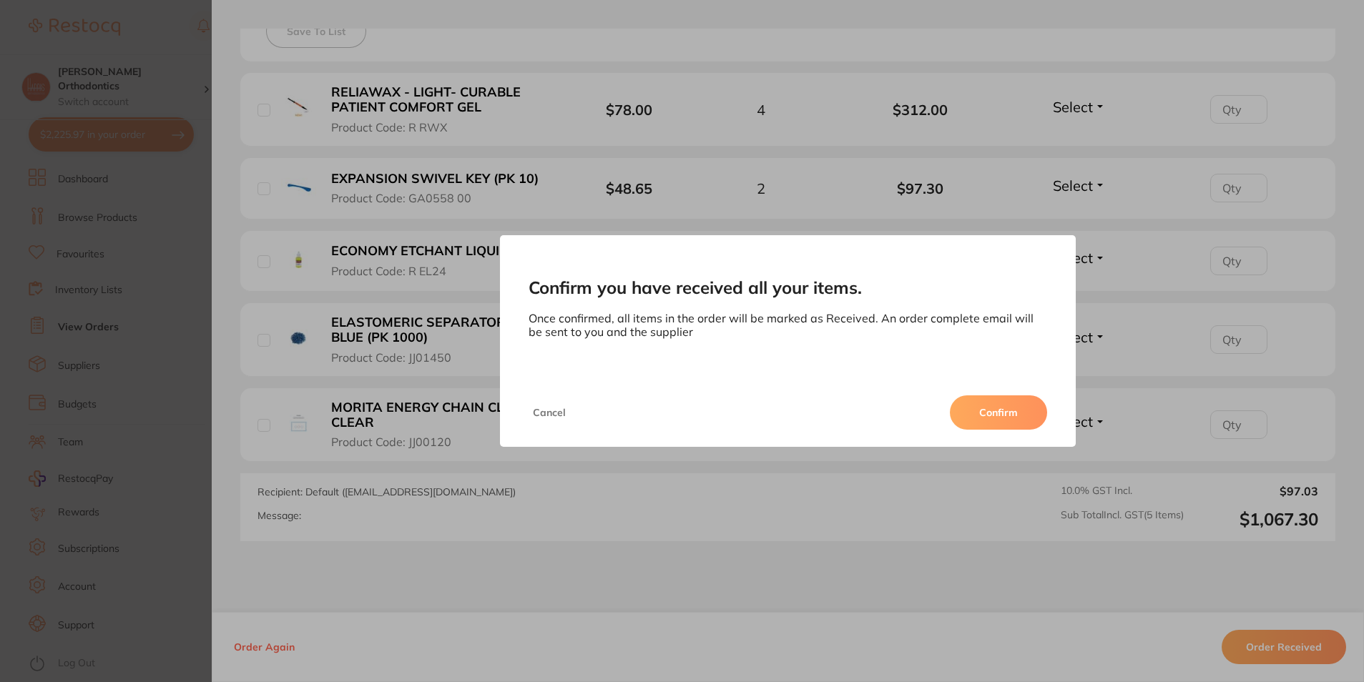
click at [988, 410] on button "Confirm" at bounding box center [998, 412] width 97 height 34
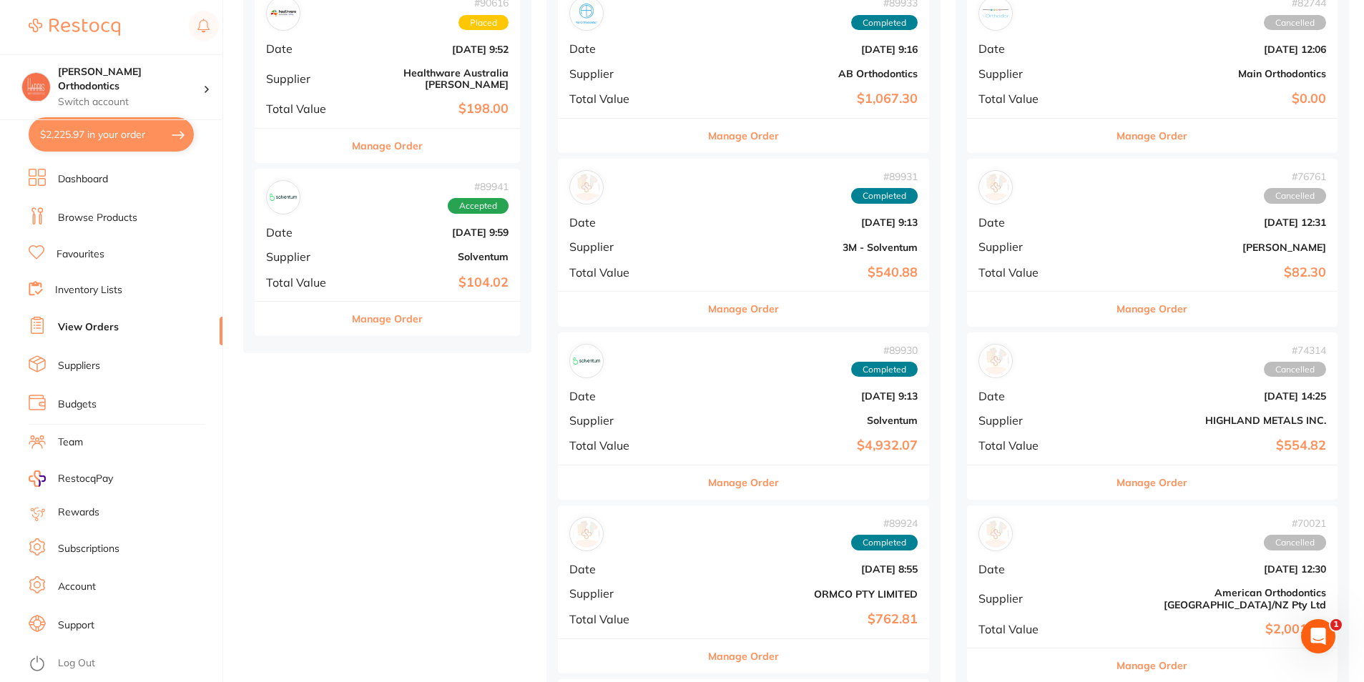
click at [388, 286] on div "# 89941 Accepted Date Aug 12 2025, 9:59 Supplier Solventum Total Value $104.02" at bounding box center [387, 235] width 265 height 132
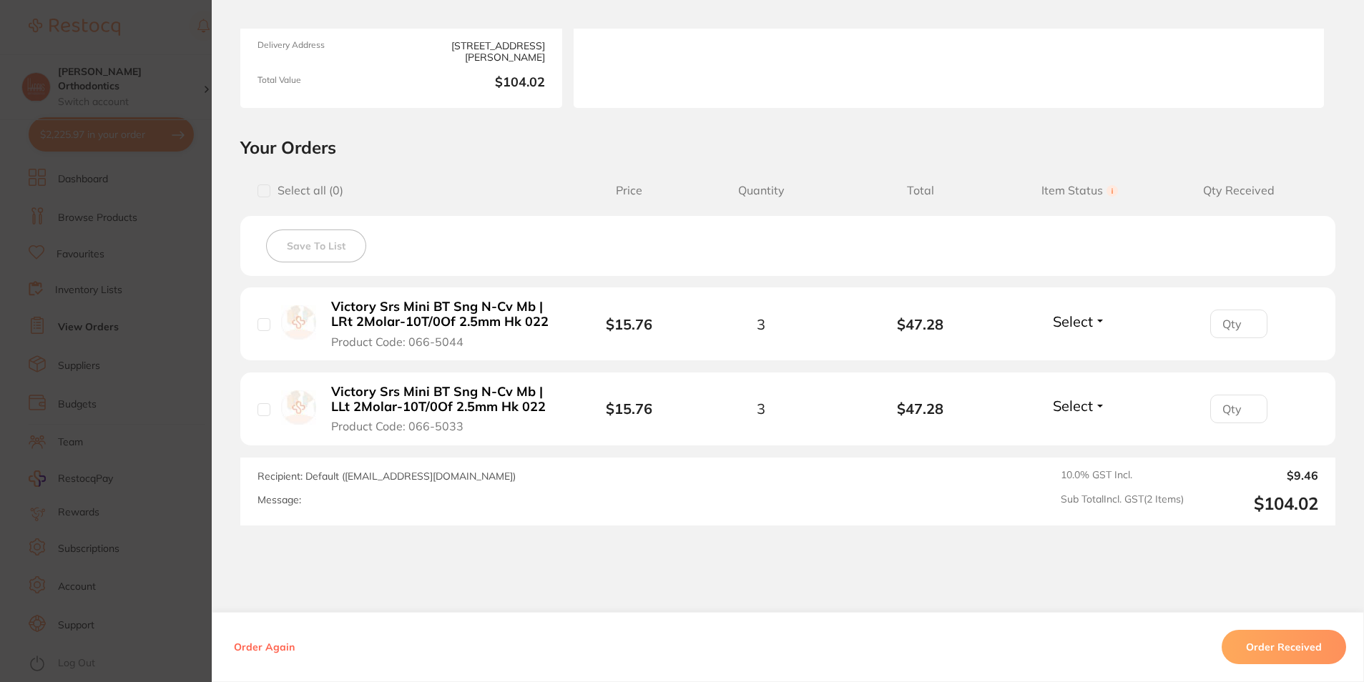
click at [1254, 645] on button "Order Received" at bounding box center [1283, 647] width 124 height 34
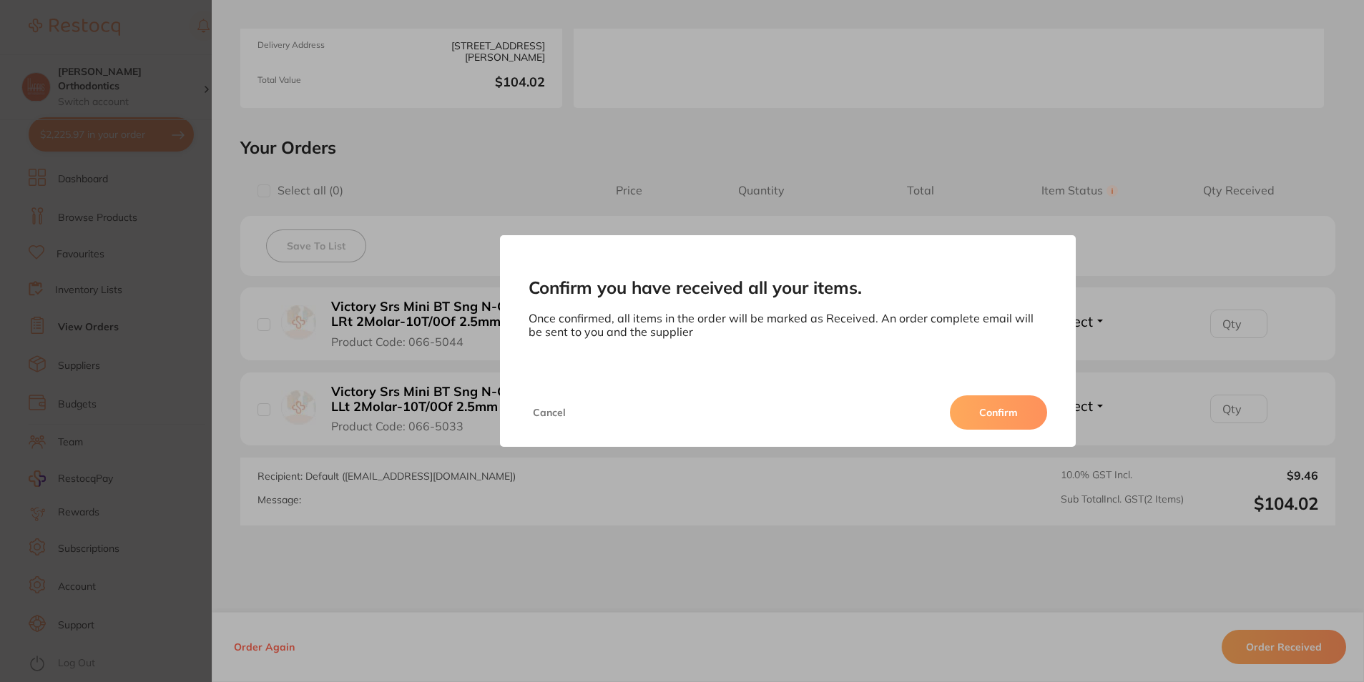
click at [1028, 420] on button "Confirm" at bounding box center [998, 412] width 97 height 34
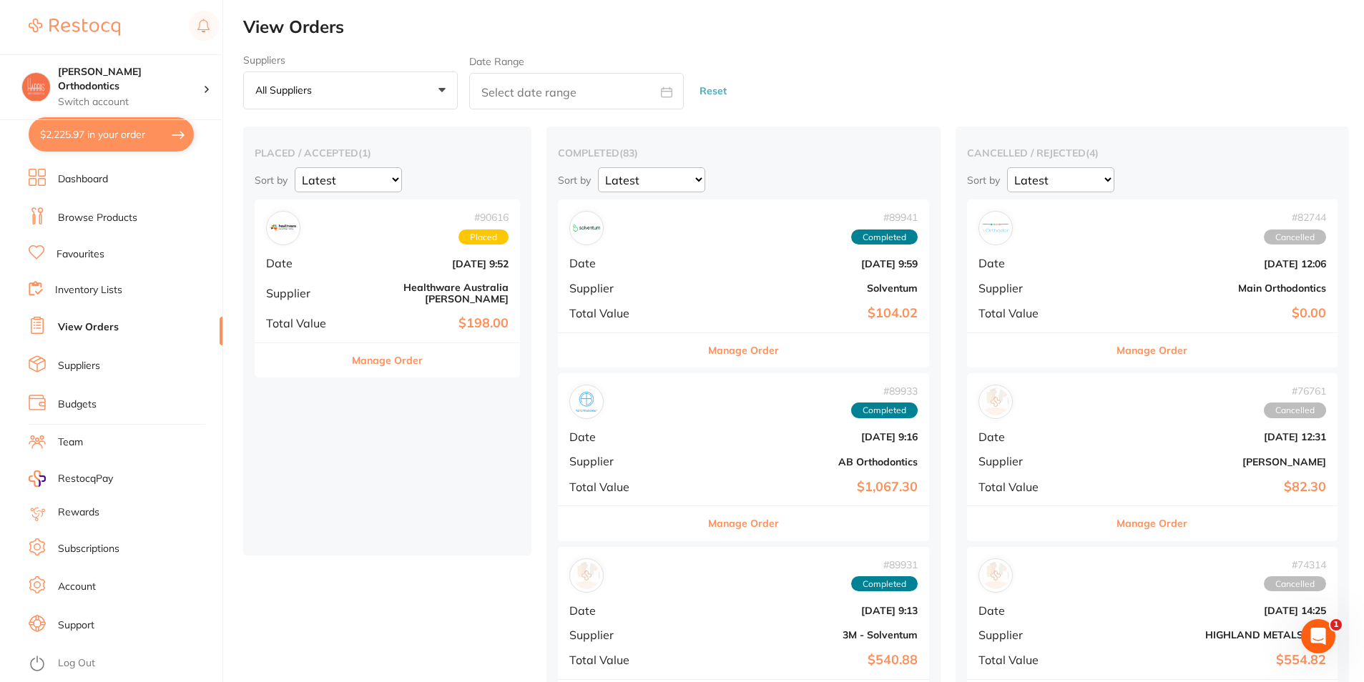
click at [390, 316] on b "$198.00" at bounding box center [432, 323] width 154 height 15
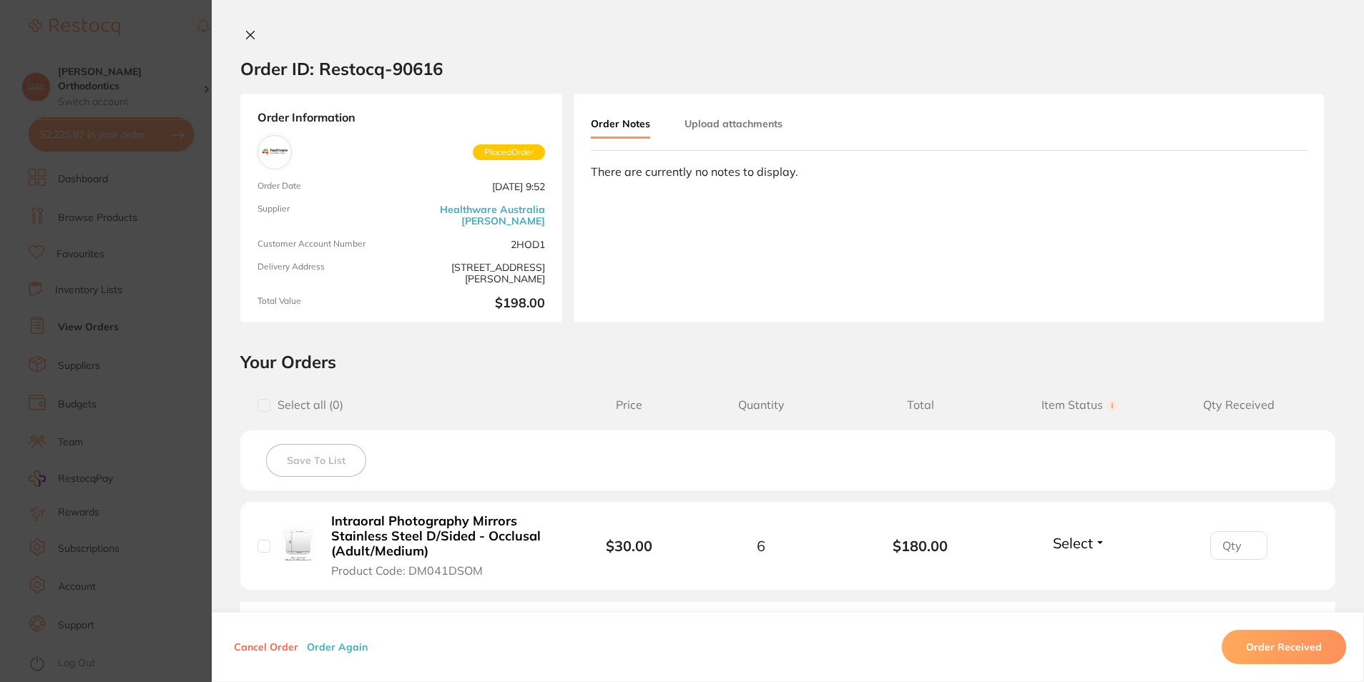
click at [249, 31] on icon at bounding box center [250, 34] width 11 height 11
